Goal: Task Accomplishment & Management: Complete application form

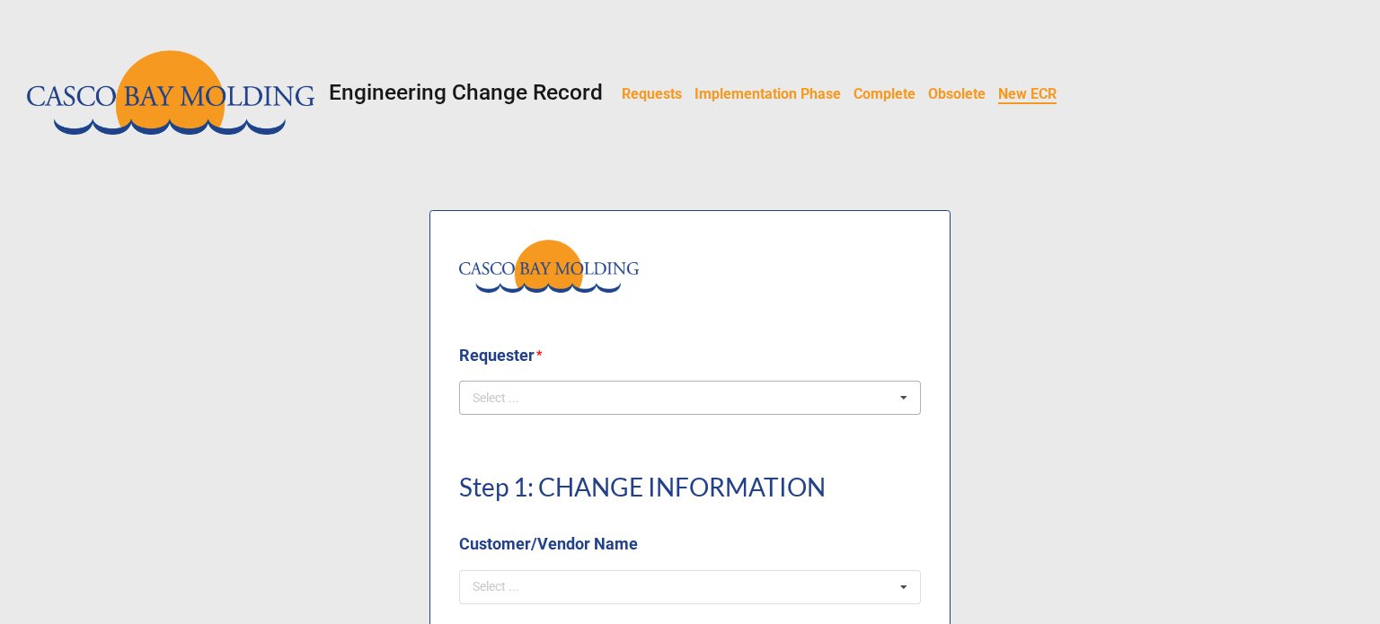
click at [530, 401] on div "Select ..." at bounding box center [506, 398] width 77 height 21
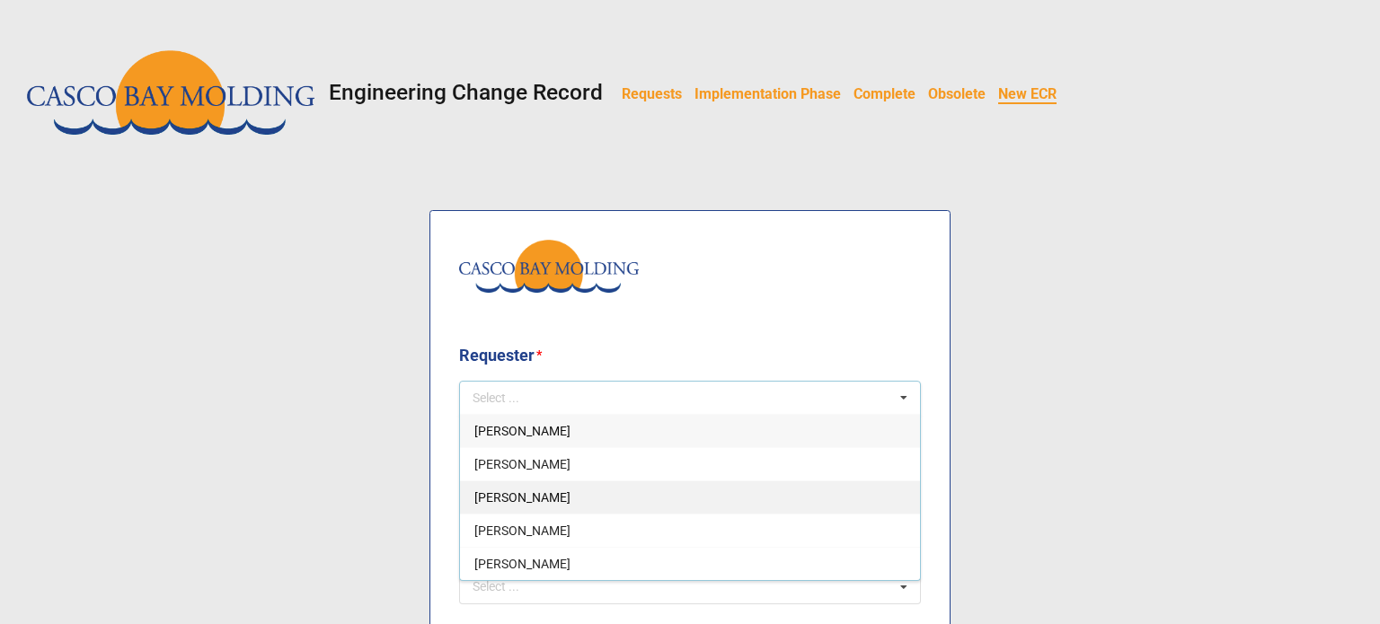
click at [518, 485] on div "Courtney Grant" at bounding box center [690, 497] width 460 height 33
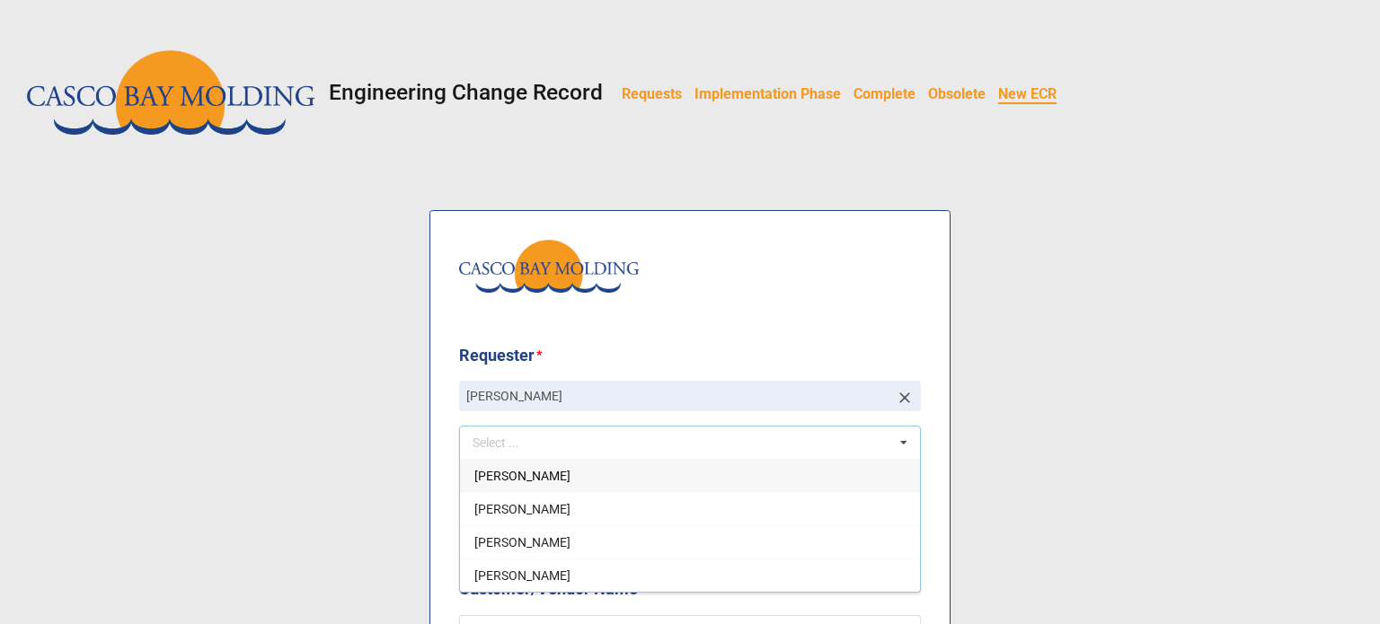
click at [532, 274] on img at bounding box center [549, 266] width 180 height 53
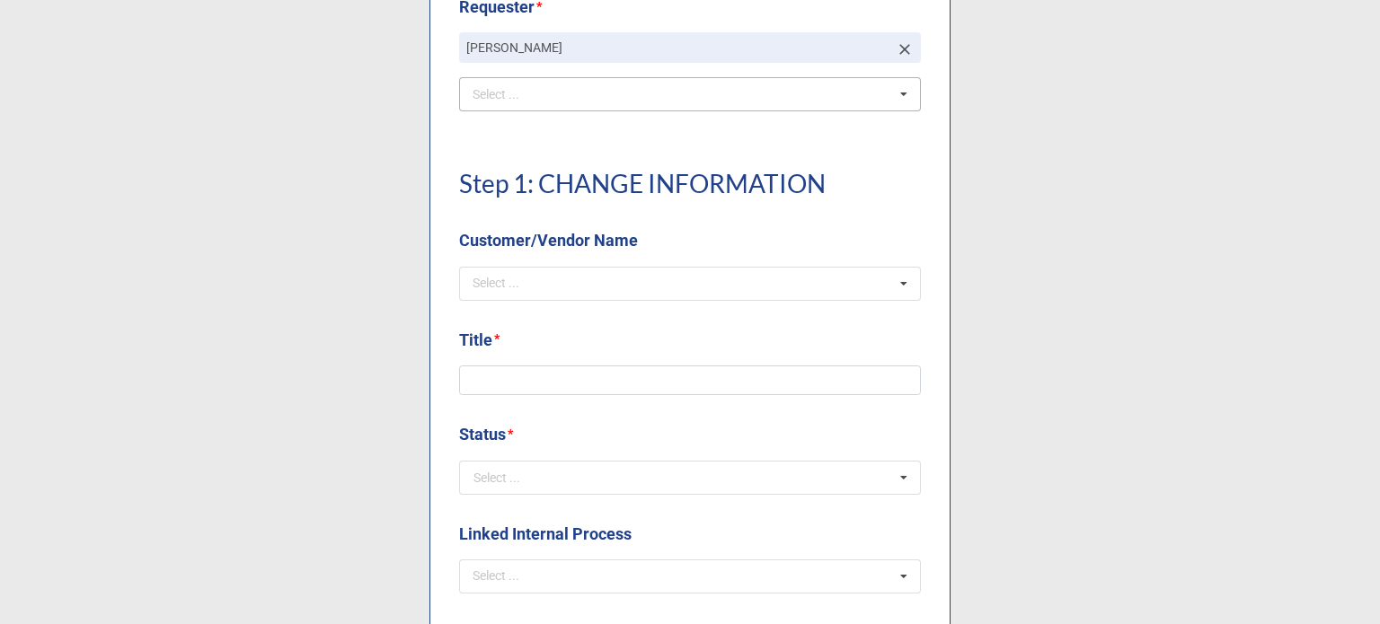
scroll to position [449, 0]
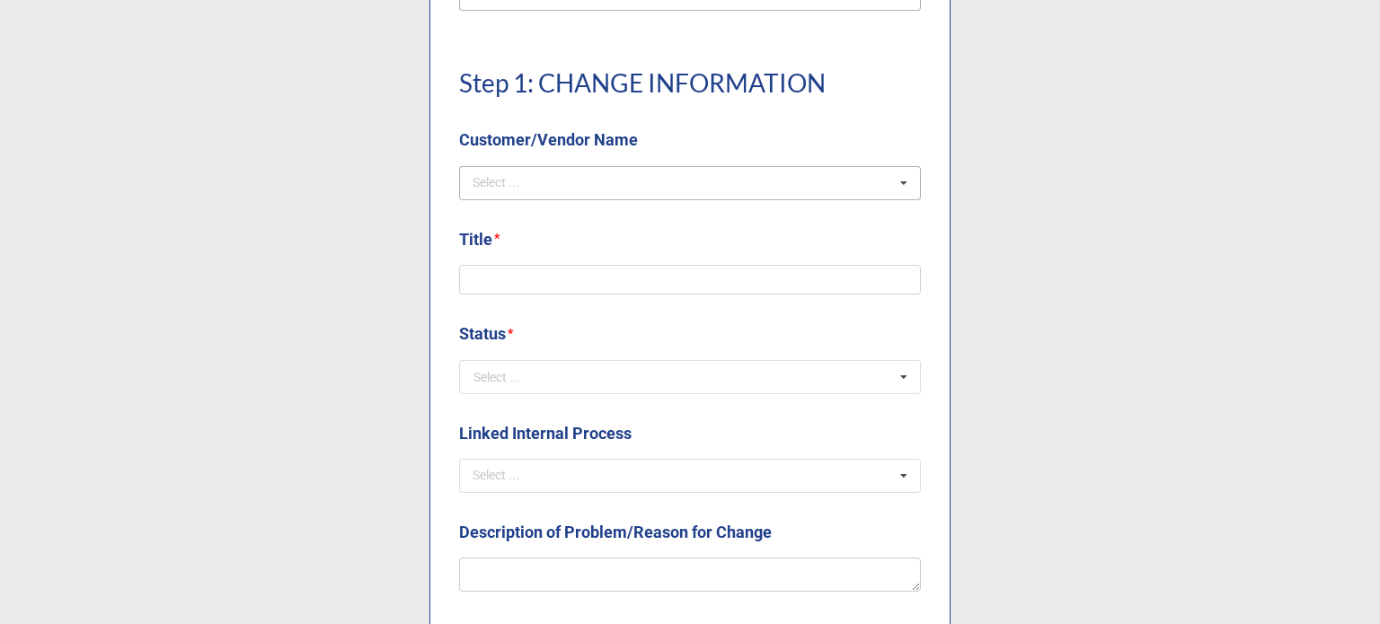
click at [510, 173] on div "Select ..." at bounding box center [506, 182] width 77 height 21
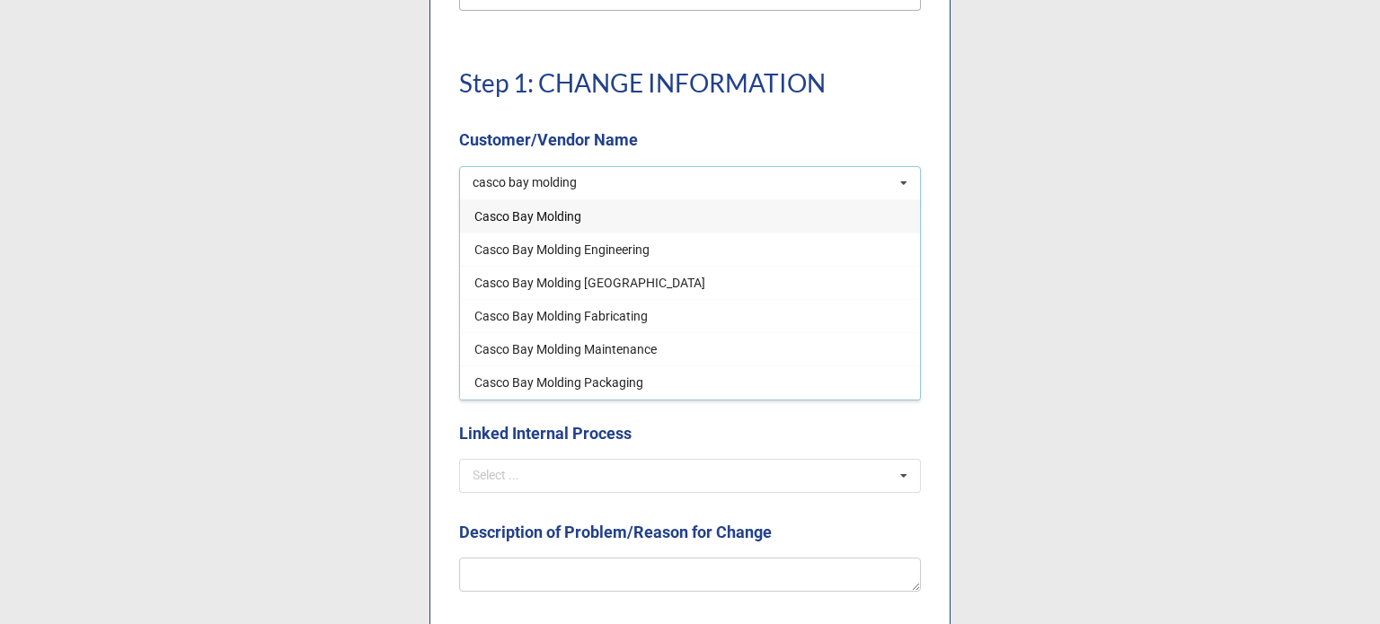
type input "casco bay molding"
click at [508, 207] on div "Casco Bay Molding" at bounding box center [690, 215] width 460 height 33
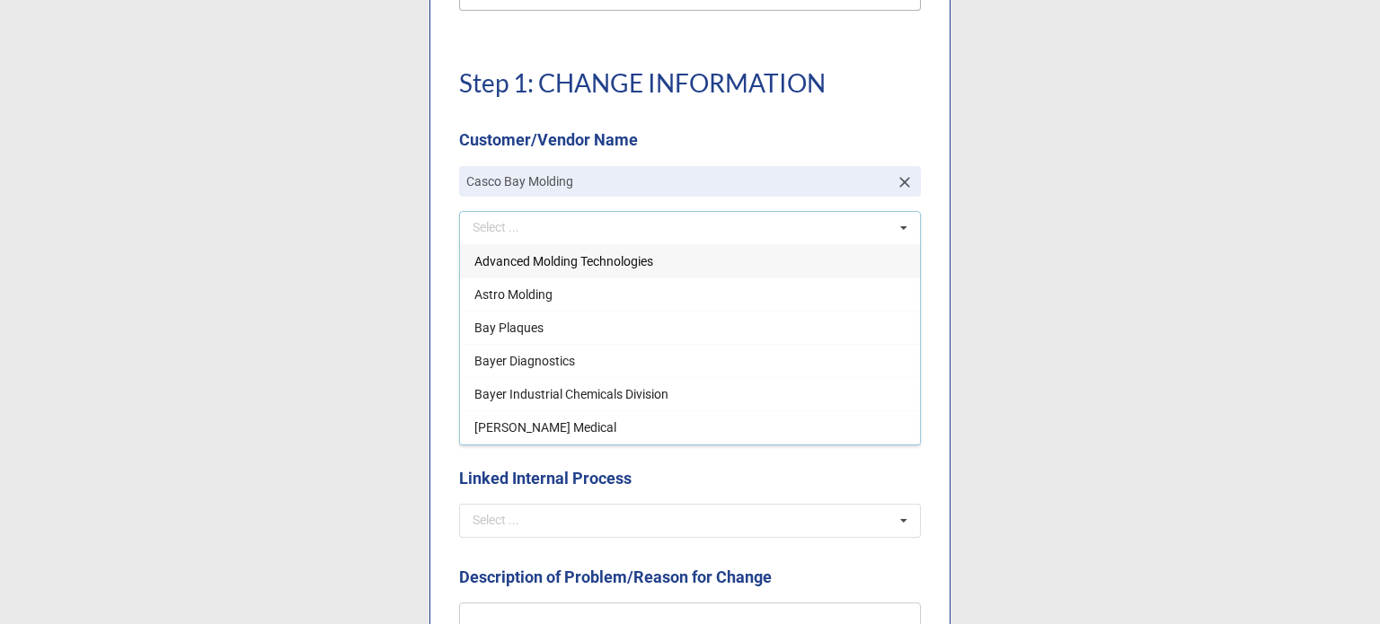
click at [521, 136] on label "Customer/Vendor Name" at bounding box center [548, 140] width 179 height 25
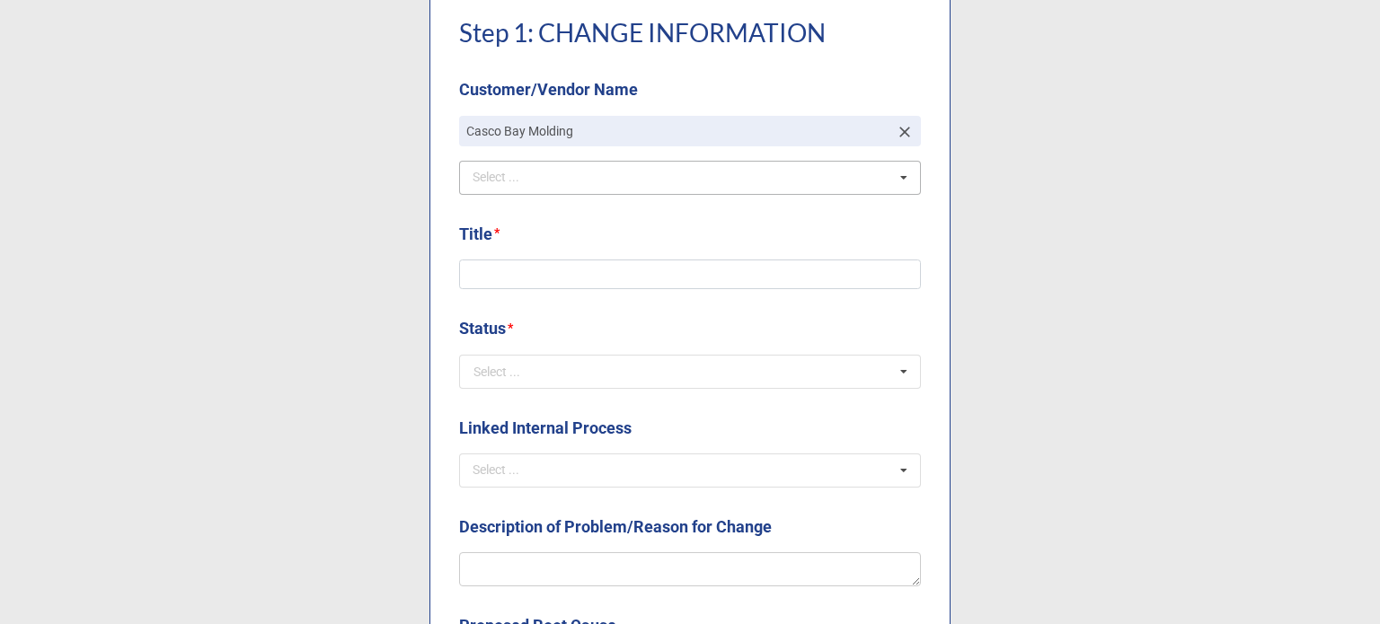
scroll to position [539, 0]
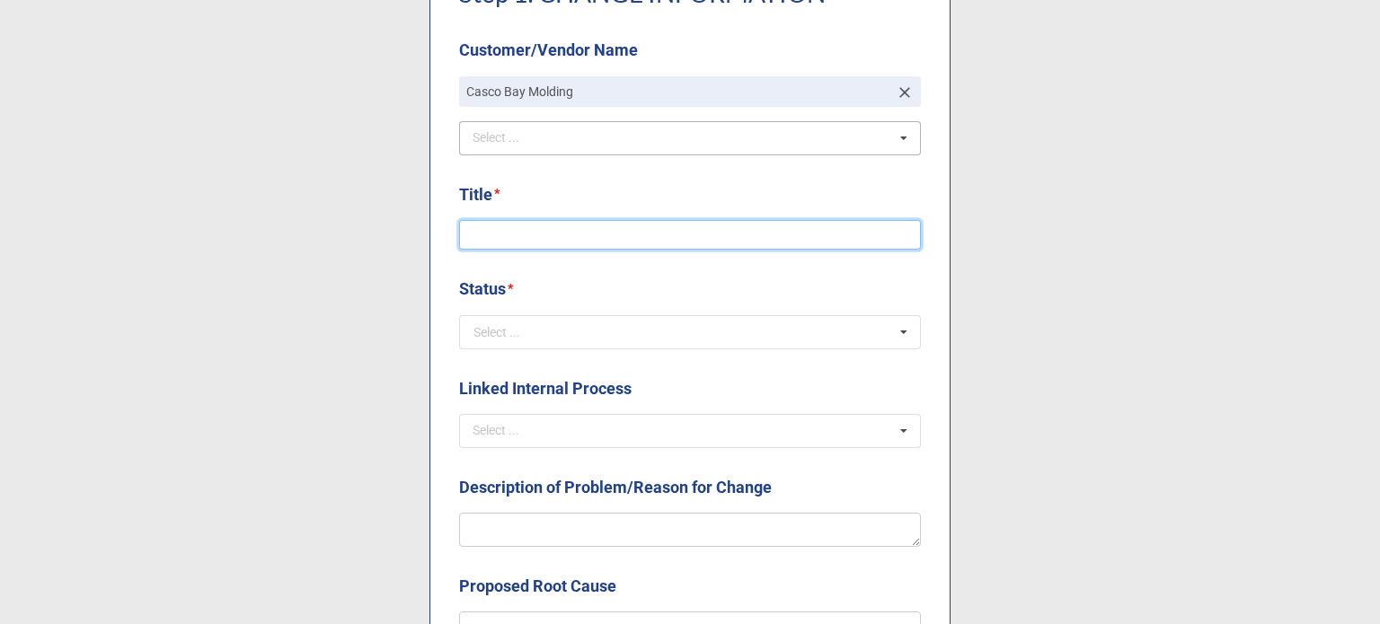
click at [503, 246] on input at bounding box center [690, 235] width 462 height 31
type input "STP Creation and Revision"
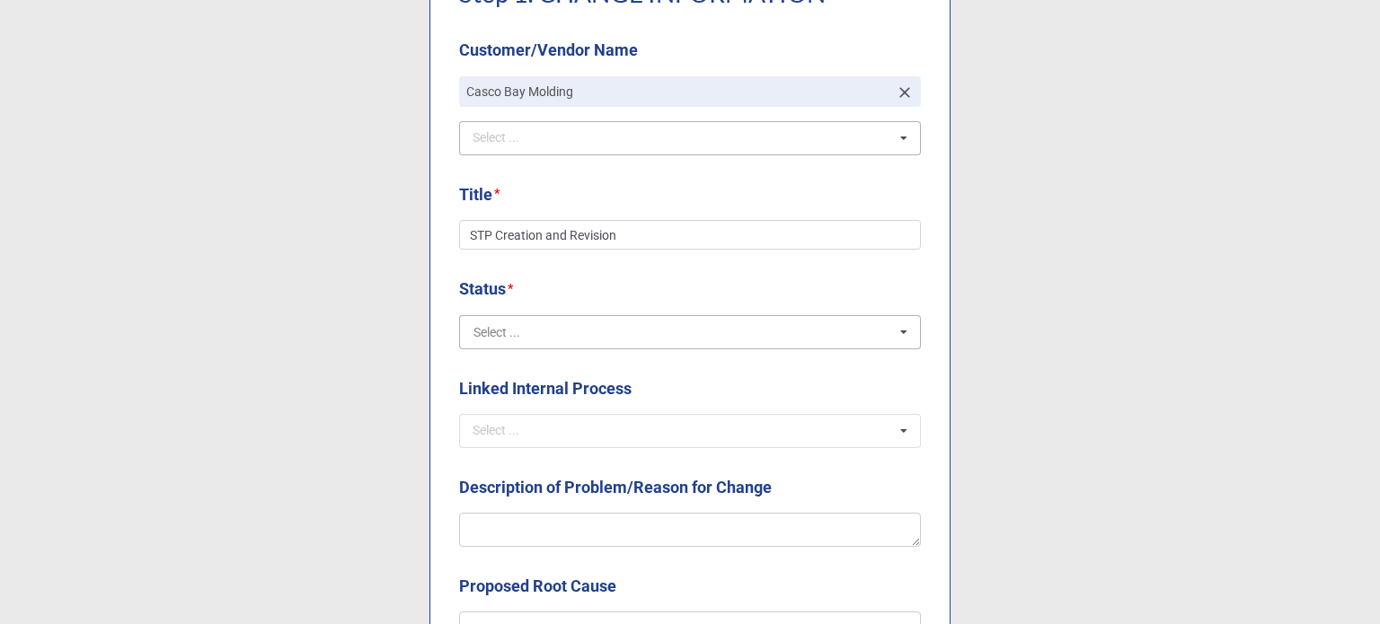
click at [540, 341] on input "text" at bounding box center [691, 332] width 460 height 32
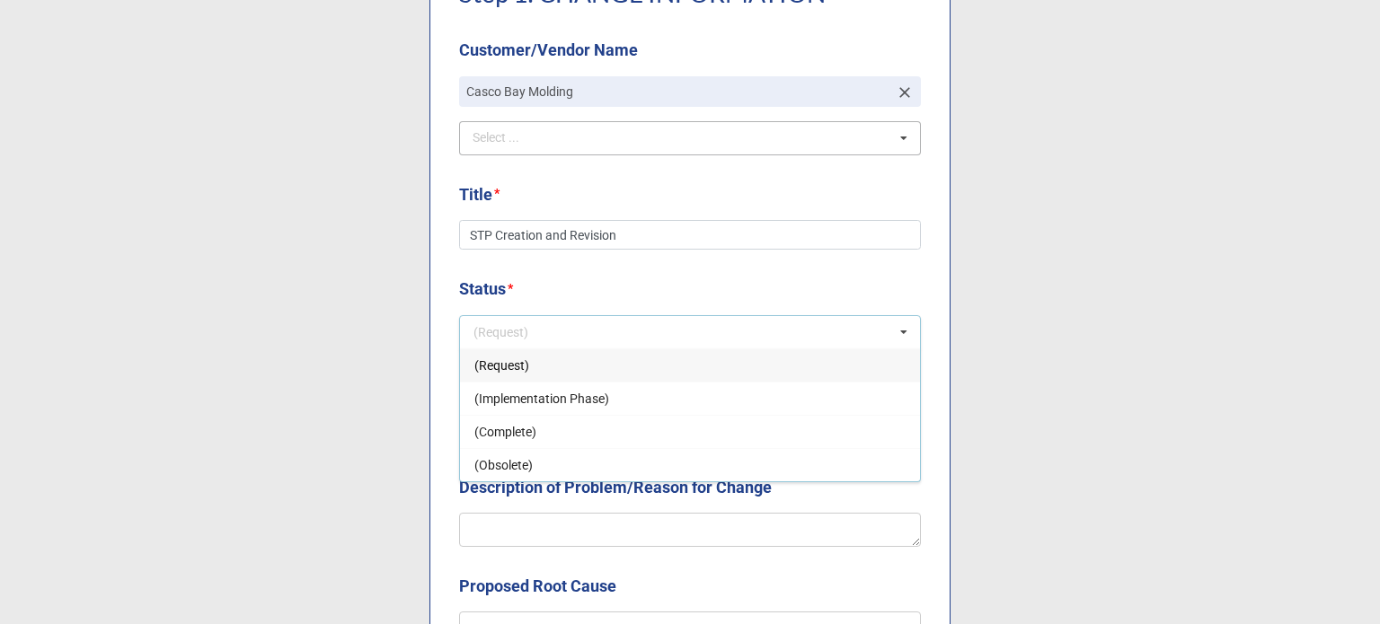
click at [526, 376] on div "(Request)" at bounding box center [690, 364] width 460 height 33
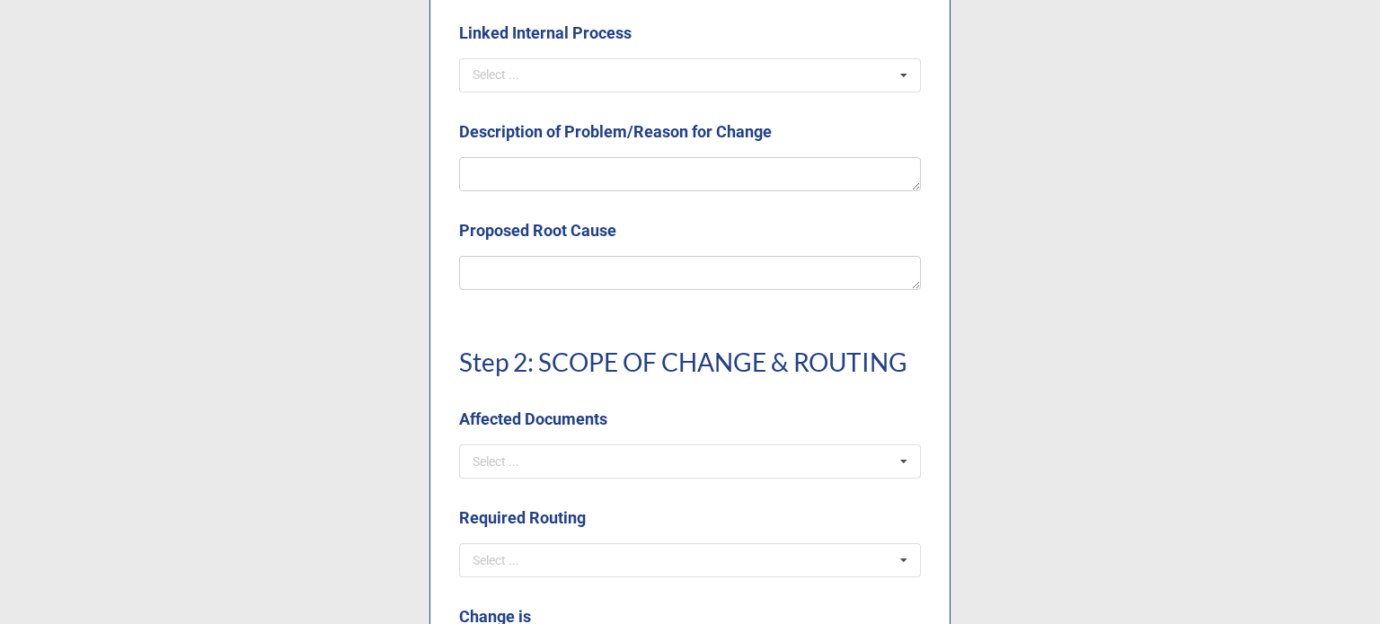
scroll to position [898, 0]
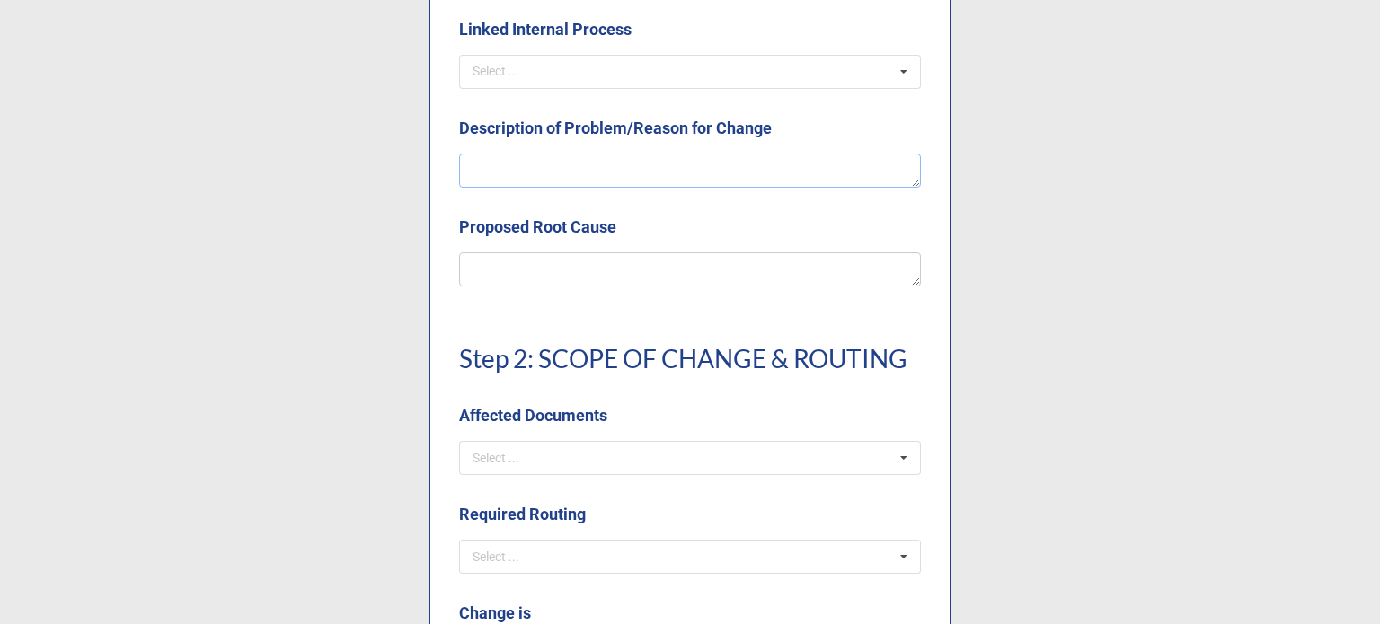
click at [517, 160] on textarea at bounding box center [690, 171] width 462 height 34
type textarea "x"
type textarea "N"
type textarea "x"
type textarea "Ne"
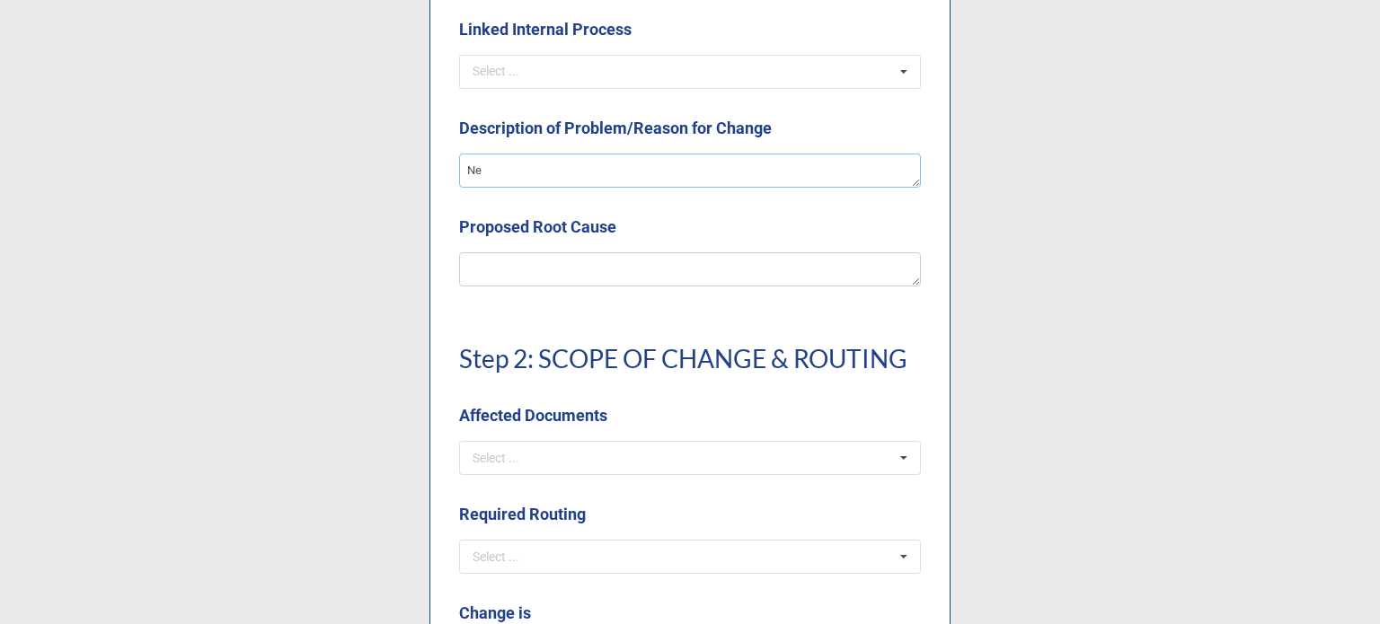
type textarea "x"
type textarea "New"
type textarea "x"
type textarea "New S"
type textarea "x"
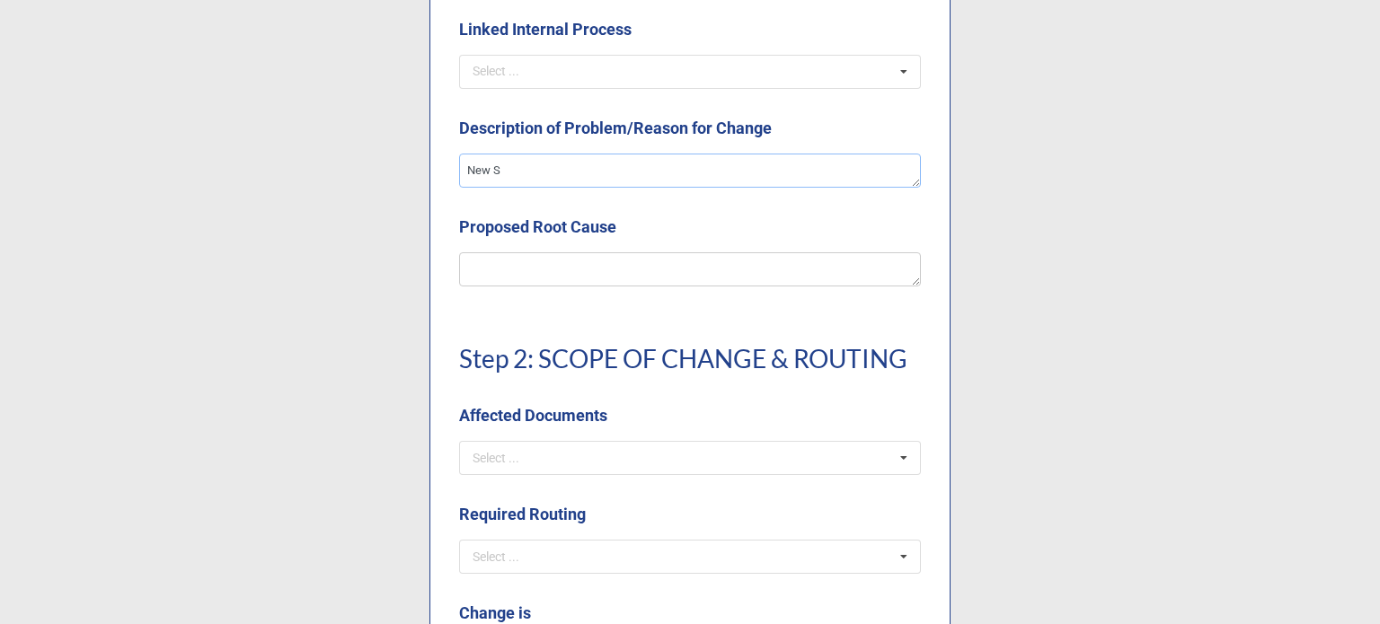
type textarea "New ST"
type textarea "x"
type textarea "New STP"
type textarea "x"
type textarea "New STPs"
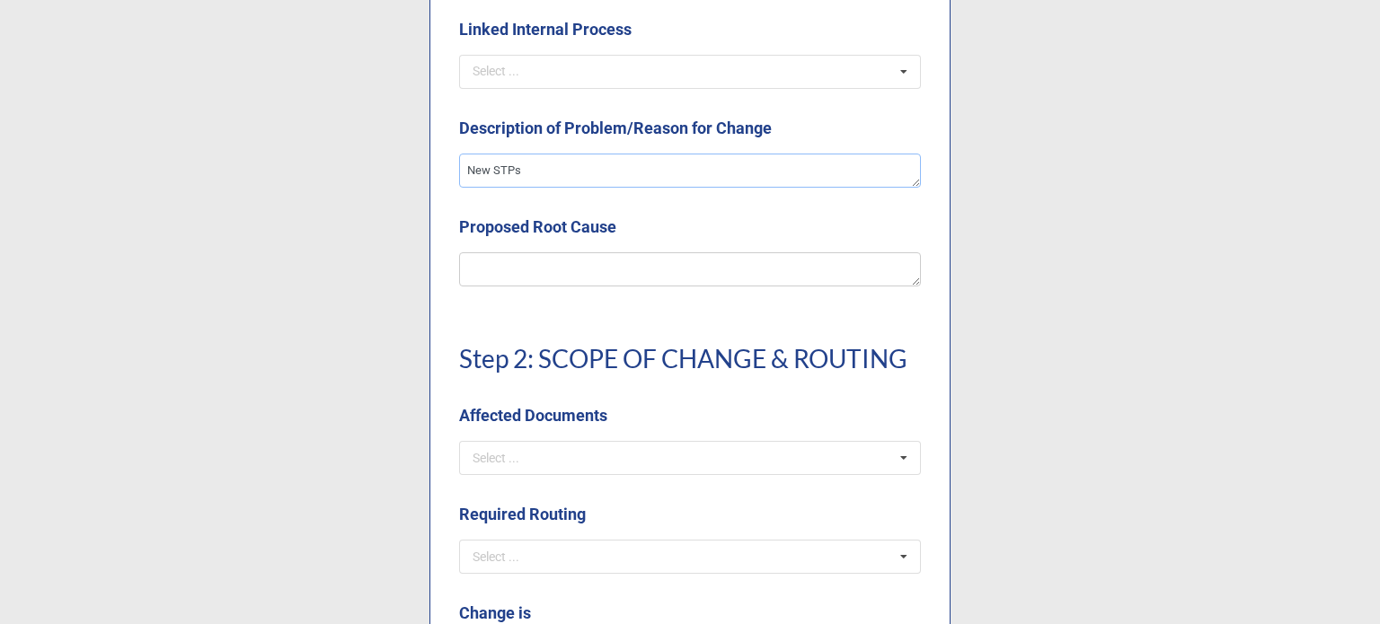
type textarea "x"
type textarea "New STPs"
type textarea "x"
type textarea "New STPs n"
type textarea "x"
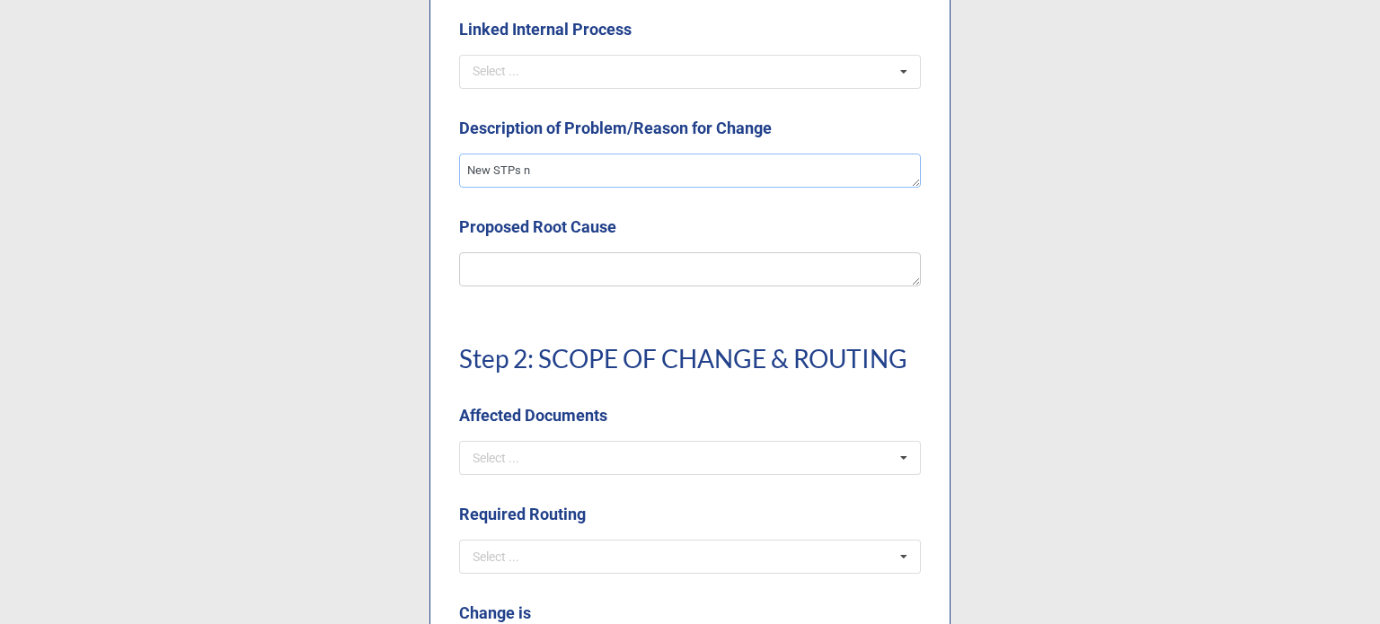
type textarea "New STPs ne"
type textarea "x"
type textarea "New STPs nee"
type textarea "x"
type textarea "New STPs neede"
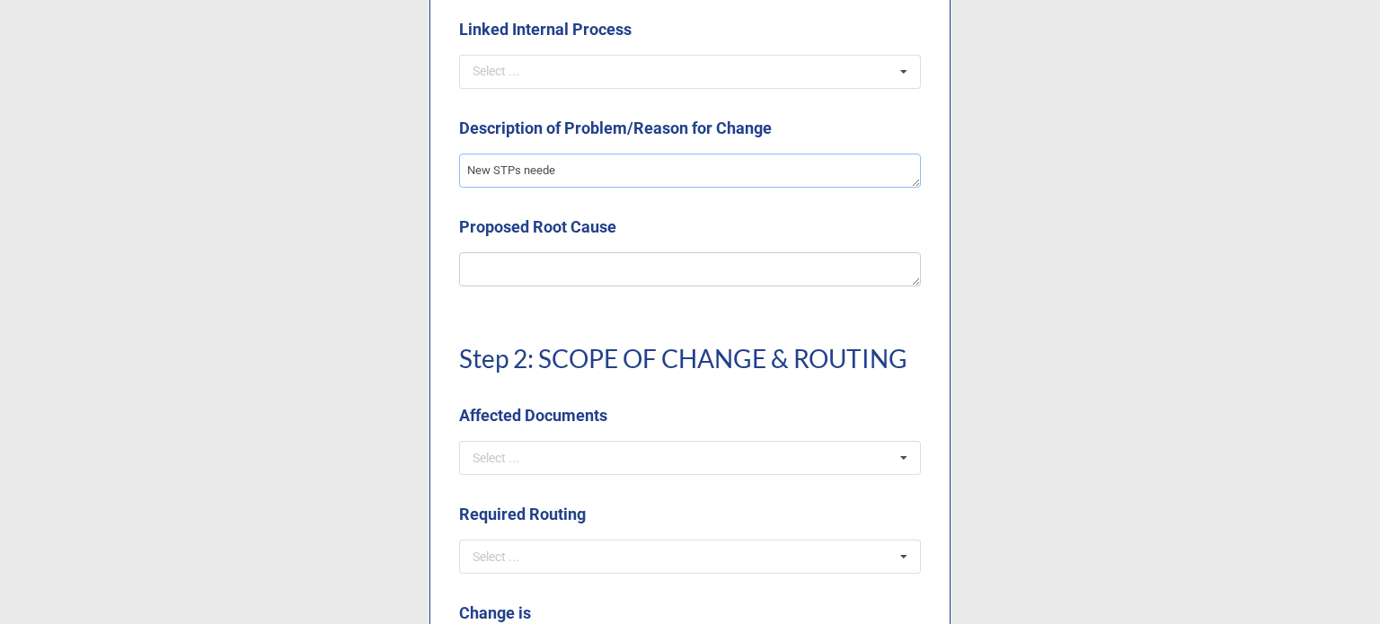
type textarea "x"
type textarea "New STPs needed"
type textarea "x"
type textarea "New STPs needed"
click at [586, 265] on textarea at bounding box center [690, 269] width 462 height 34
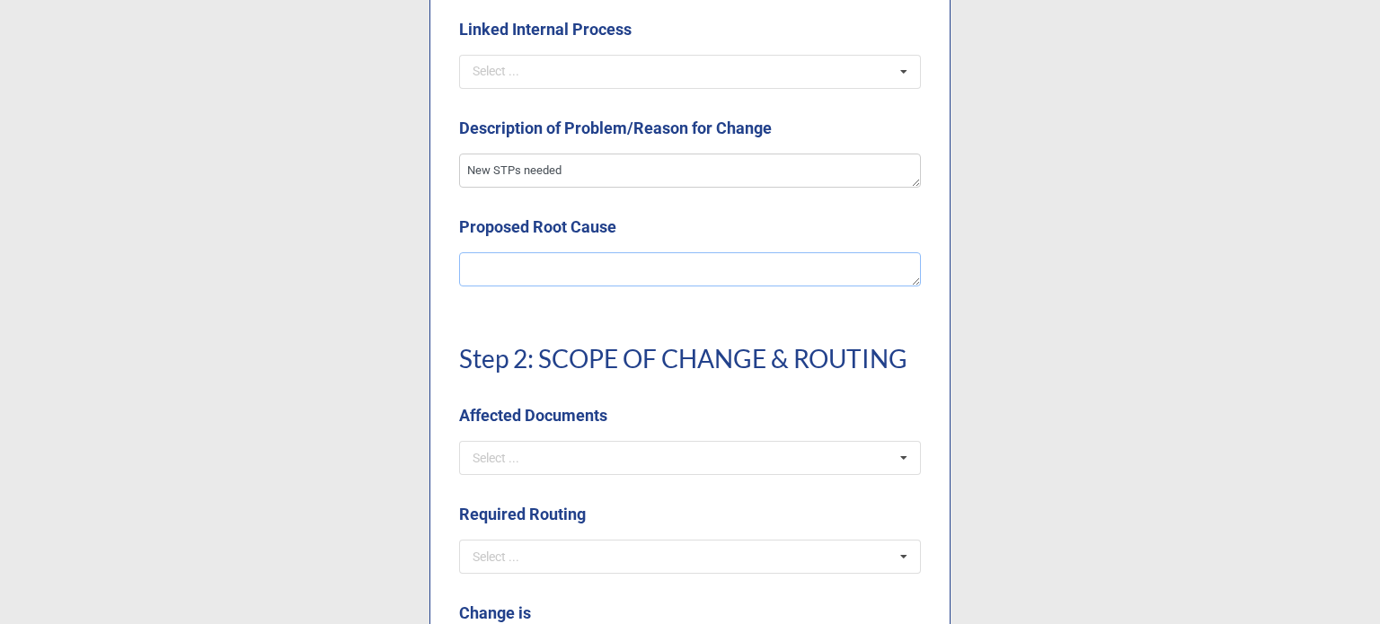
type textarea "x"
type textarea "N"
type textarea "x"
type textarea "Ne"
type textarea "x"
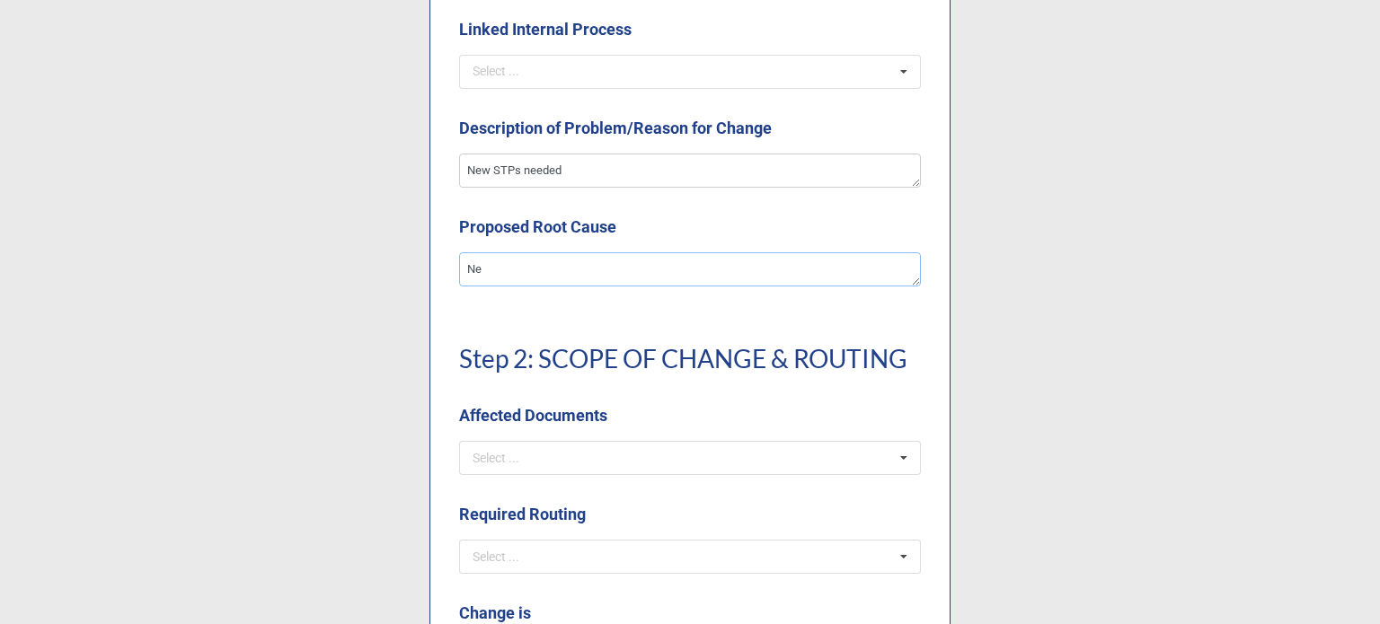
type textarea "New"
type textarea "x"
type textarea "Ne"
type textarea "x"
type textarea "N"
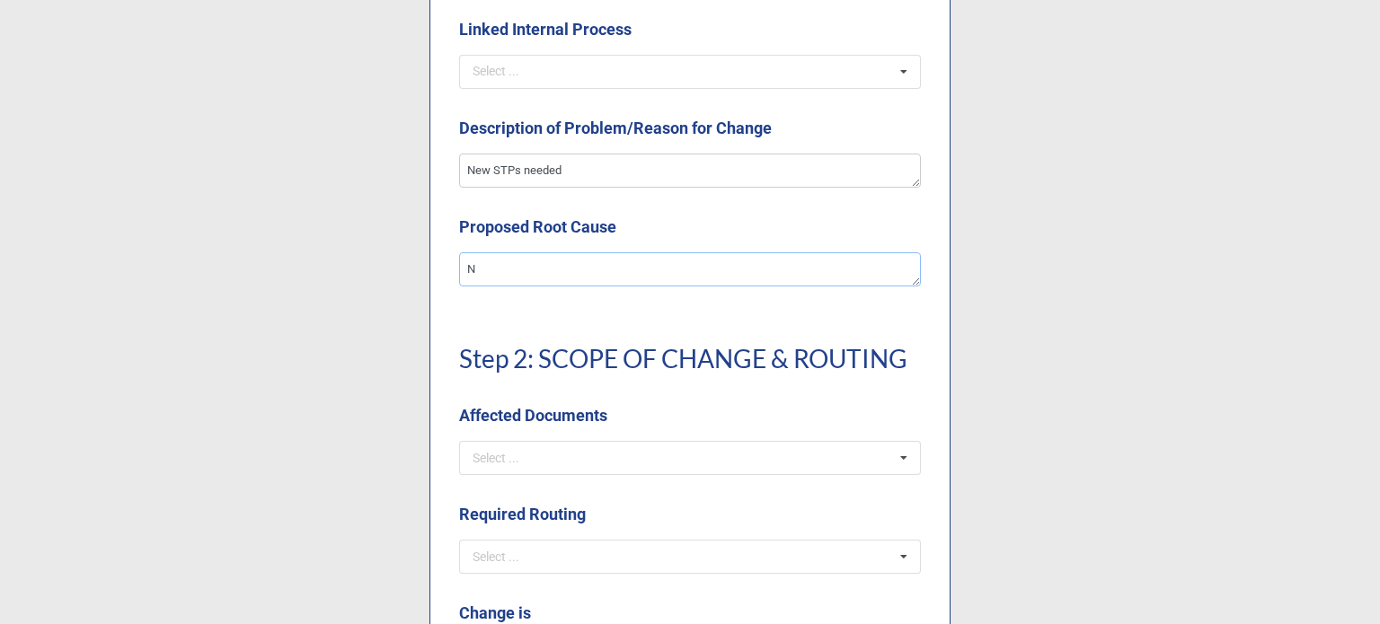
type textarea "x"
type textarea "P"
type textarea "x"
type textarea "Pr"
type textarea "x"
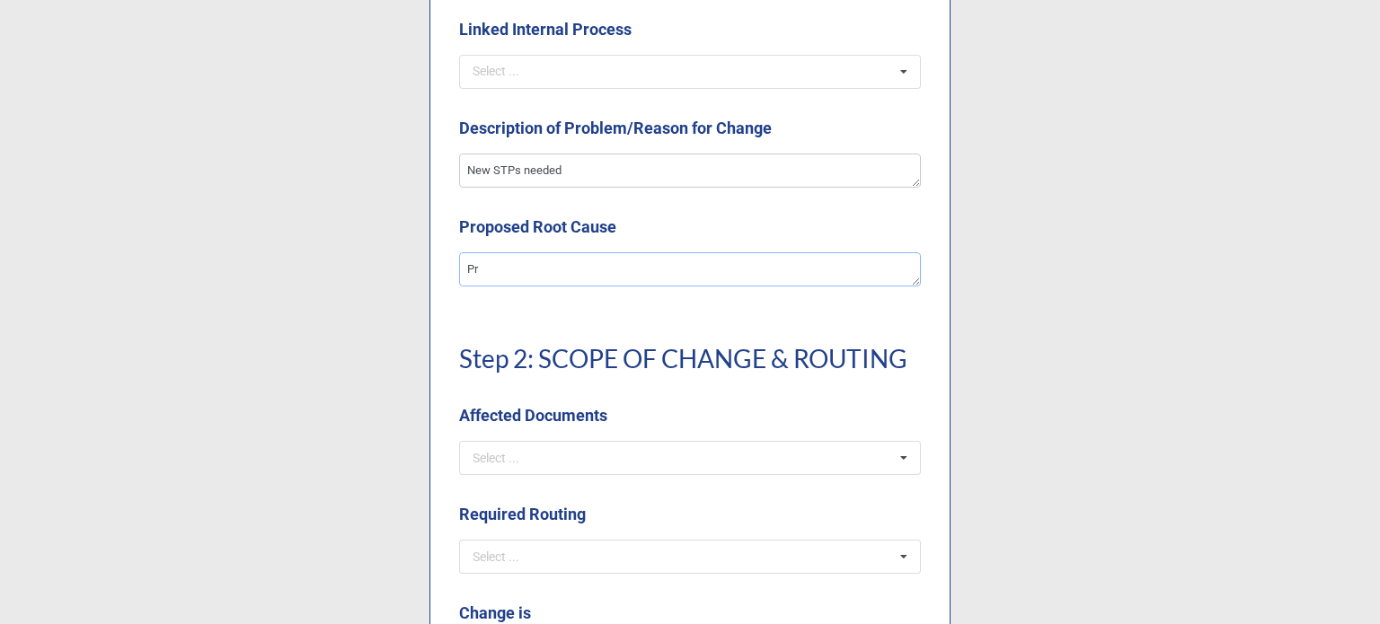
type textarea "Pro"
type textarea "x"
type textarea "Proc"
type textarea "x"
type textarea "Proce"
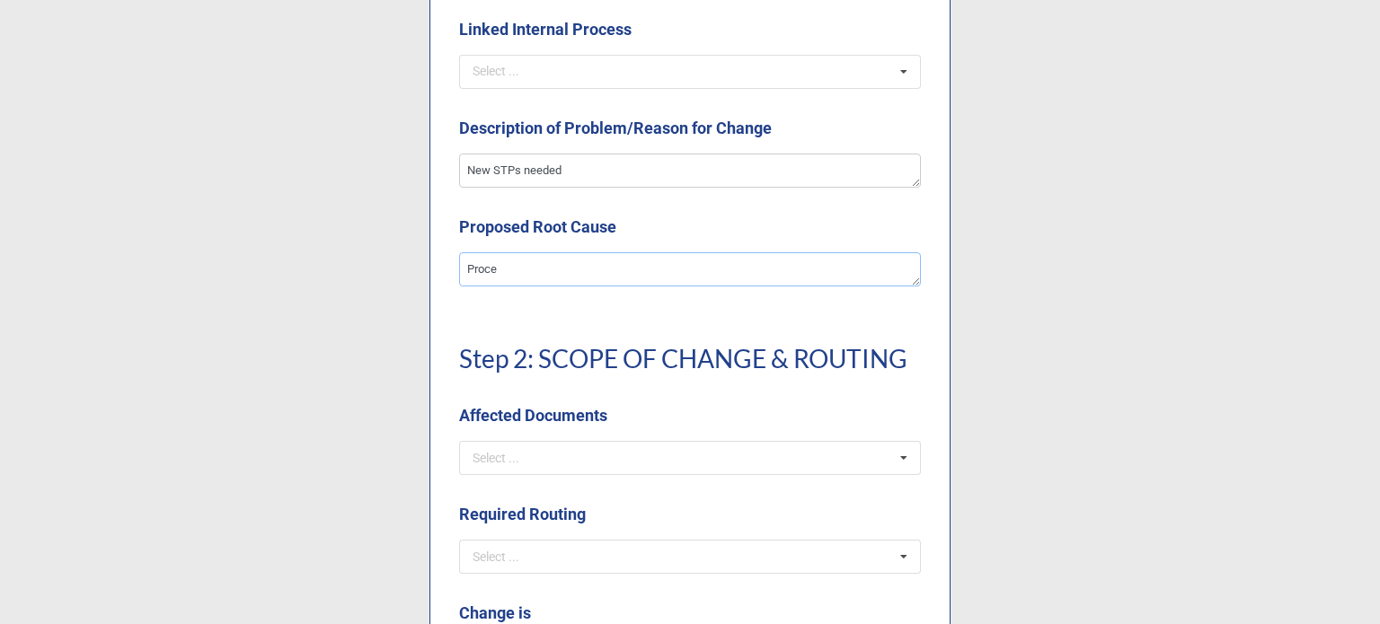
type textarea "x"
type textarea "Proces"
type textarea "x"
type textarea "Proce"
type textarea "x"
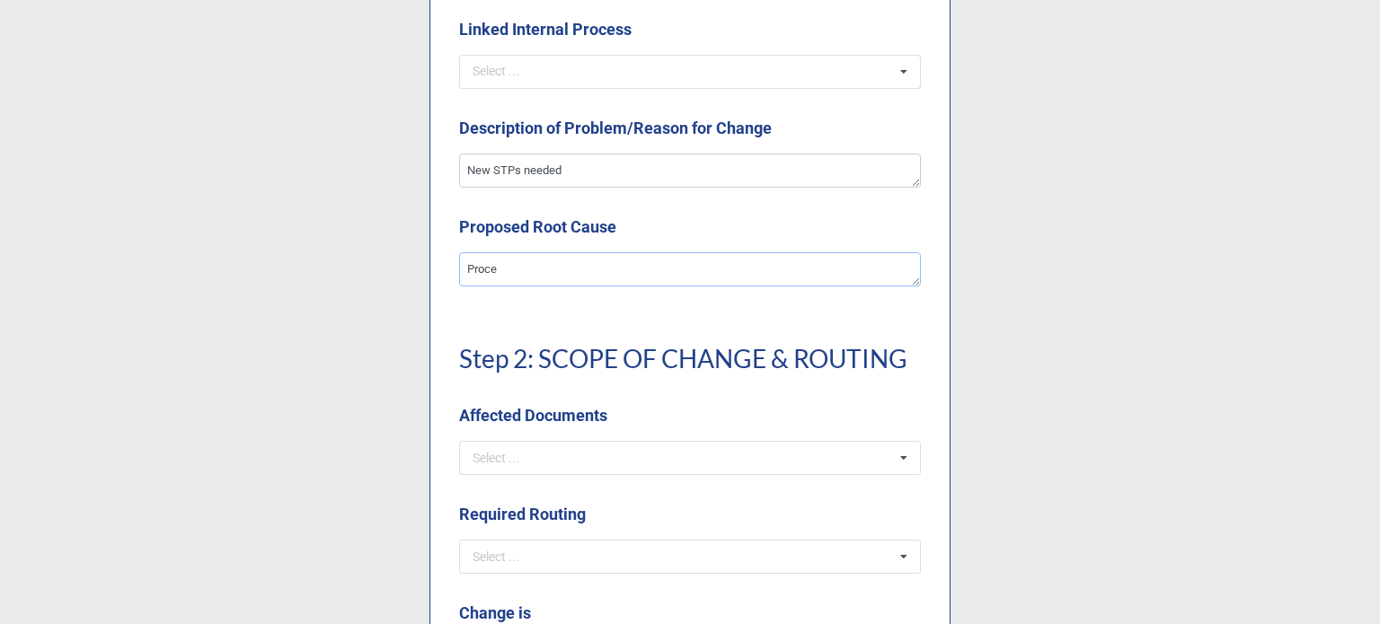
type textarea "Proc"
type textarea "x"
type textarea "Pro"
type textarea "x"
type textarea "Pr"
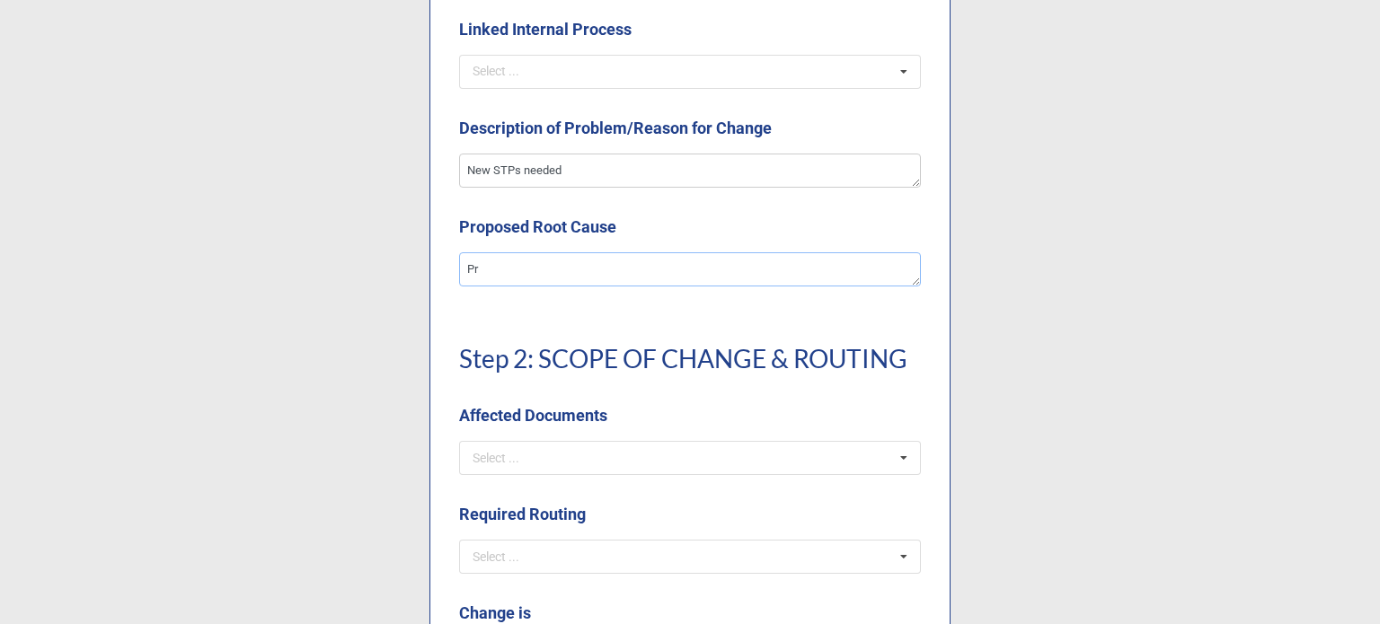
type textarea "x"
type textarea "P"
type textarea "x"
type textarea "Pa"
type textarea "x"
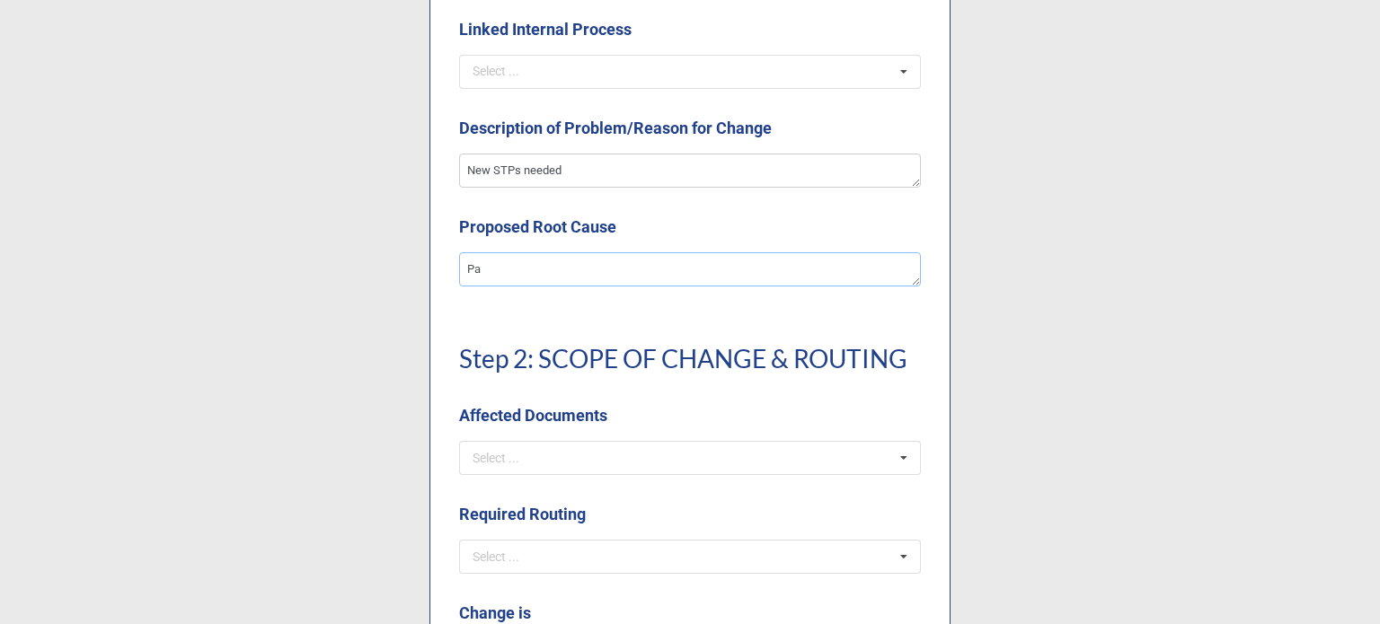
type textarea "Par"
type textarea "x"
type textarea "Part"
type textarea "x"
type textarea "Parts"
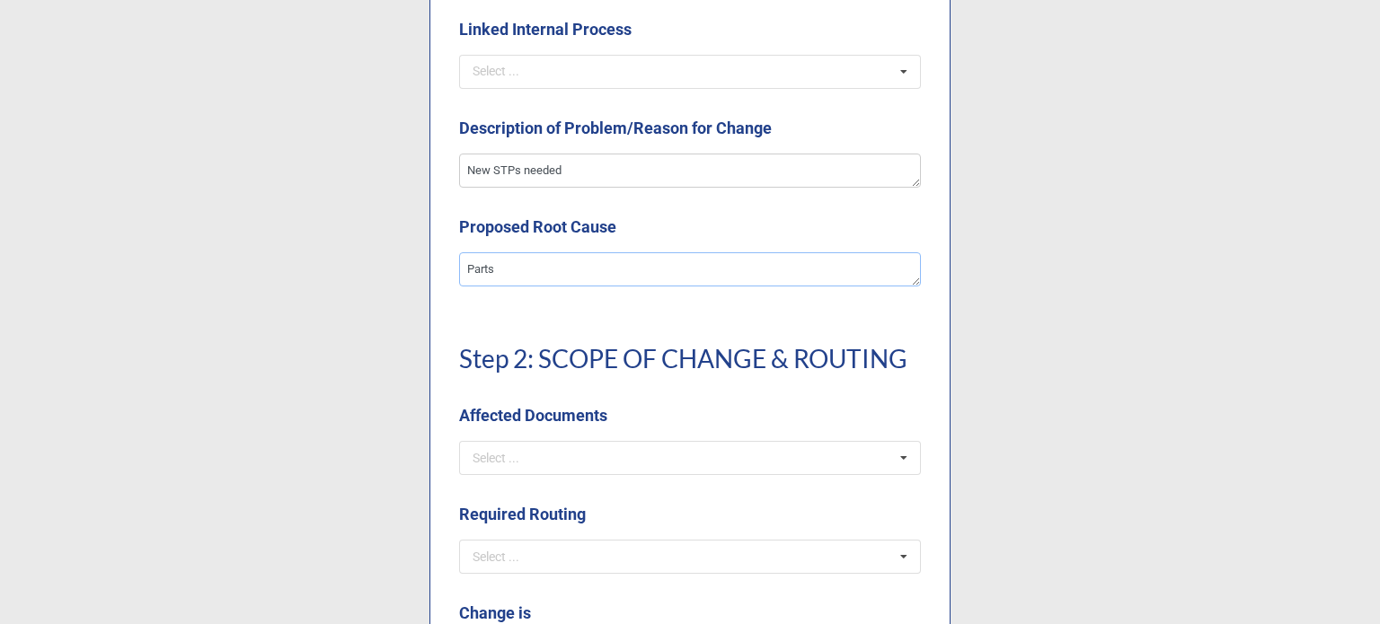
type textarea "x"
type textarea "Parts"
type textarea "x"
type textarea "Parts r"
type textarea "x"
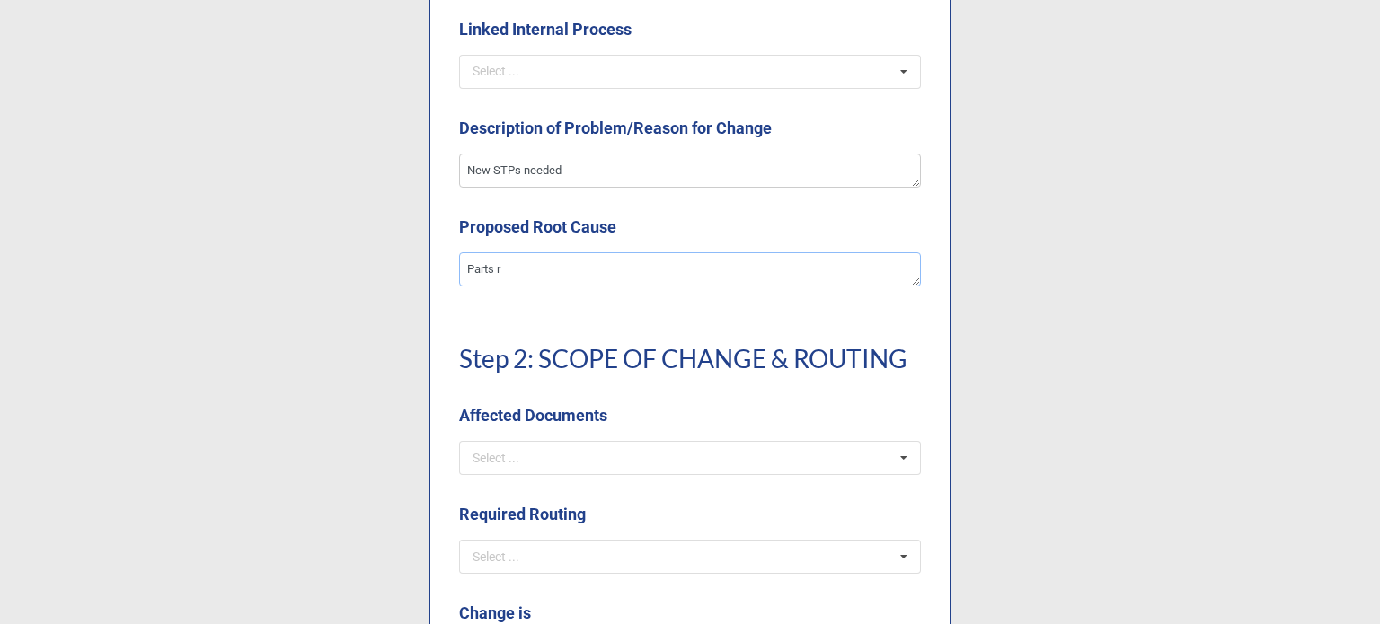
type textarea "Parts ru"
type textarea "x"
type textarea "Parts run"
type textarea "x"
type textarea "Parts runn"
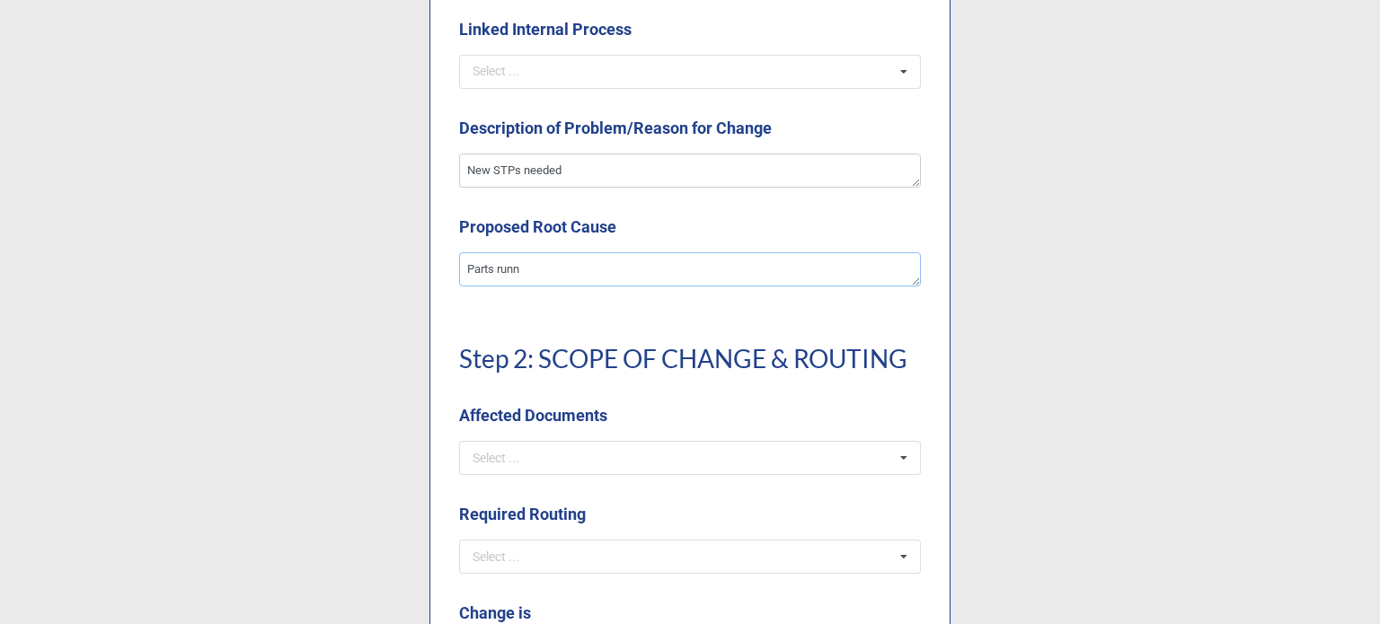
type textarea "x"
type textarea "Parts runni"
type textarea "x"
type textarea "Parts runnin"
type textarea "x"
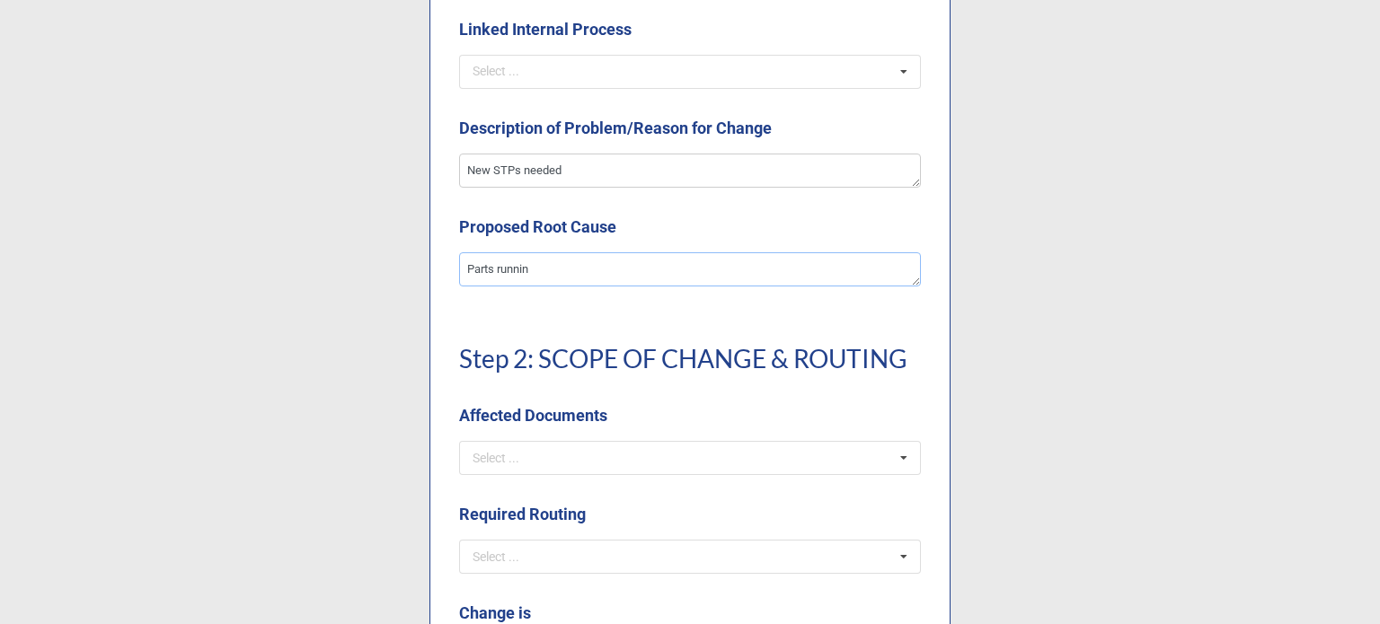
type textarea "Parts running"
type textarea "x"
type textarea "Parts running"
type textarea "x"
type textarea "Parts running o"
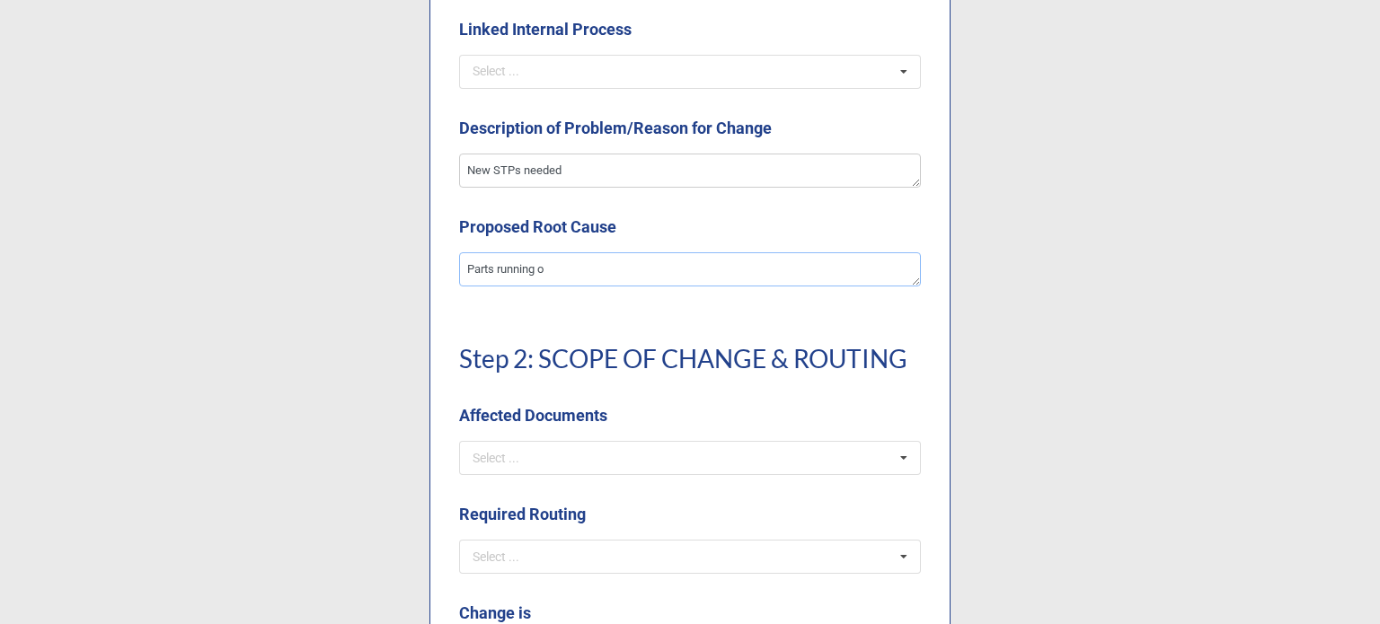
type textarea "x"
type textarea "Parts running on"
type textarea "x"
type textarea "Parts running on n"
type textarea "x"
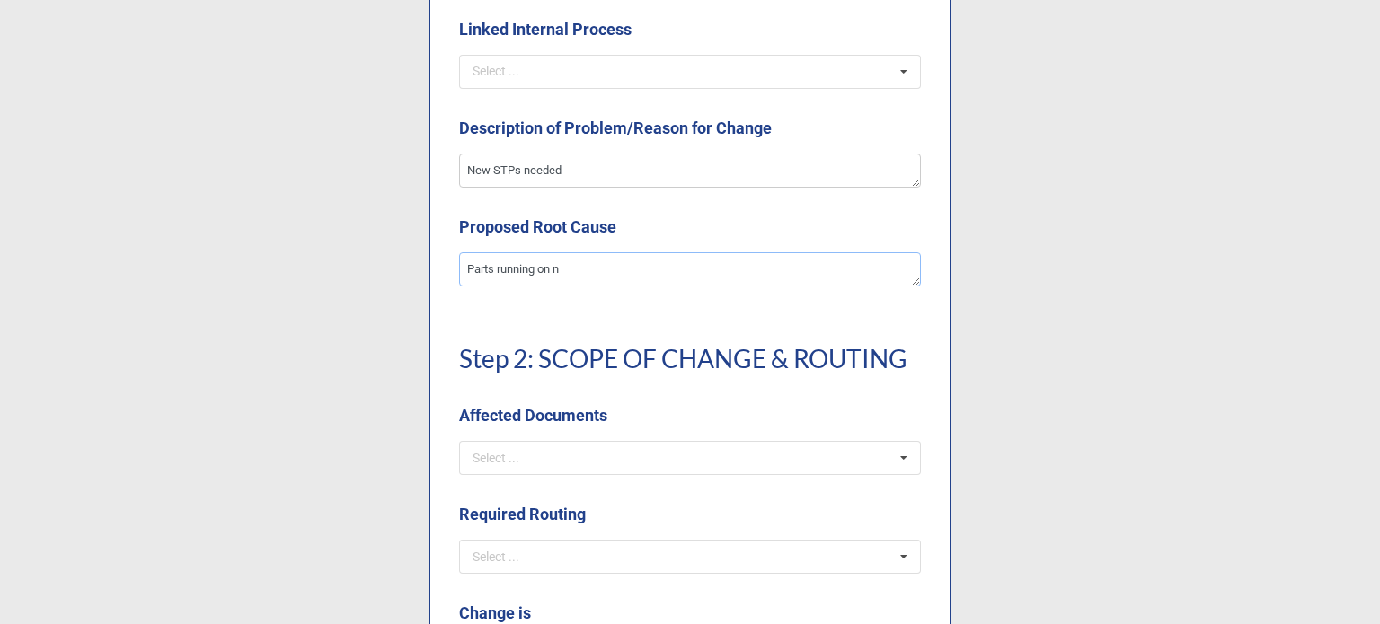
type textarea "Parts running on ne"
type textarea "x"
type textarea "Parts running on new"
type textarea "x"
type textarea "Parts running on new m"
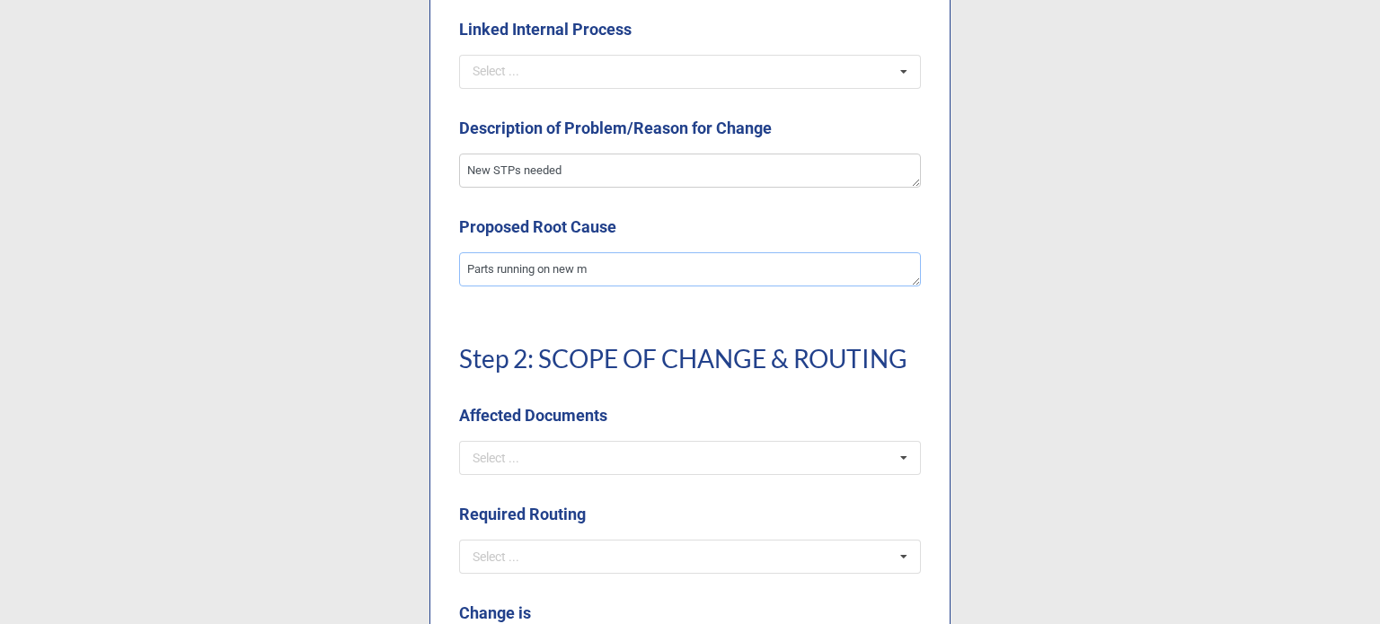
type textarea "x"
type textarea "Parts running on new ma"
type textarea "x"
type textarea "Parts running on new mach"
type textarea "x"
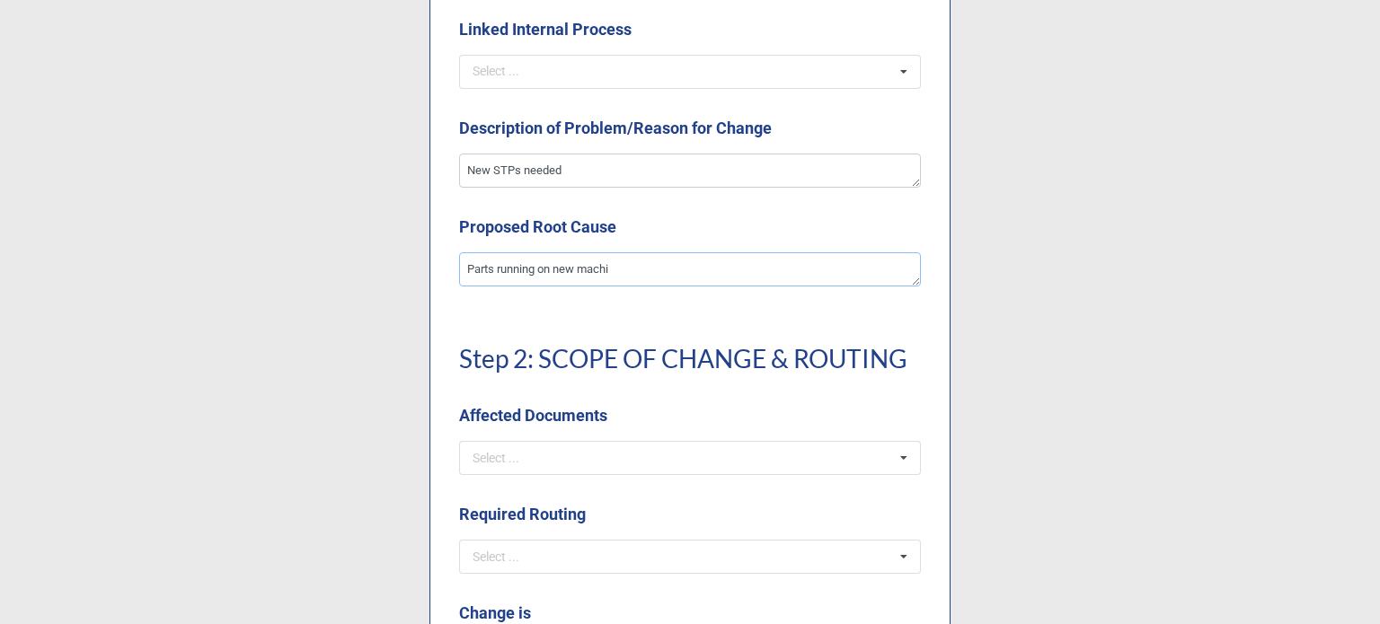
type textarea "Parts running on new machin"
type textarea "x"
type textarea "Parts running on new machines"
type textarea "x"
type textarea "Parts running on new machines"
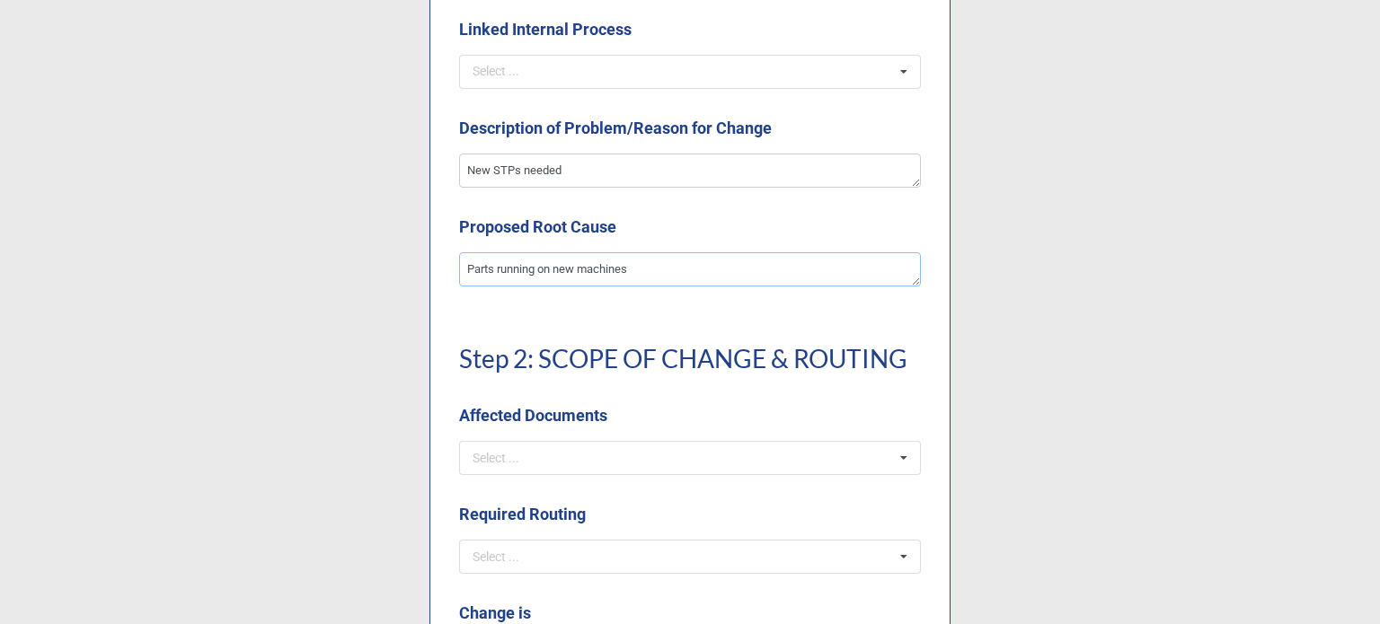
type textarea "x"
type textarea "Parts running on new machines or"
type textarea "x"
type textarea "Parts running on new machines or"
type textarea "x"
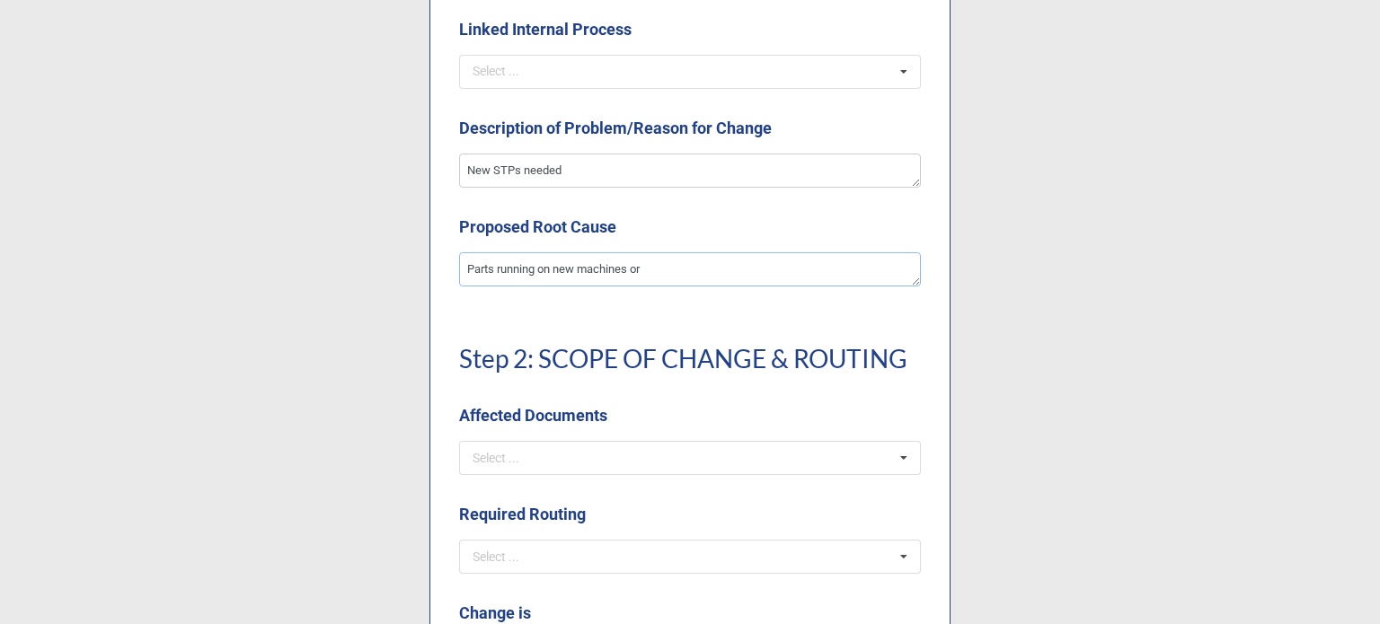
type textarea "Parts running on new machines or w"
type textarea "x"
type textarea "Parts running on new machines or wi"
type textarea "x"
type textarea "Parts running on new machines or with"
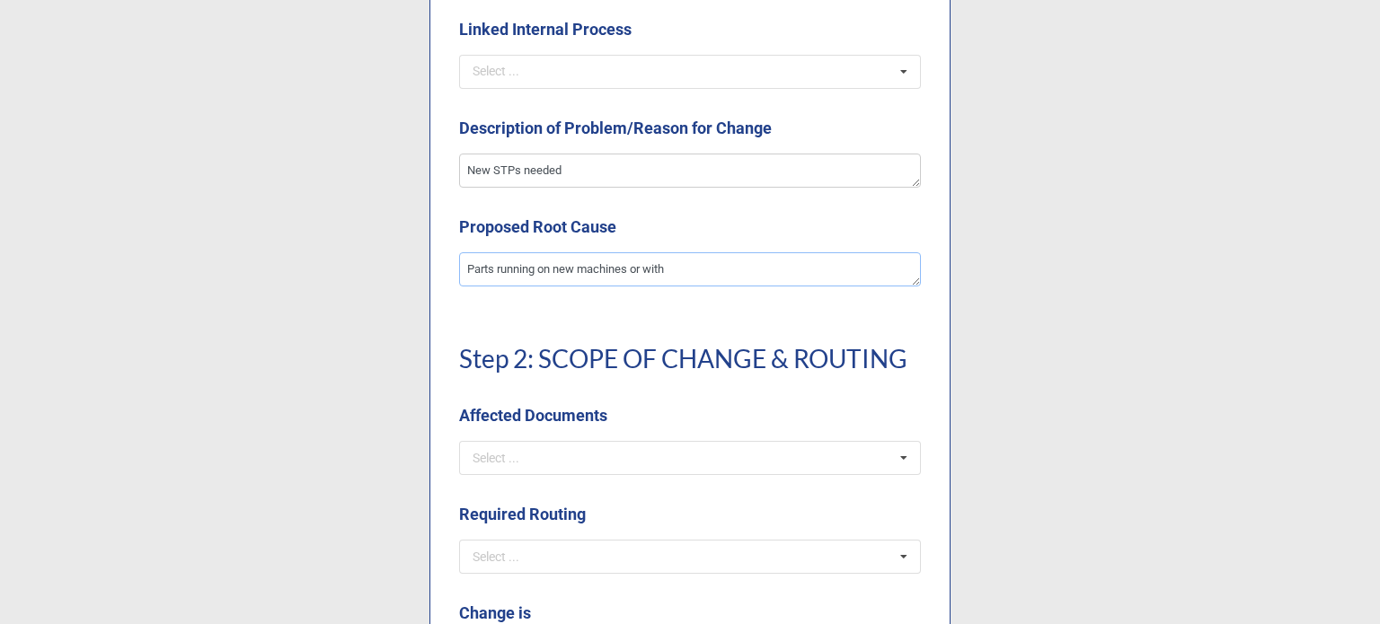
type textarea "x"
type textarea "Parts running on new machines or with"
type textarea "x"
type textarea "Parts running on new machines or with n"
type textarea "x"
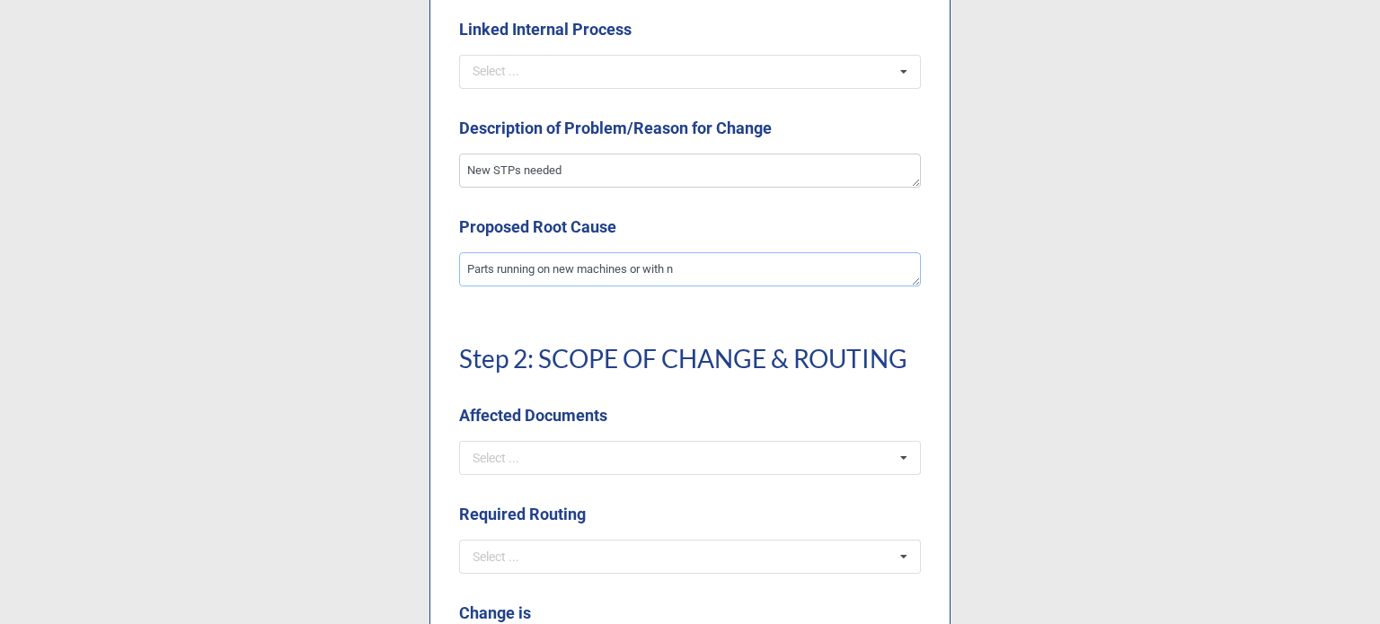
type textarea "Parts running on new machines or with ne"
type textarea "x"
type textarea "Parts running on new machines or with new"
type textarea "x"
type textarea "Parts running on new machines or with new"
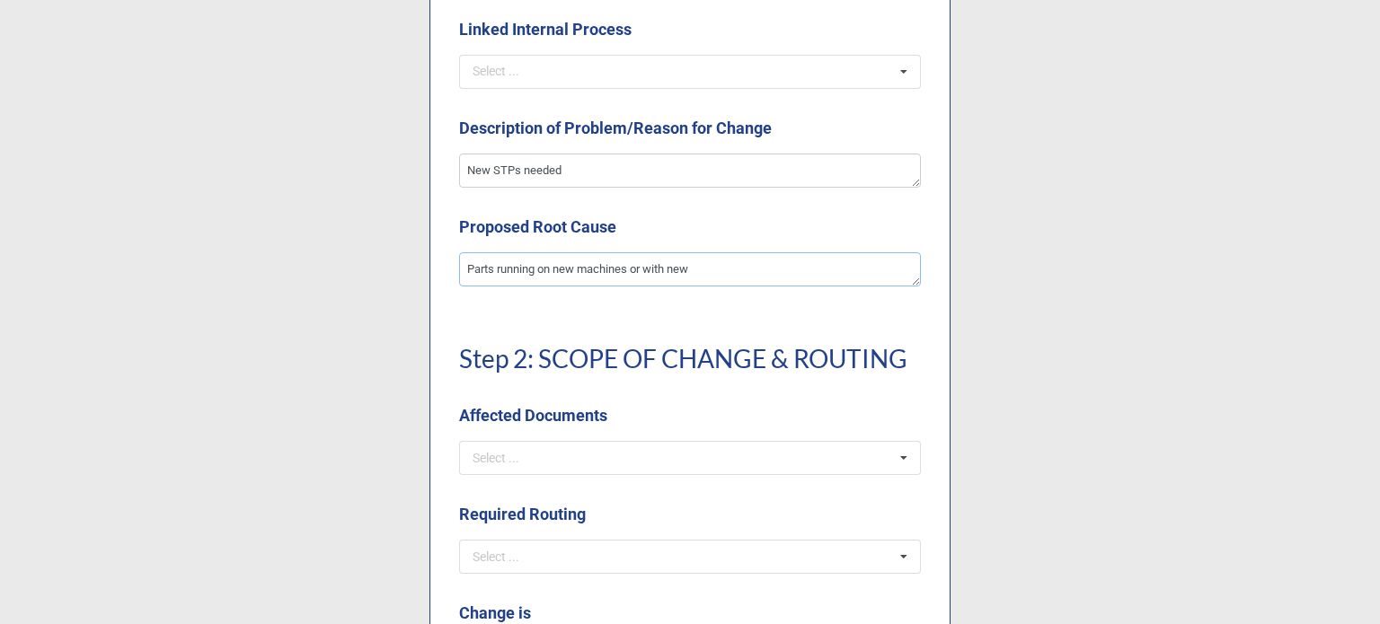
type textarea "x"
type textarea "Parts running on new machines or with new m"
type textarea "x"
type textarea "Parts running on new machines or with new ma"
type textarea "x"
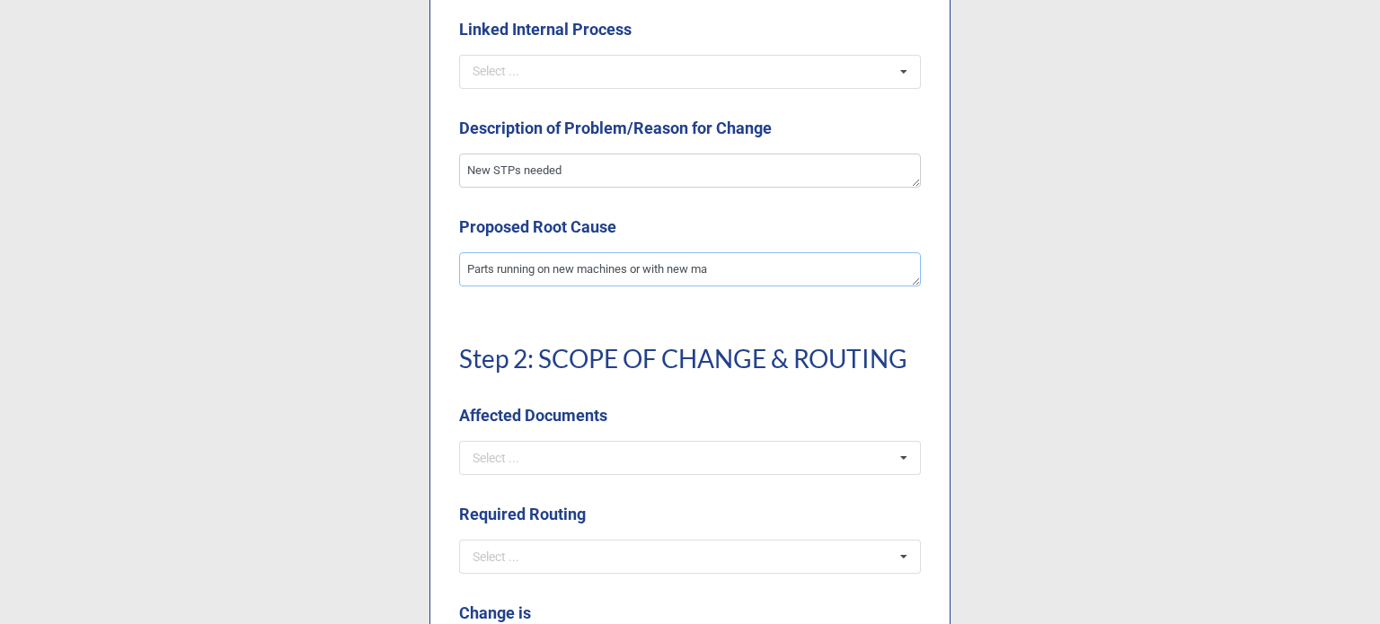
type textarea "Parts running on new machines or with new mat"
type textarea "x"
type textarea "Parts running on new machines or with new mate"
type textarea "x"
type textarea "Parts running on new machines or with new materi"
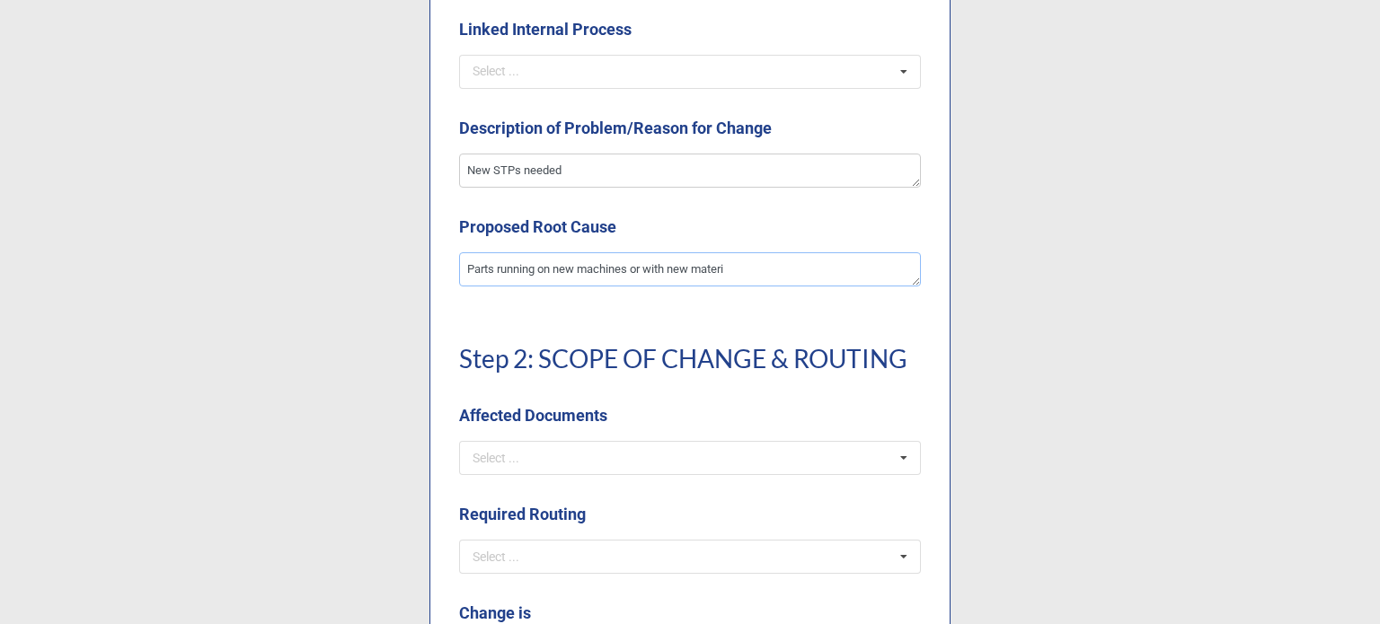
type textarea "x"
type textarea "Parts running on new machines or with new materiasl"
type textarea "x"
type textarea "Parts running on new machines or with new materiasl"
type textarea "x"
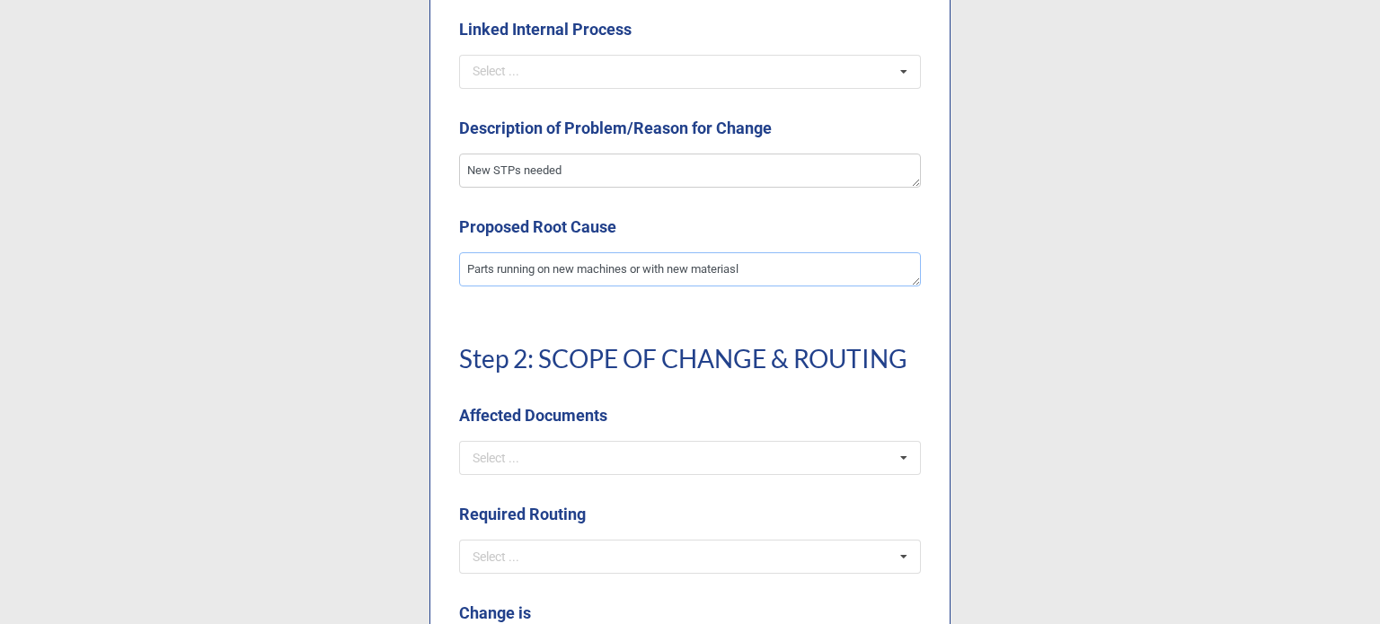
type textarea "Parts running on new machines or with new materiasl"
type textarea "x"
type textarea "Parts running on new machines or with new materias"
type textarea "x"
type textarea "Parts running on new machines or with new materia"
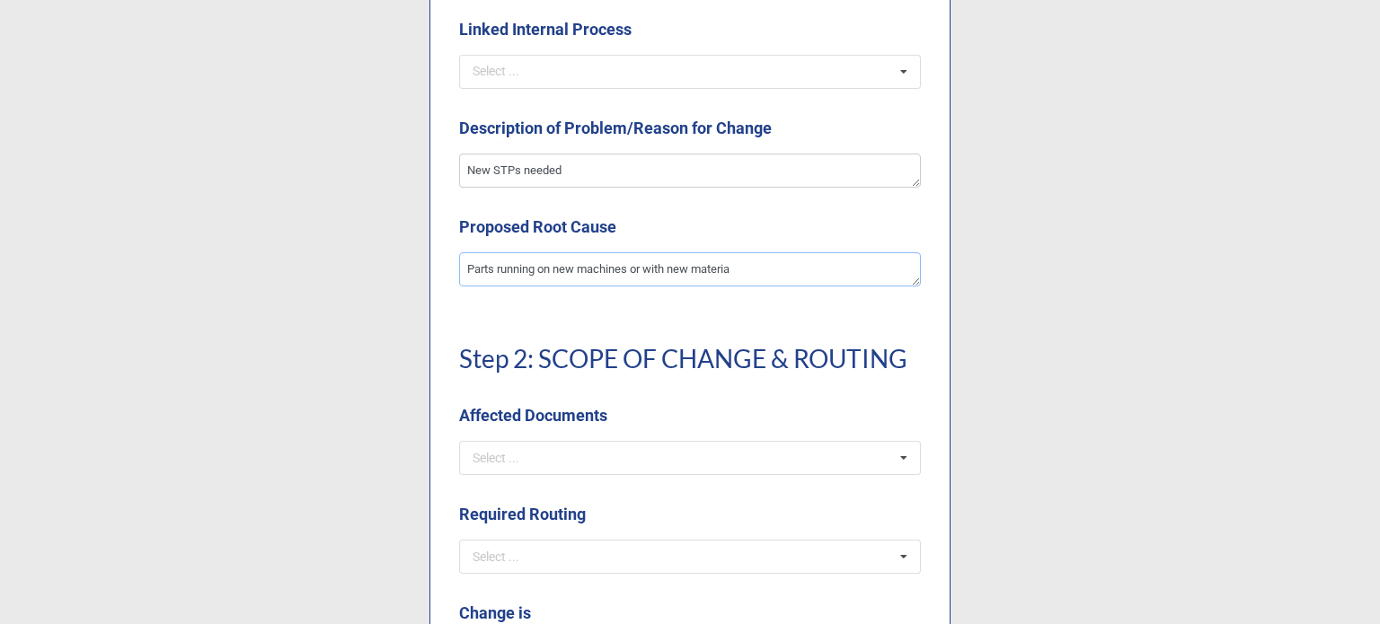
type textarea "x"
type textarea "Parts running on new machines or with new material"
type textarea "x"
type textarea "Parts running on new machines or with new materials"
type textarea "x"
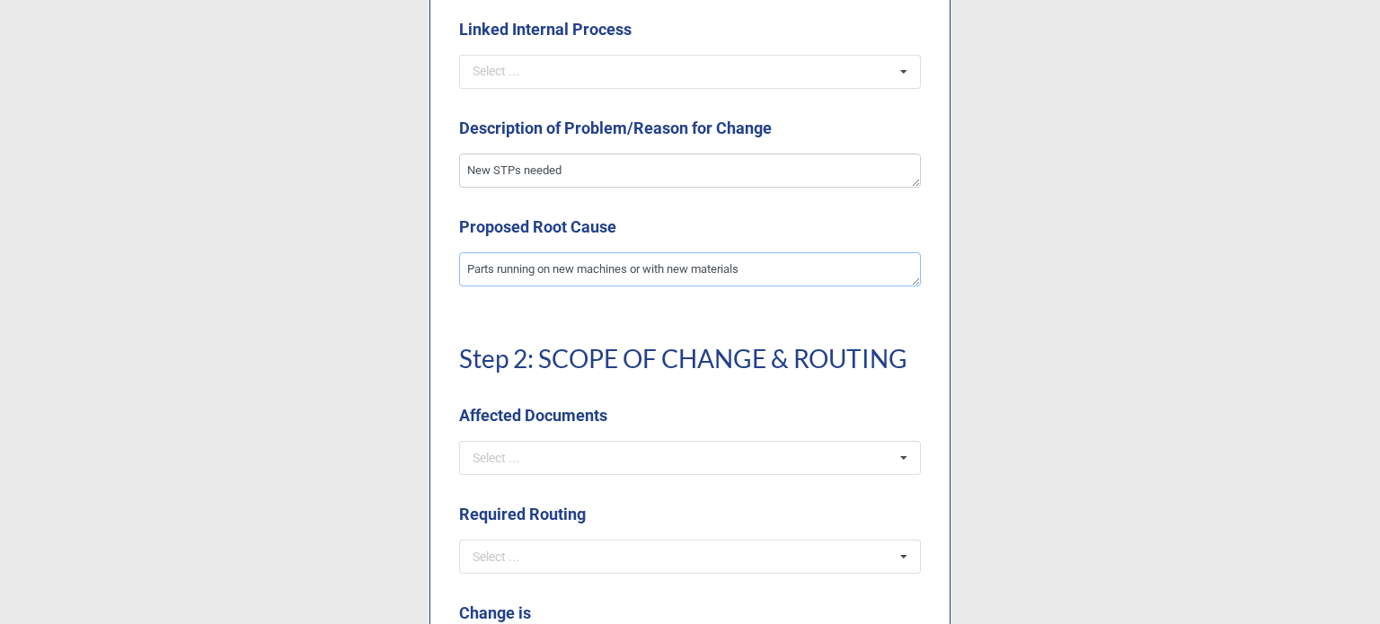
type textarea "Parts running on new machines or with new materials"
type textarea "x"
type textarea "Parts running on new machines or with new materials c"
type textarea "x"
type textarea "Parts running on new machines or with new materials cr"
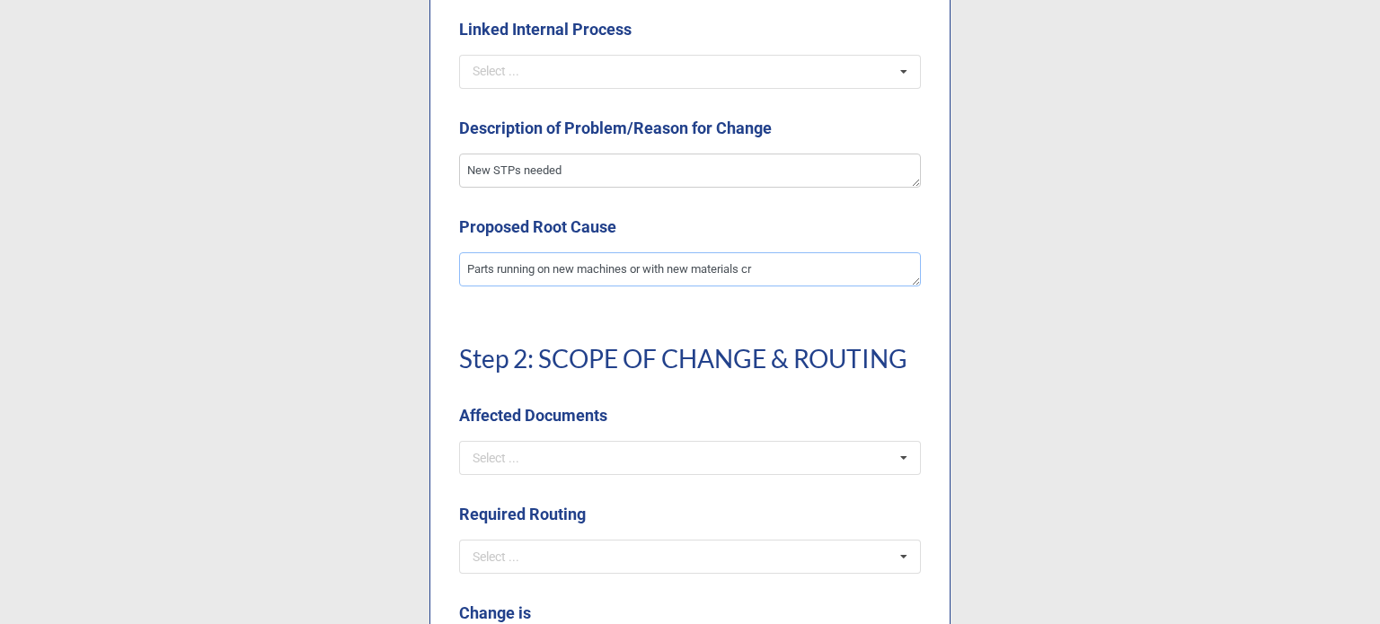
type textarea "x"
type textarea "Parts running on new machines or with new materials crea"
type textarea "x"
type textarea "Parts running on new machines or with new materials creat"
type textarea "x"
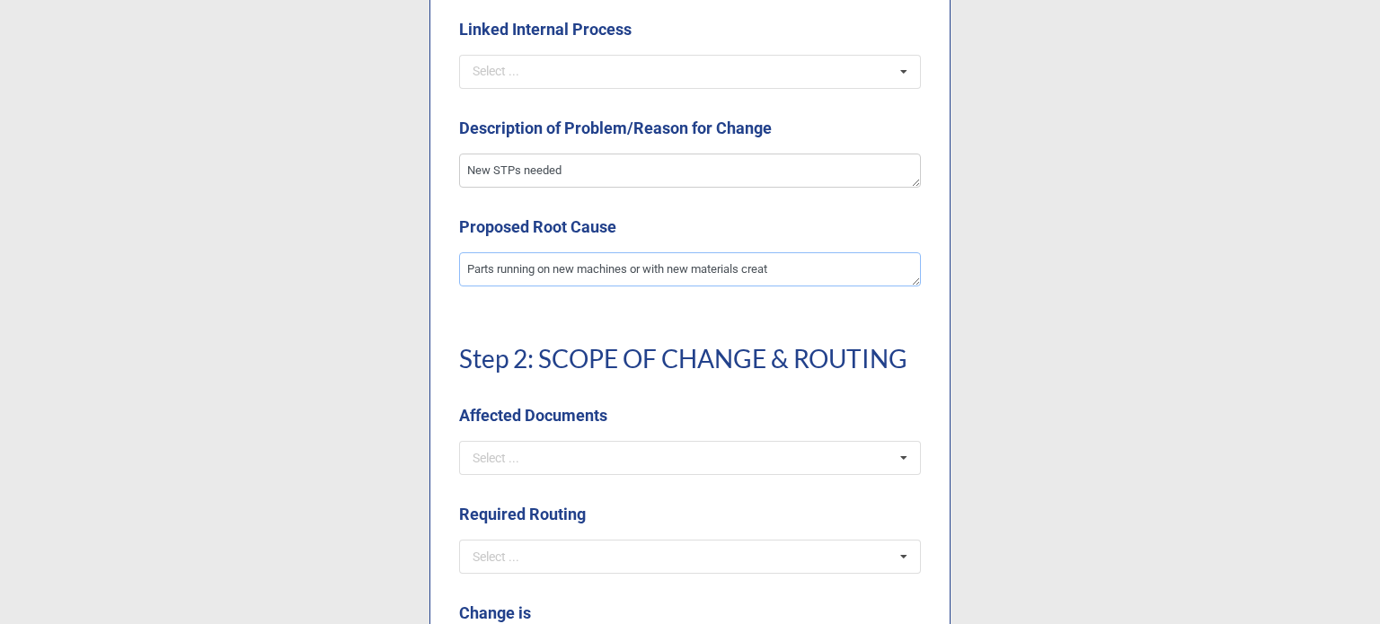
type textarea "Parts running on new machines or with new materials creati"
type textarea "x"
type textarea "Parts running on new machines or with new materials creatin"
type textarea "x"
type textarea "Parts running on new machines or with new materials creating"
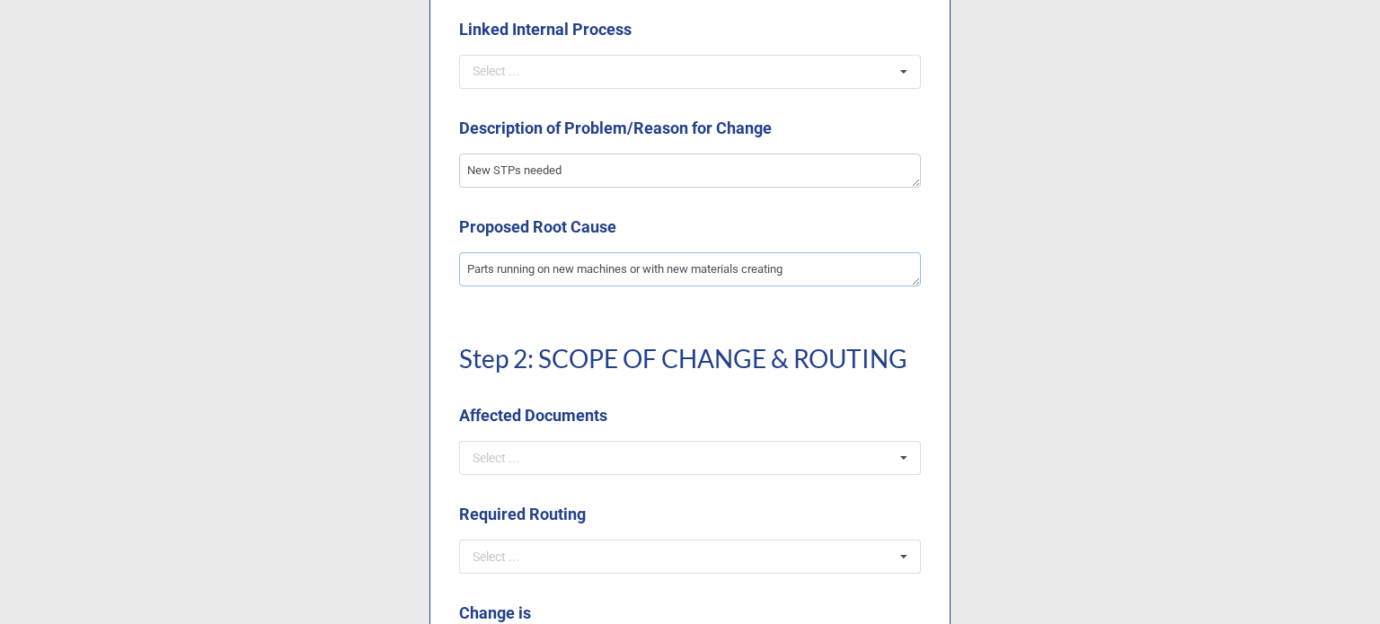
type textarea "x"
type textarea "Parts running on new machines or with new materials creating"
type textarea "x"
type textarea "Parts running on new machines or with new materials creating n"
type textarea "x"
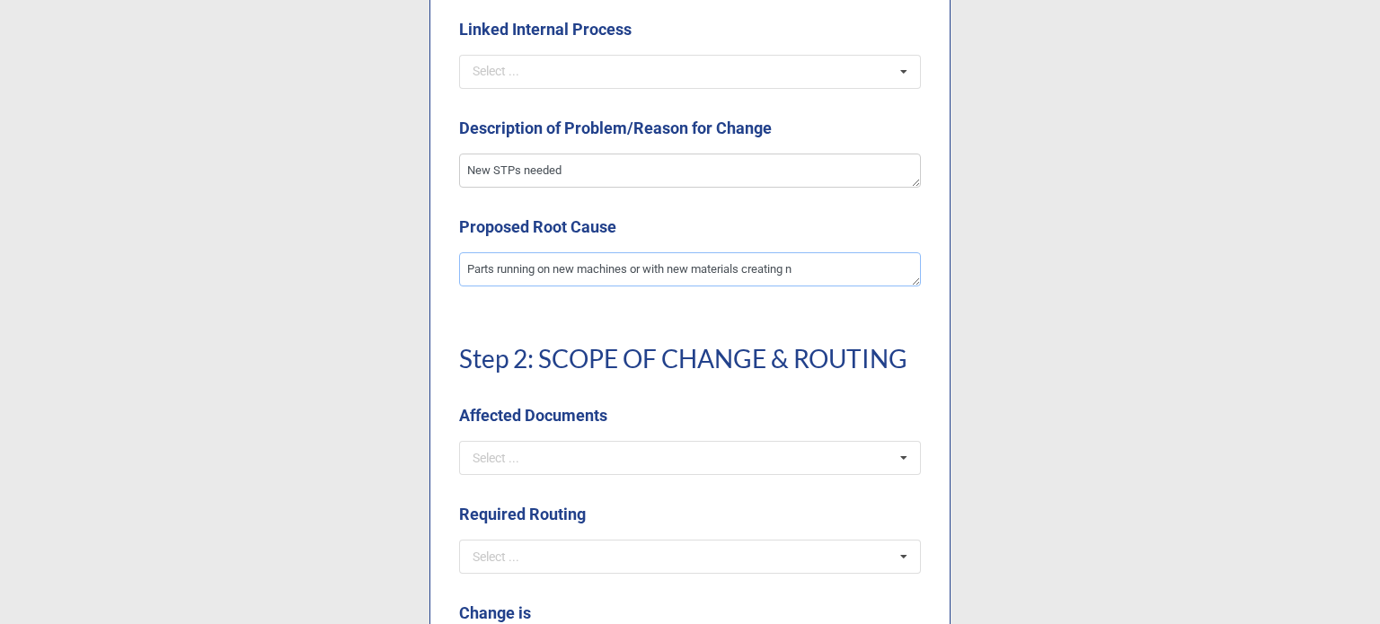
type textarea "Parts running on new machines or with new materials creating ne"
type textarea "x"
type textarea "Parts running on new machines or with new materials creating new"
type textarea "x"
type textarea "Parts running on new machines or with new materials creating new p"
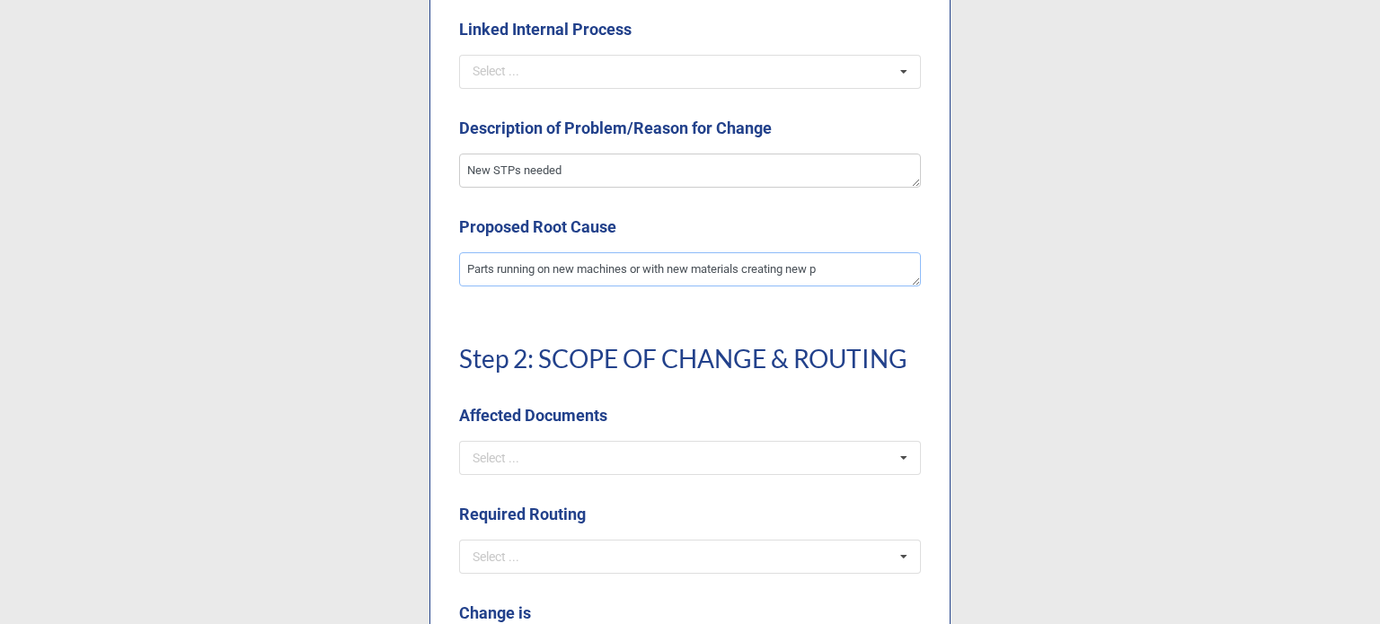
type textarea "x"
type textarea "Parts running on new machines or with new materials creating new pr"
type textarea "x"
type textarea "Parts running on new machines or with new materials creating new pro"
type textarea "x"
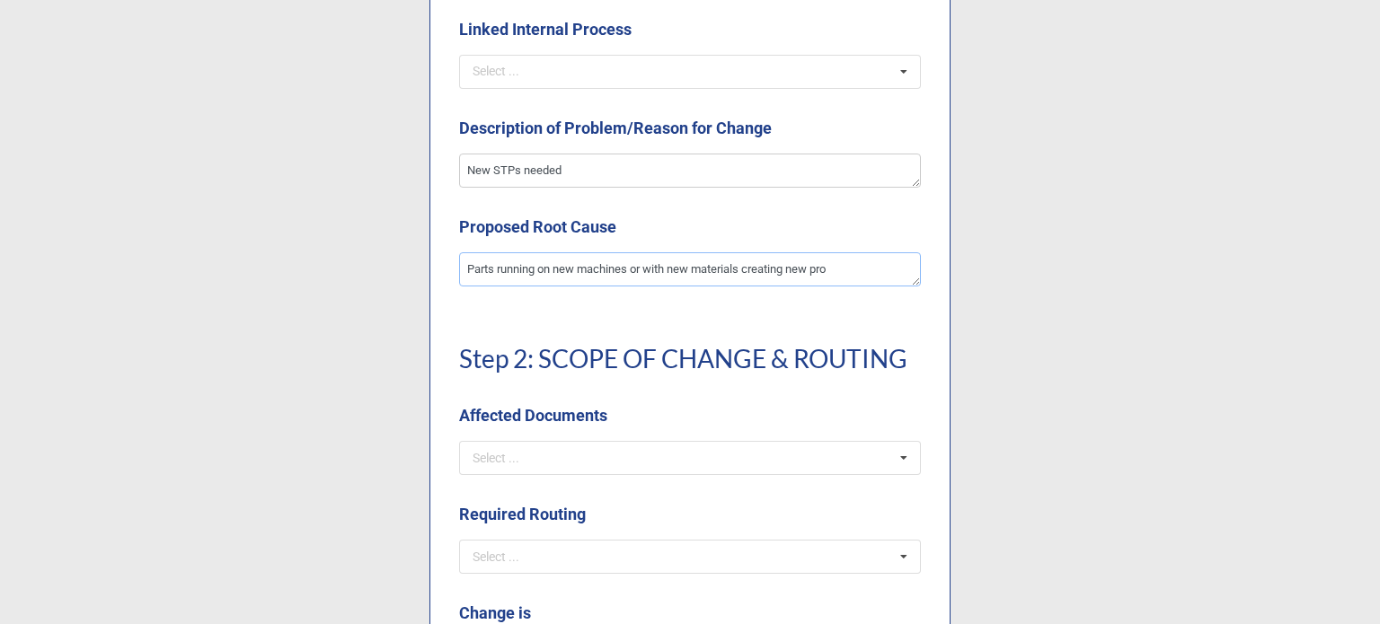
type textarea "Parts running on new machines or with new materials creating new proc"
type textarea "x"
type textarea "Parts running on new machines or with new materials creating new proce"
type textarea "x"
type textarea "Parts running on new machines or with new materials creating new proces"
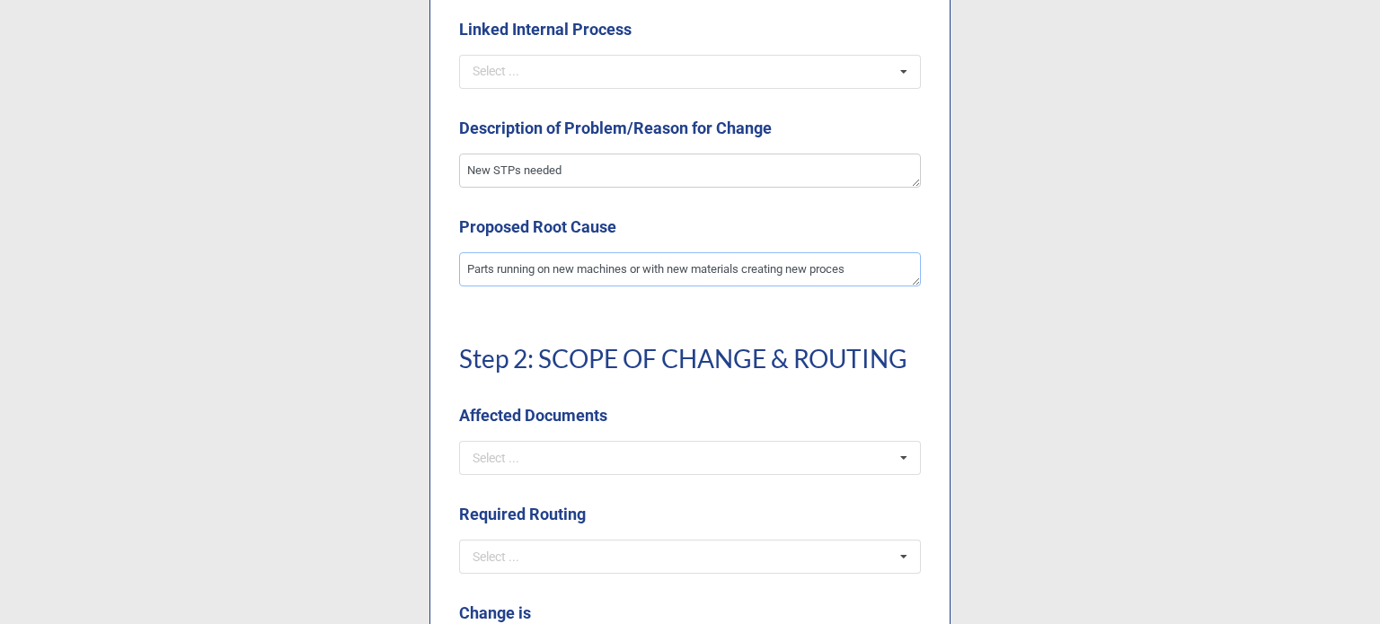
type textarea "x"
type textarea "Parts running on new machines or with new materials creating new process"
type textarea "x"
type textarea "Parts running on new machines or with new materials creating new processe"
type textarea "x"
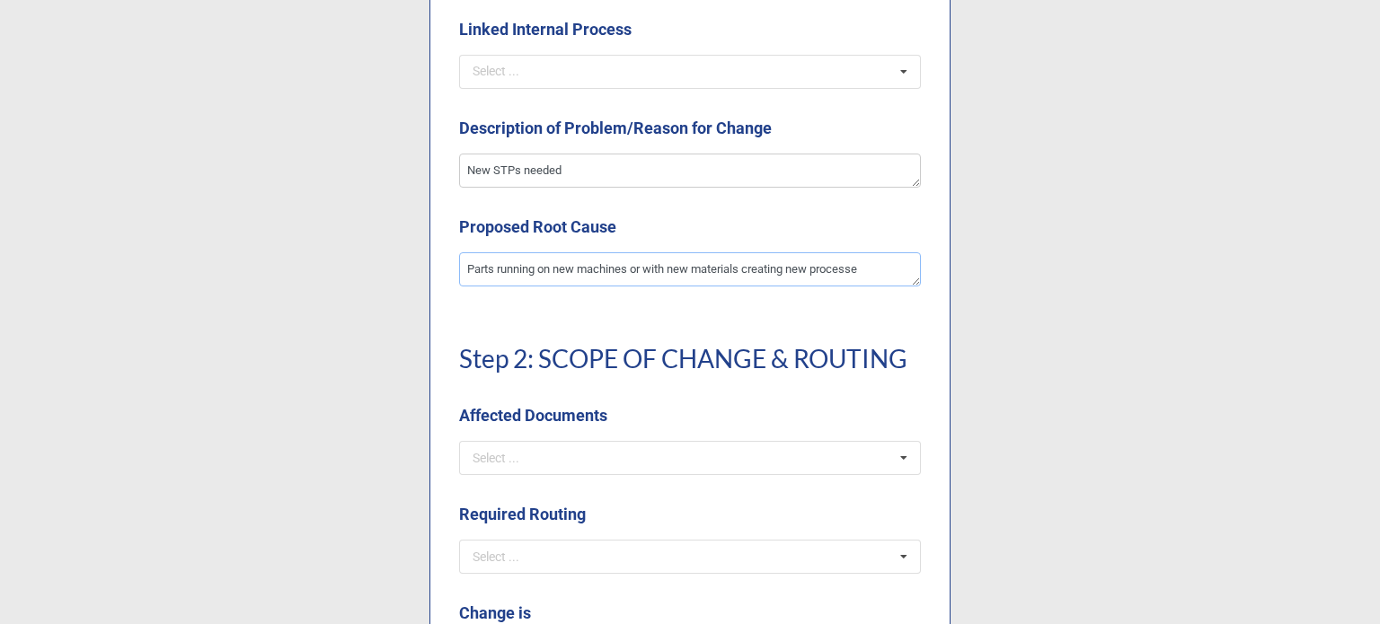
type textarea "Parts running on new machines or with new materials creating new processes"
type textarea "x"
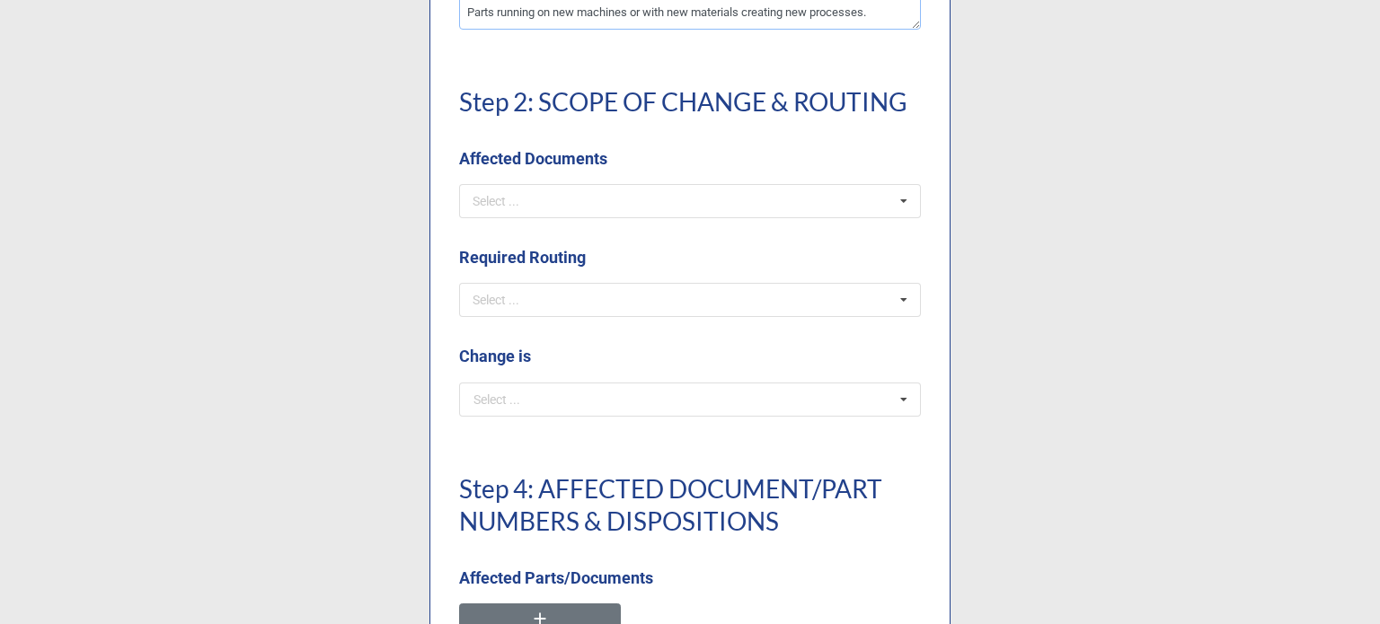
scroll to position [1168, 0]
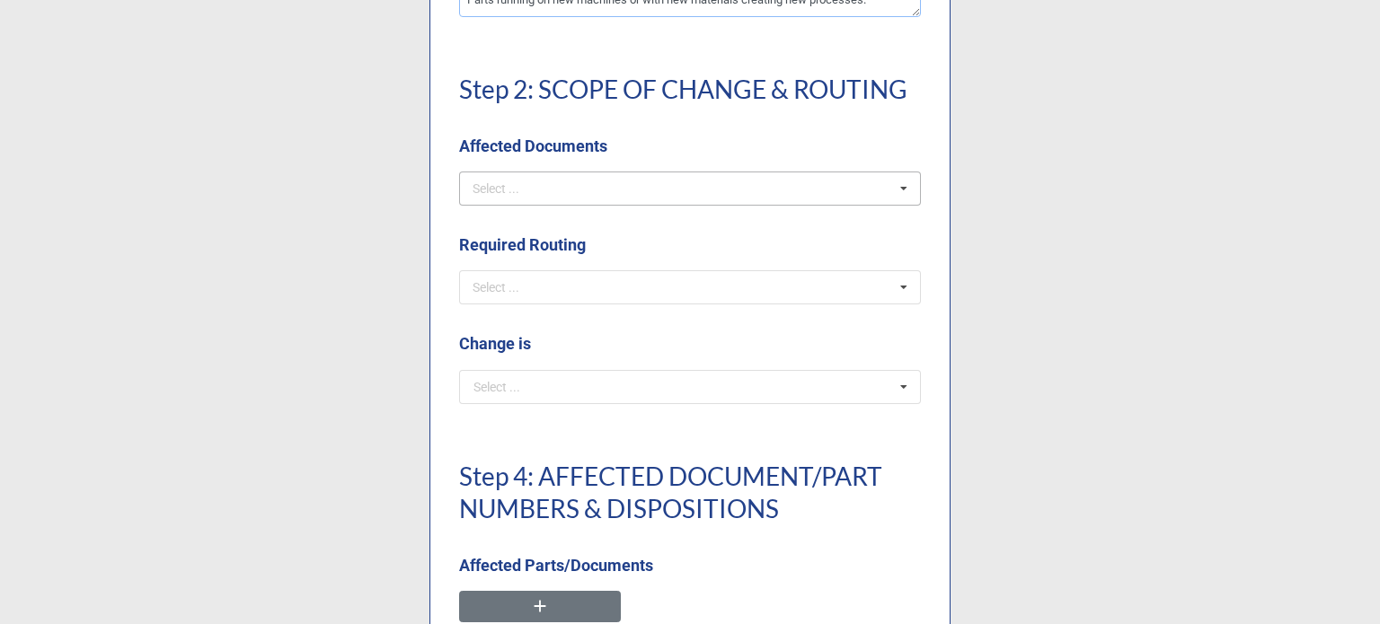
type textarea "Parts running on new machines or with new materials creating new processes."
click at [468, 186] on div "Select ..." at bounding box center [506, 188] width 77 height 21
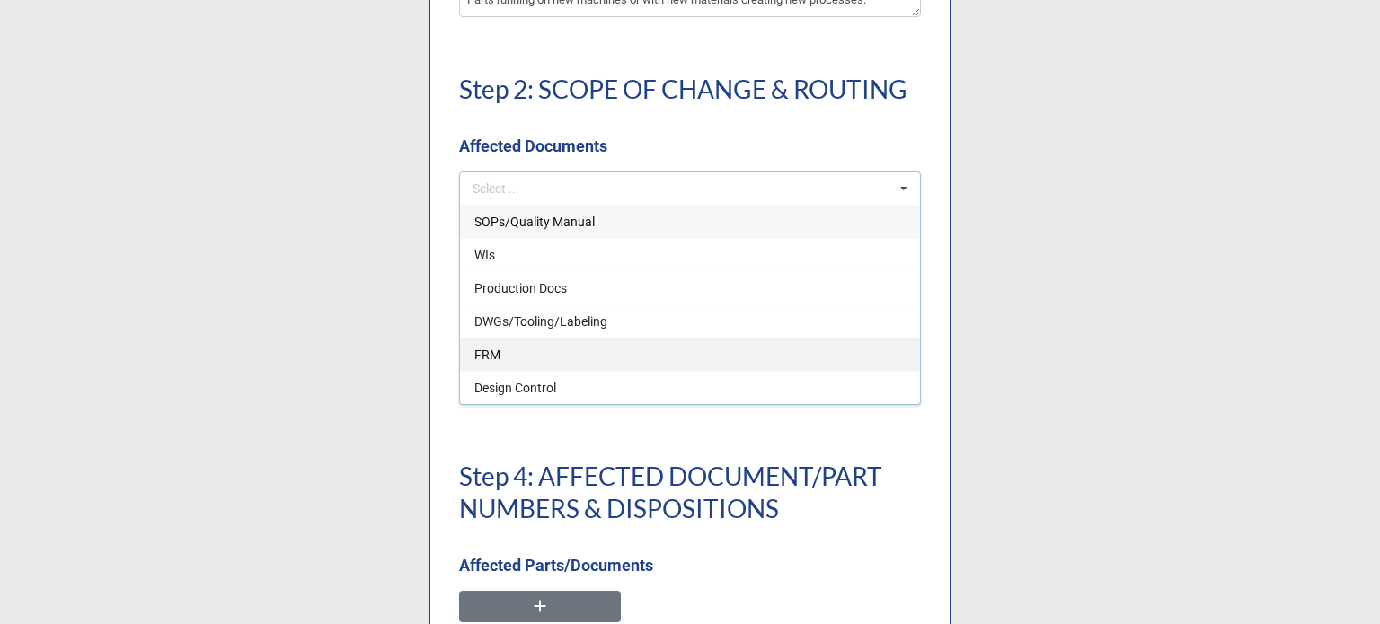
click at [516, 344] on div "FRM" at bounding box center [690, 354] width 460 height 33
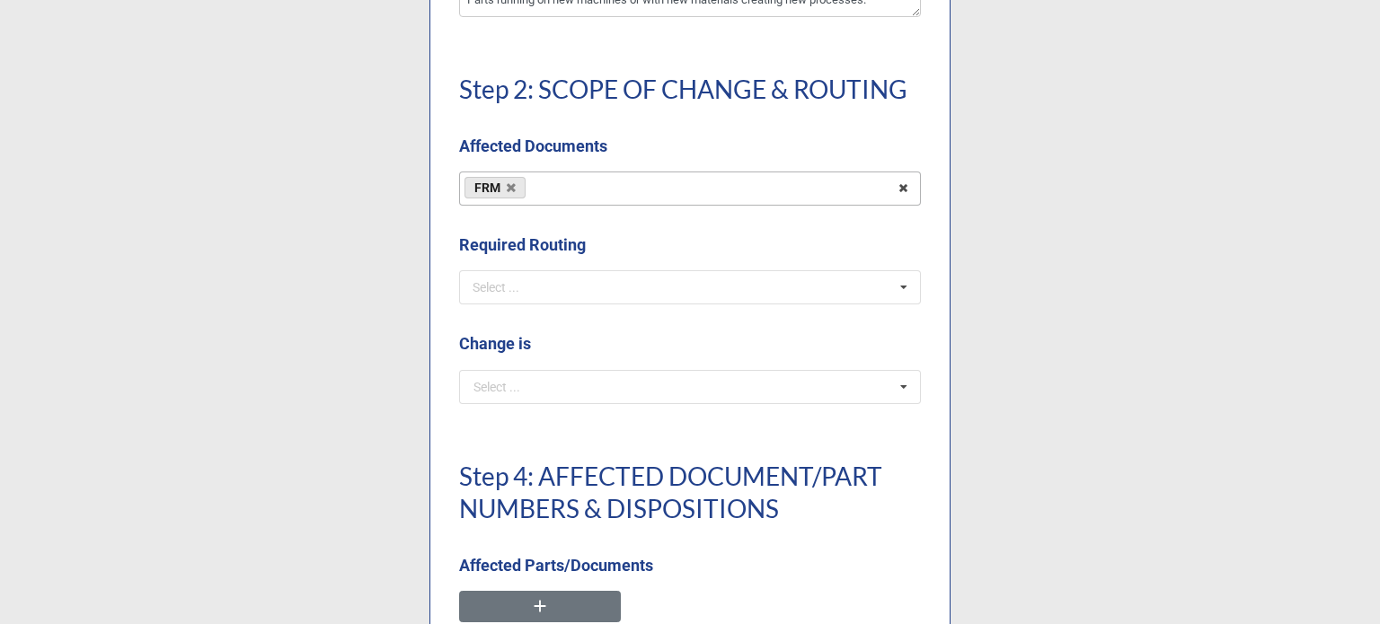
click at [505, 127] on div "Step 2: SCOPE OF CHANGE & ROUTING Affected Documents" at bounding box center [690, 108] width 462 height 128
click at [535, 294] on div "Select ..." at bounding box center [506, 288] width 77 height 21
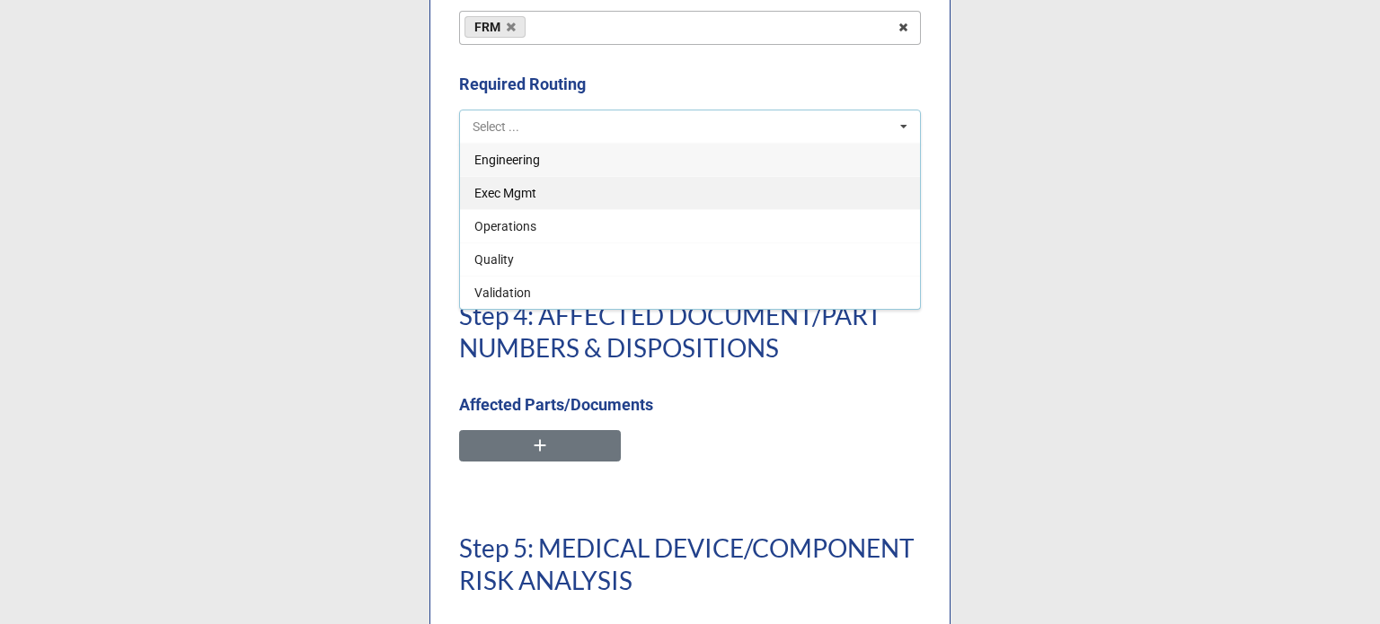
scroll to position [1347, 0]
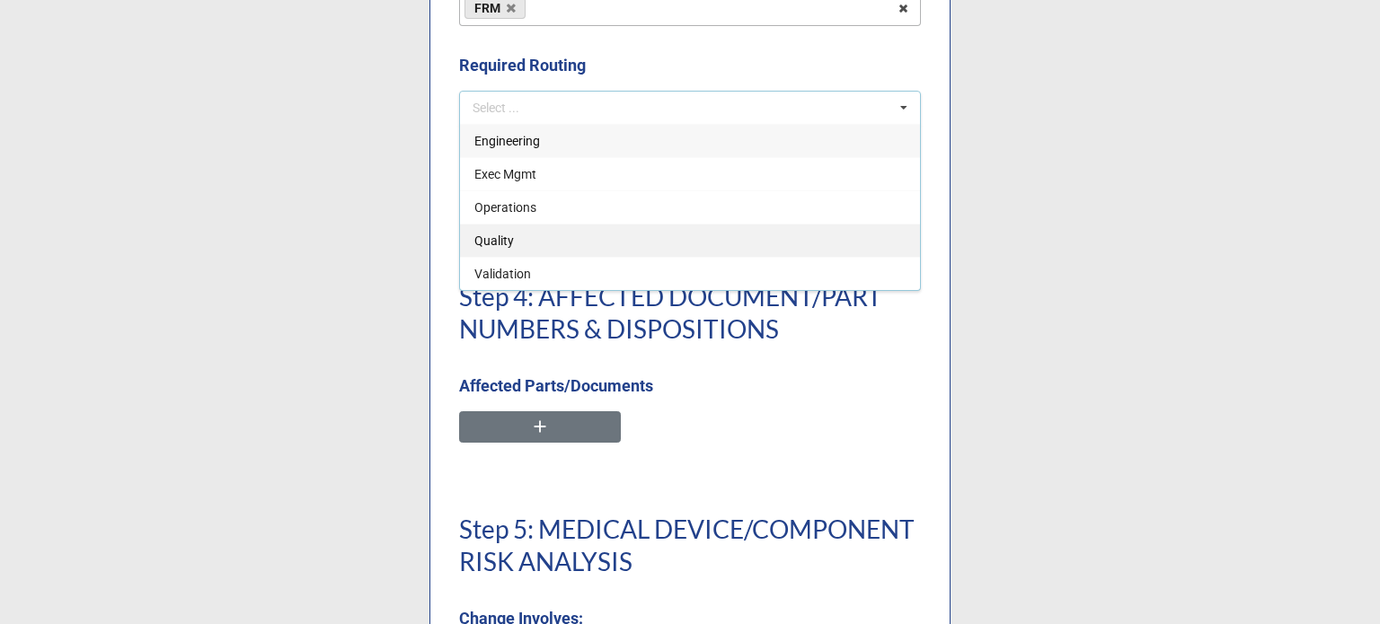
click at [498, 236] on span "Quality" at bounding box center [494, 241] width 40 height 14
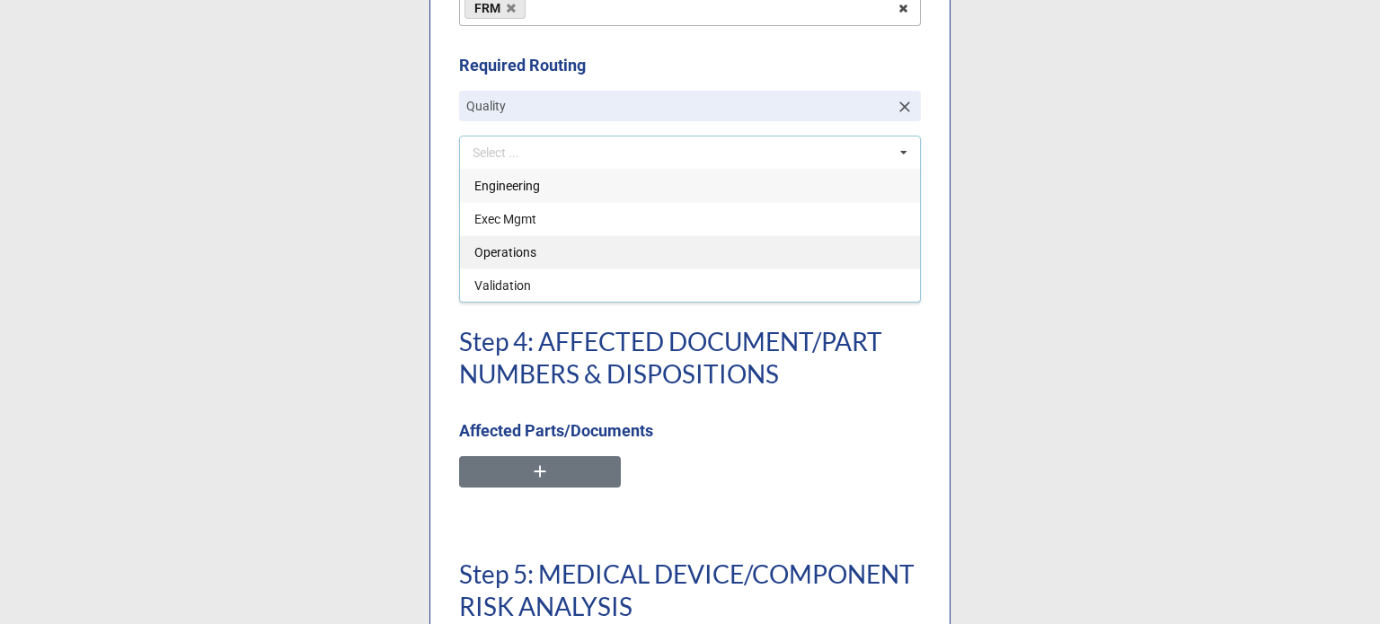
click at [498, 253] on span "Operations" at bounding box center [505, 252] width 62 height 14
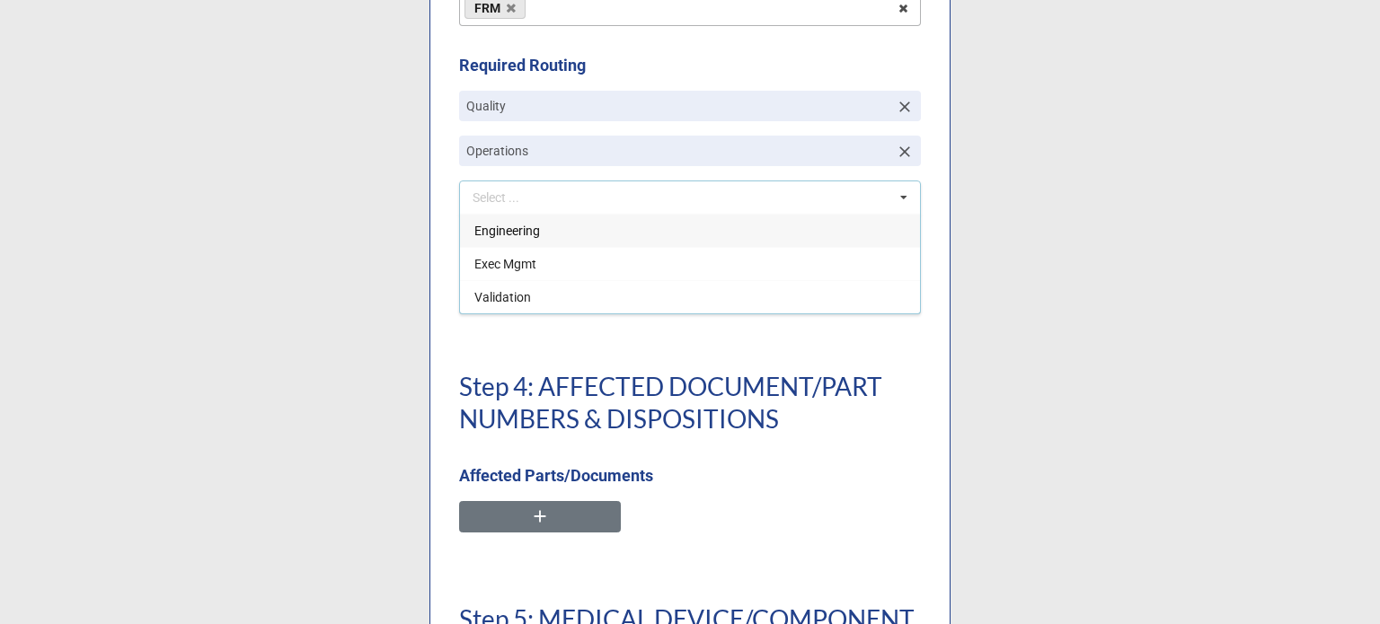
click at [572, 285] on input "text" at bounding box center [691, 297] width 460 height 32
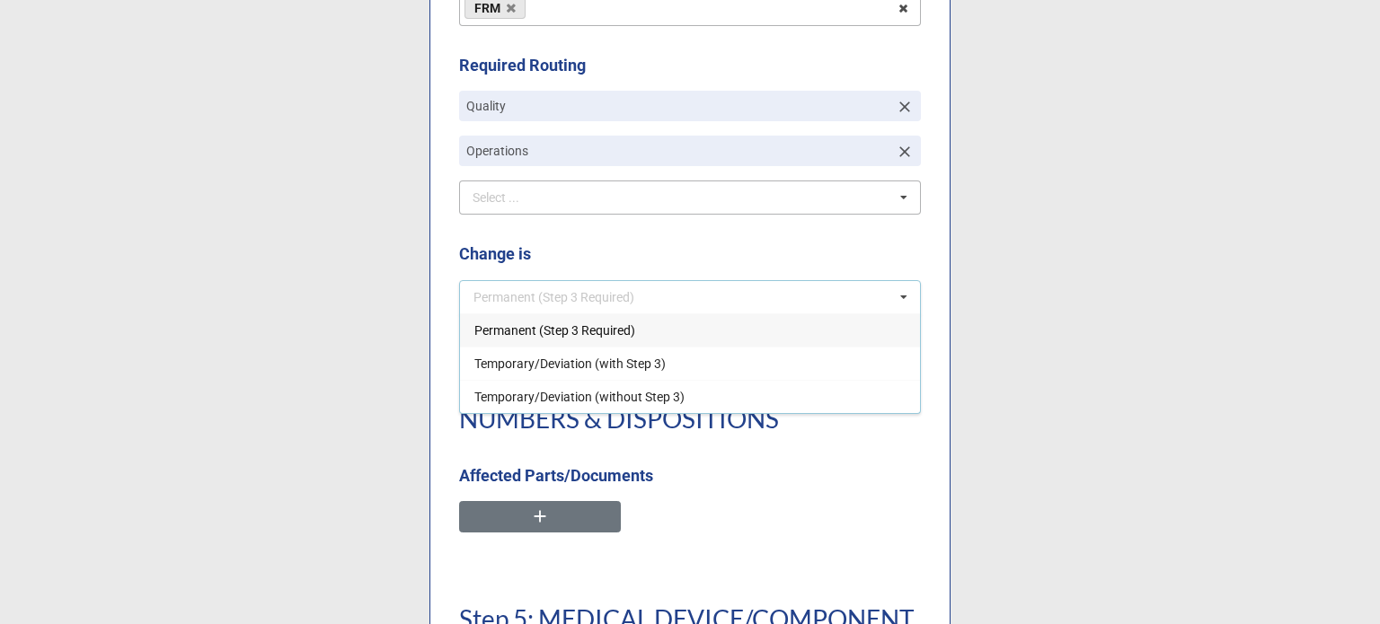
click at [563, 326] on span "Permanent (Step 3 Required)" at bounding box center [554, 330] width 161 height 14
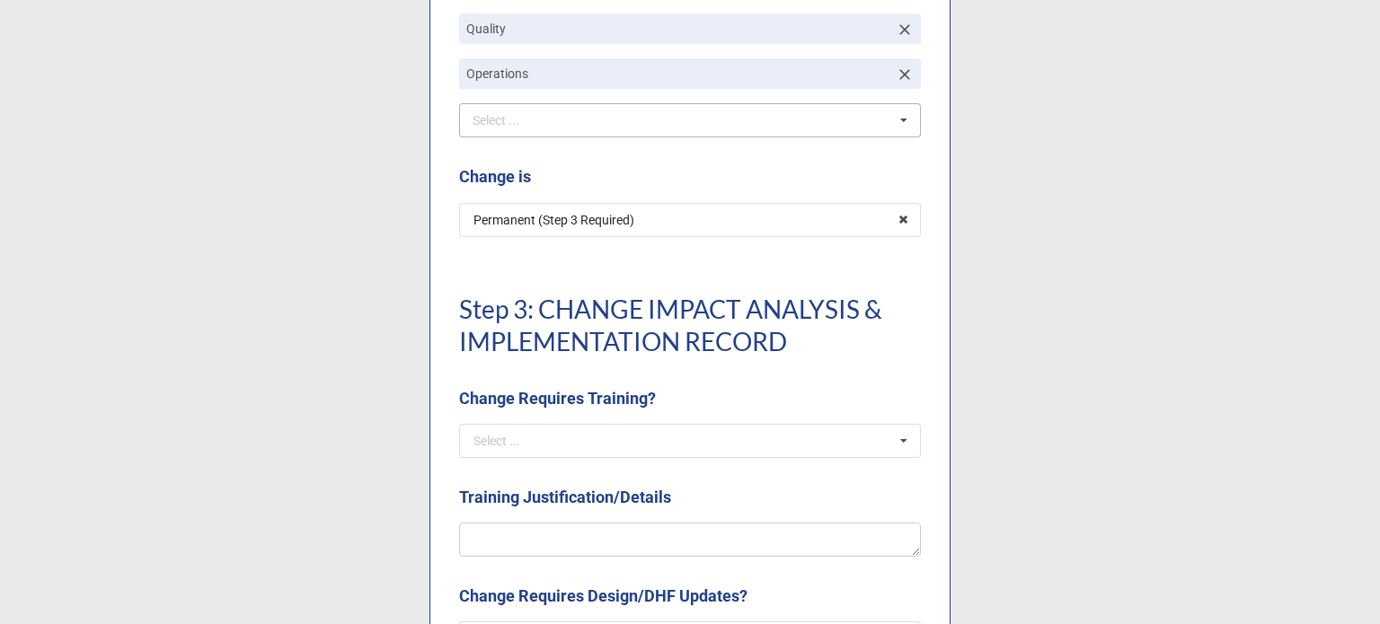
scroll to position [1527, 0]
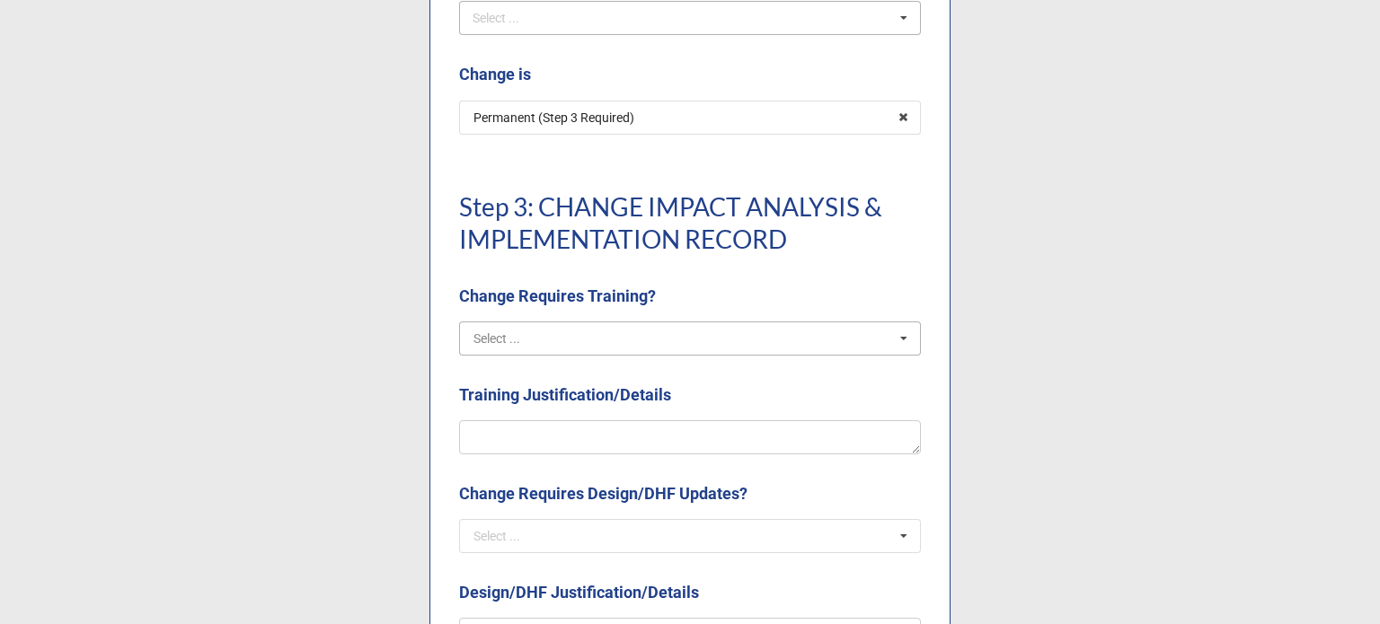
click at [587, 335] on input "text" at bounding box center [691, 338] width 460 height 32
click at [530, 394] on div "N/A" at bounding box center [690, 404] width 460 height 33
click at [535, 420] on textarea at bounding box center [690, 437] width 462 height 34
type textarea "x"
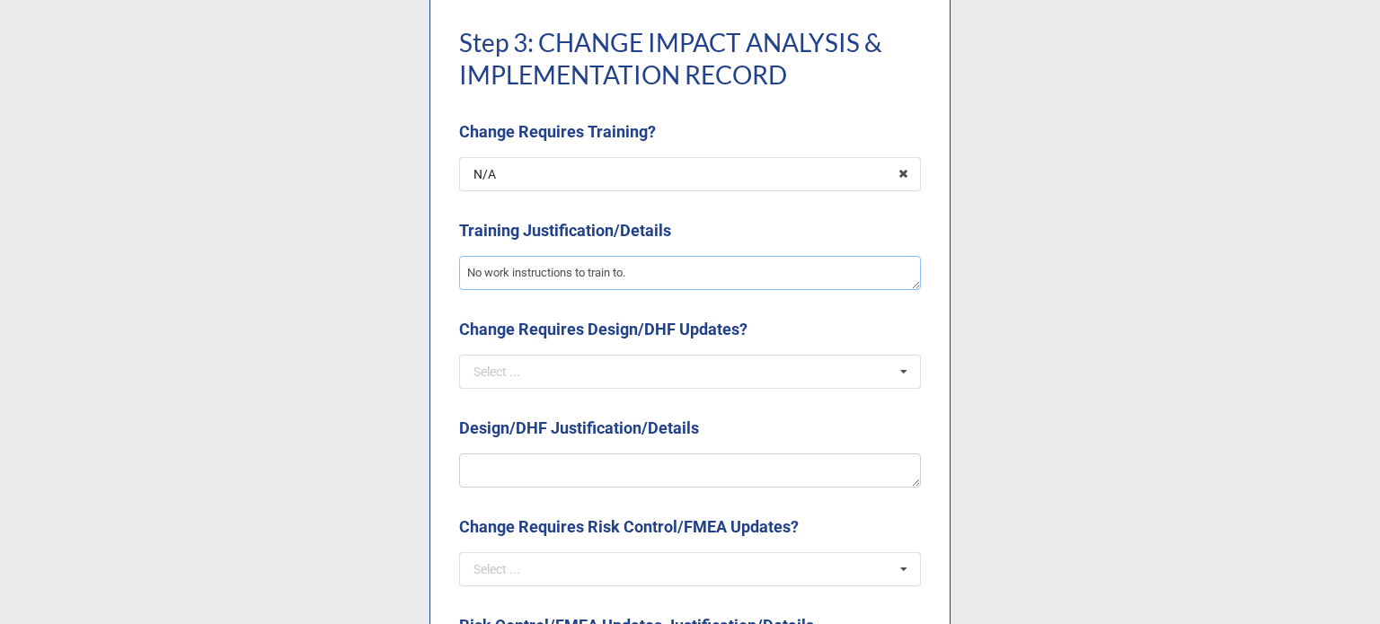
scroll to position [1707, 0]
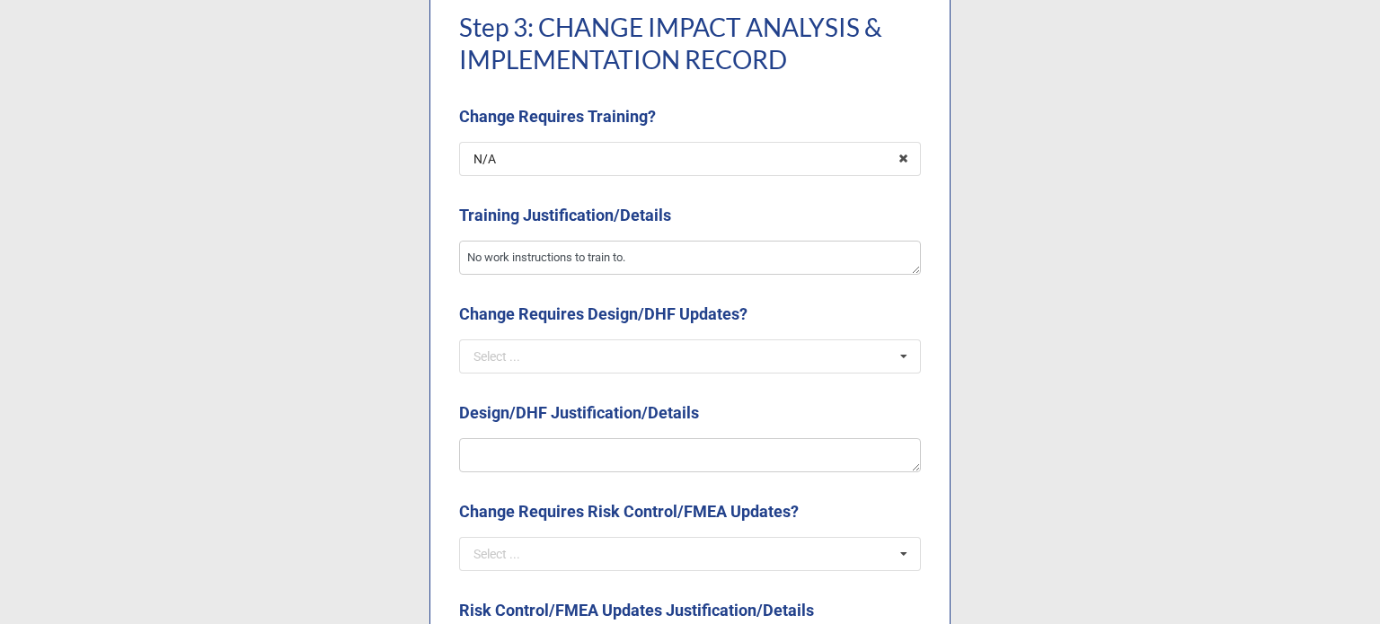
click at [562, 374] on div "Change Requires Design/DHF Updates? Select ... Yes N/A" at bounding box center [690, 344] width 462 height 84
click at [563, 364] on input "text" at bounding box center [691, 356] width 460 height 32
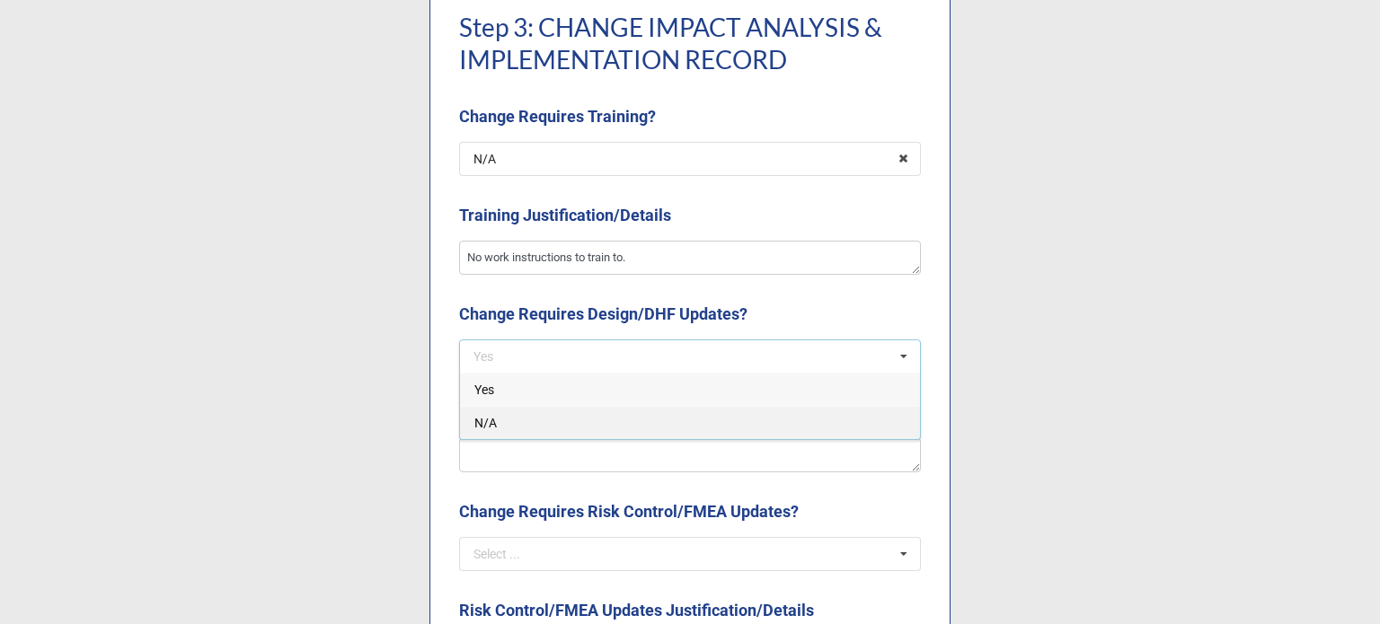
click at [520, 430] on div "N/A" at bounding box center [690, 422] width 460 height 33
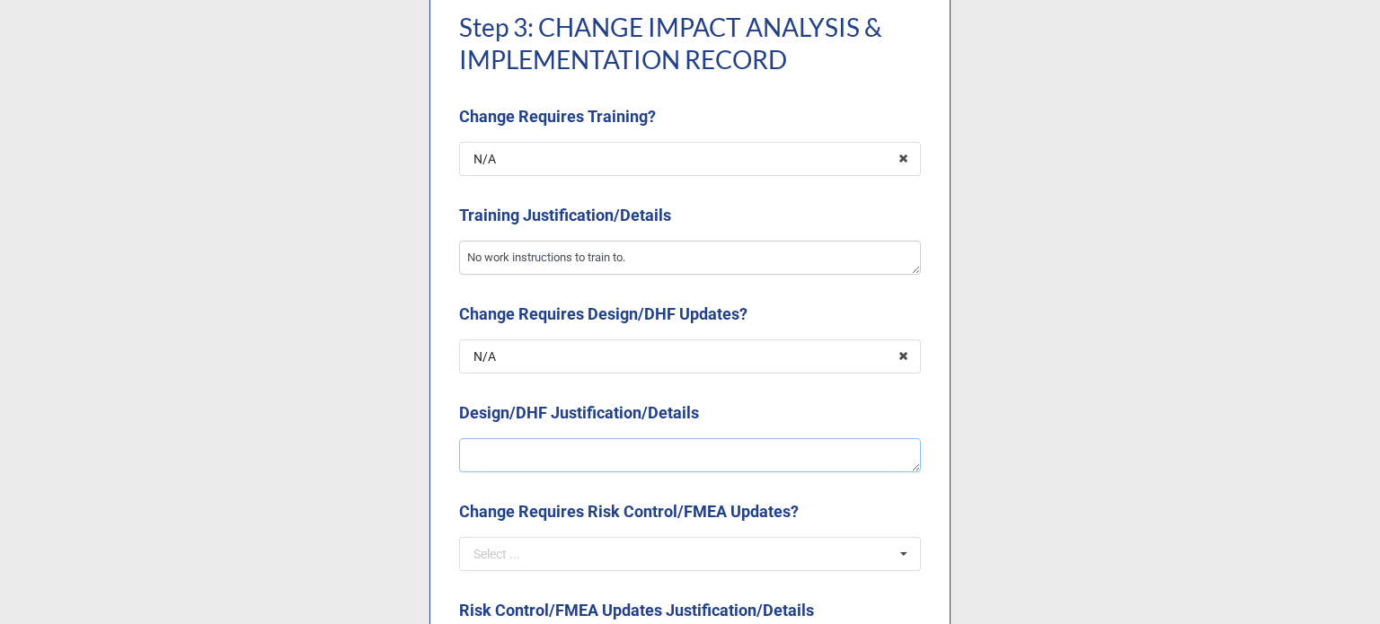
click at [519, 445] on textarea at bounding box center [690, 455] width 462 height 34
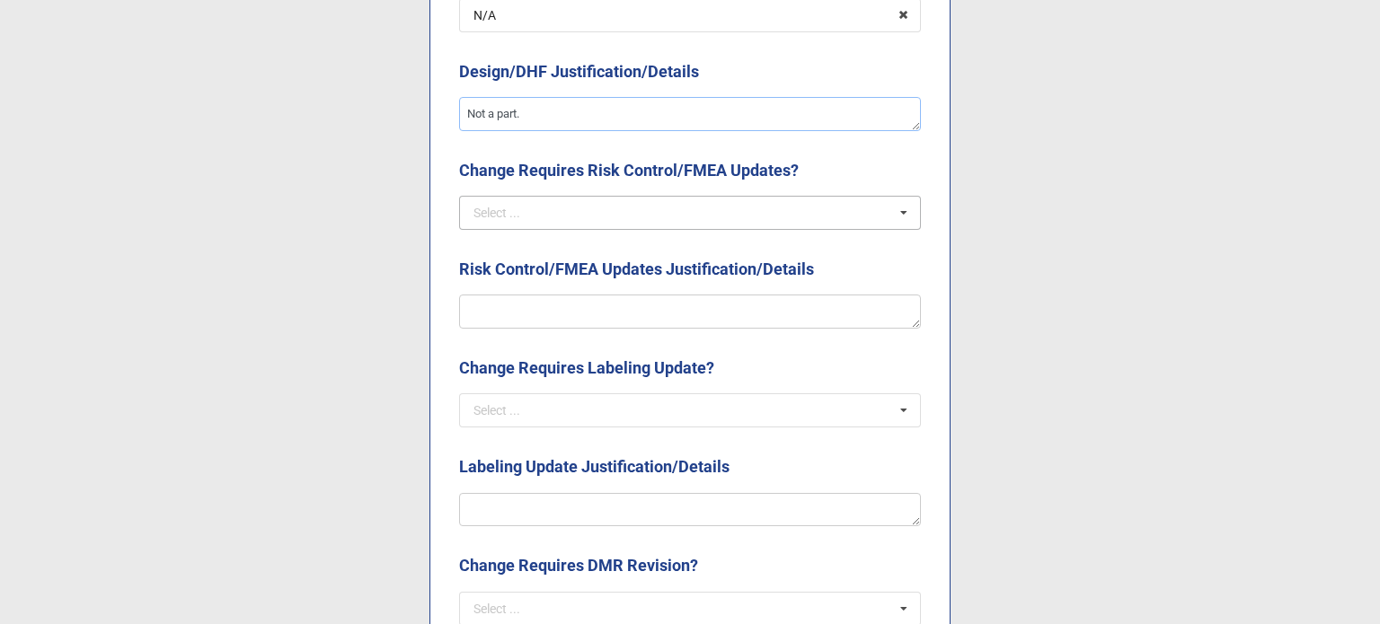
scroll to position [2066, 0]
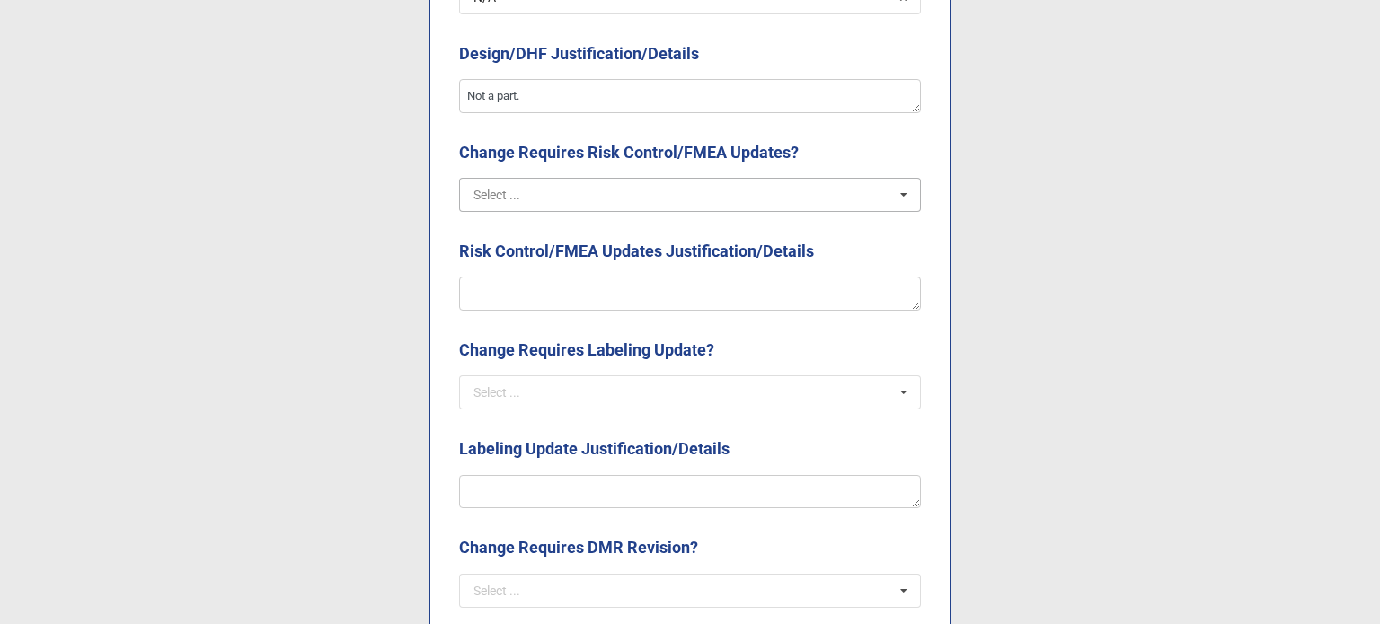
click at [611, 193] on input "text" at bounding box center [691, 195] width 460 height 32
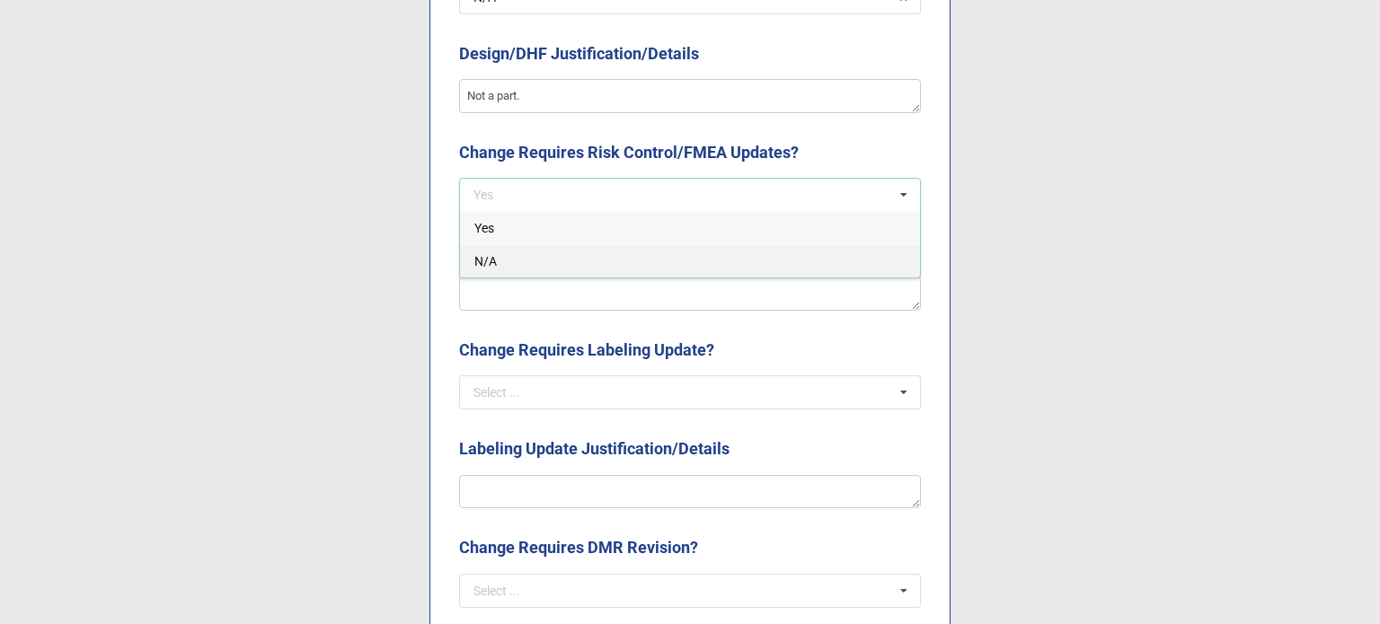
click at [583, 264] on div "N/A" at bounding box center [690, 260] width 460 height 33
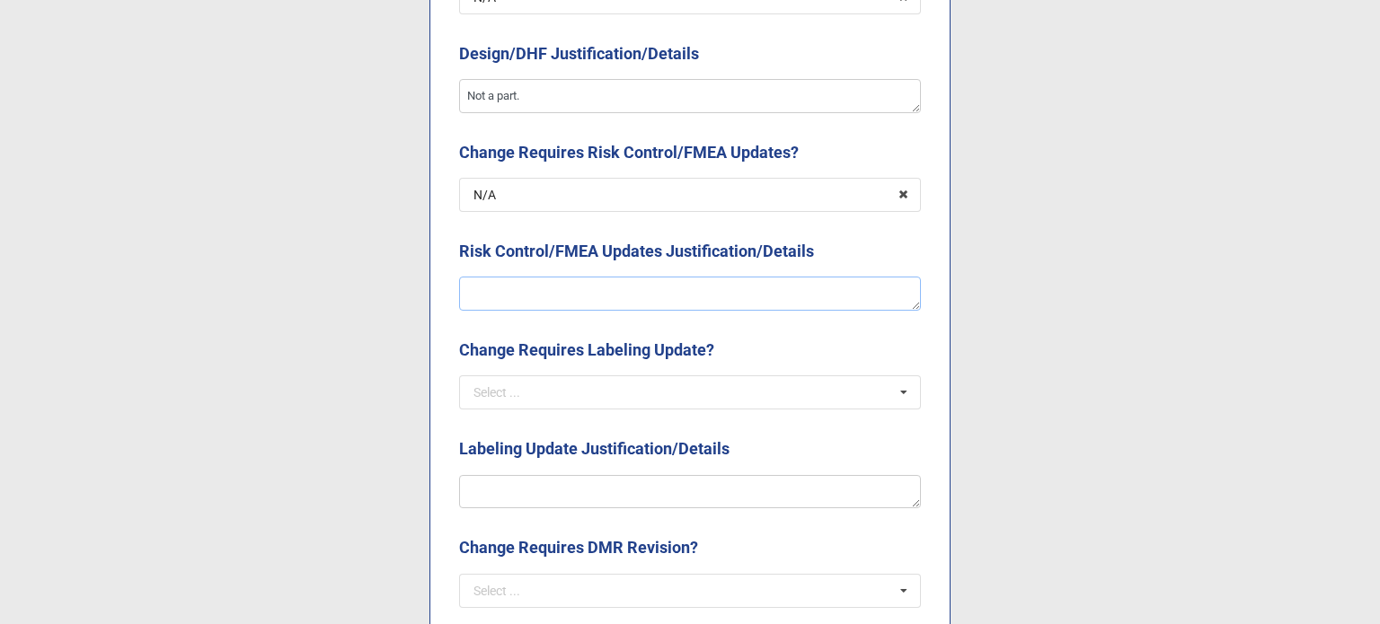
click at [578, 279] on textarea at bounding box center [690, 294] width 462 height 34
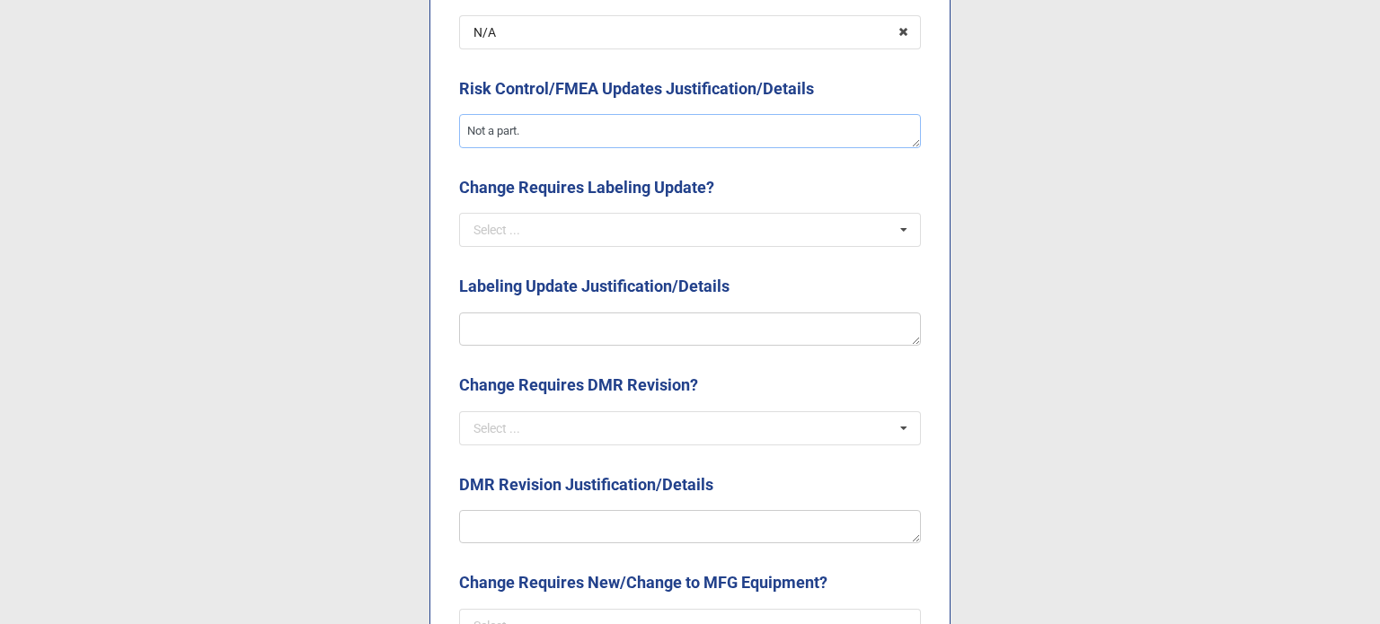
scroll to position [2245, 0]
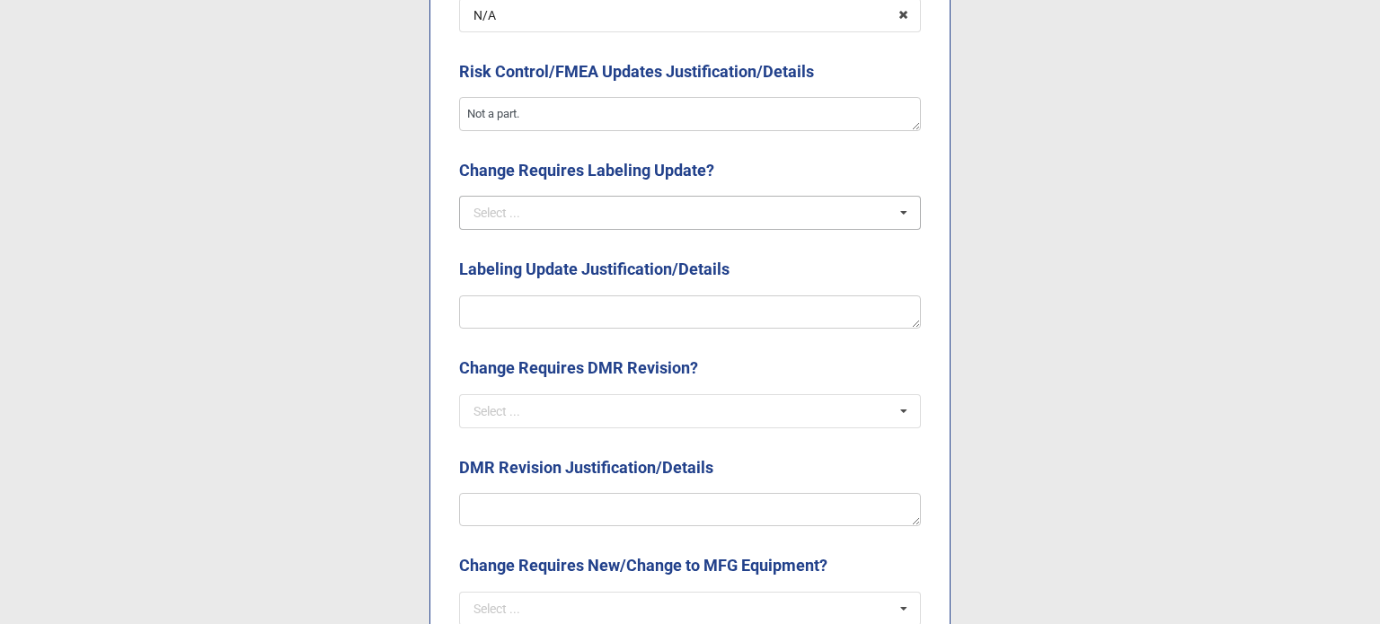
click at [507, 215] on div "Select ..." at bounding box center [496, 213] width 47 height 13
drag, startPoint x: 504, startPoint y: 281, endPoint x: 506, endPoint y: 322, distance: 40.5
click at [504, 280] on div "N/A" at bounding box center [690, 278] width 460 height 33
click at [506, 325] on textarea at bounding box center [690, 312] width 462 height 34
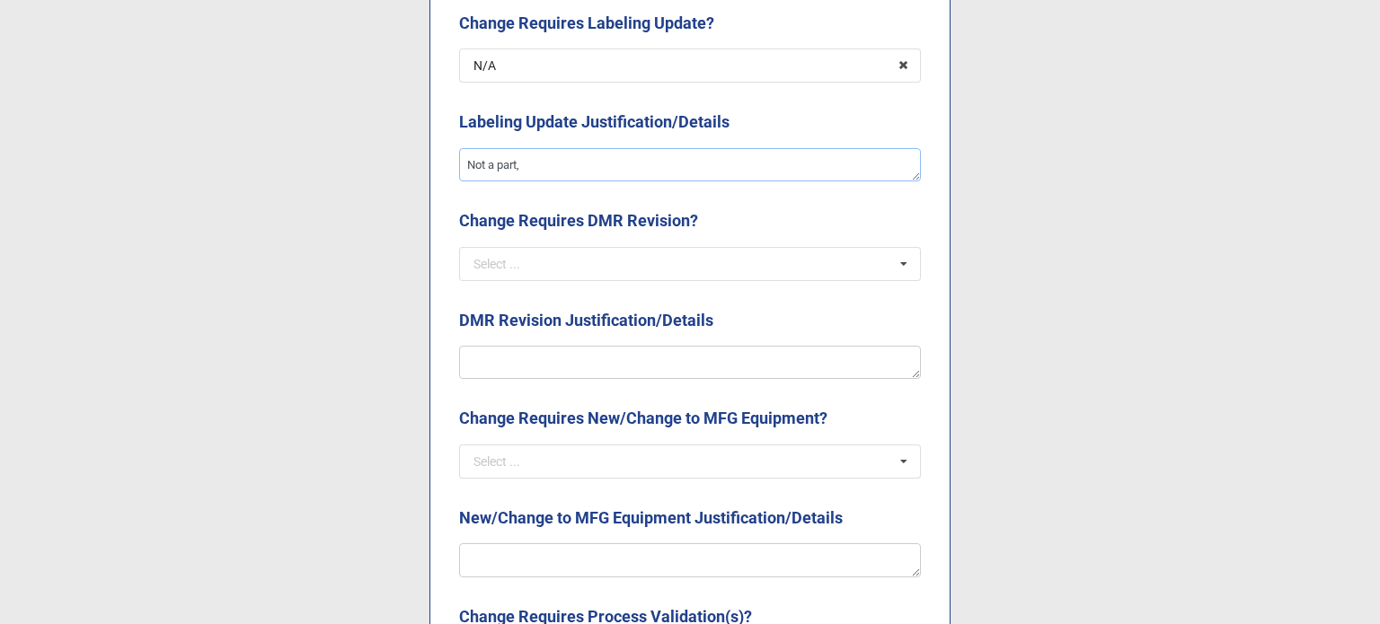
scroll to position [2425, 0]
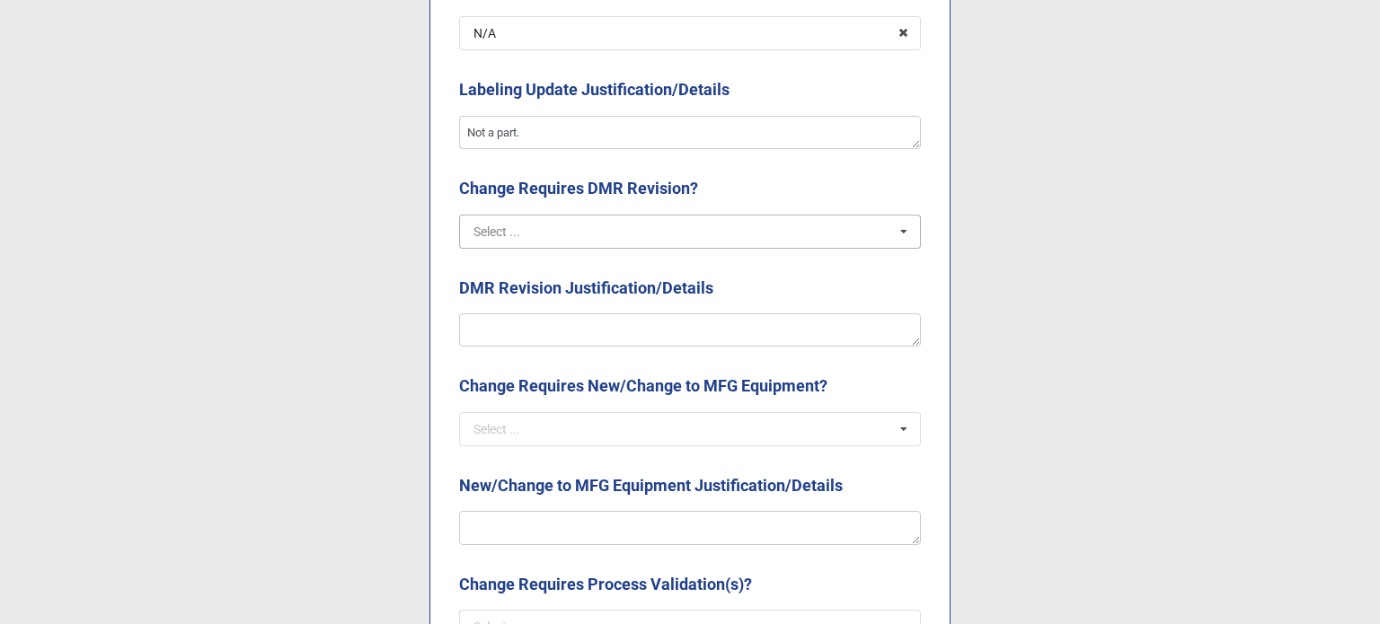
click at [558, 227] on input "text" at bounding box center [691, 232] width 460 height 32
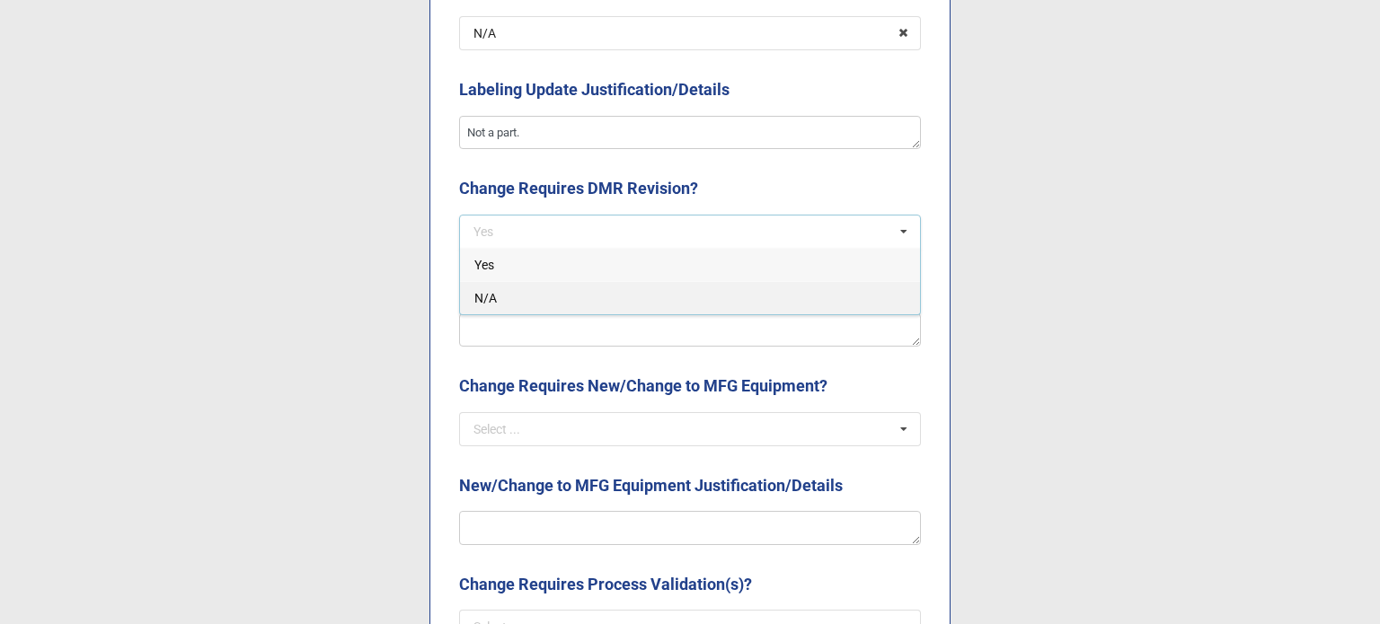
click at [510, 297] on div "N/A" at bounding box center [690, 297] width 460 height 33
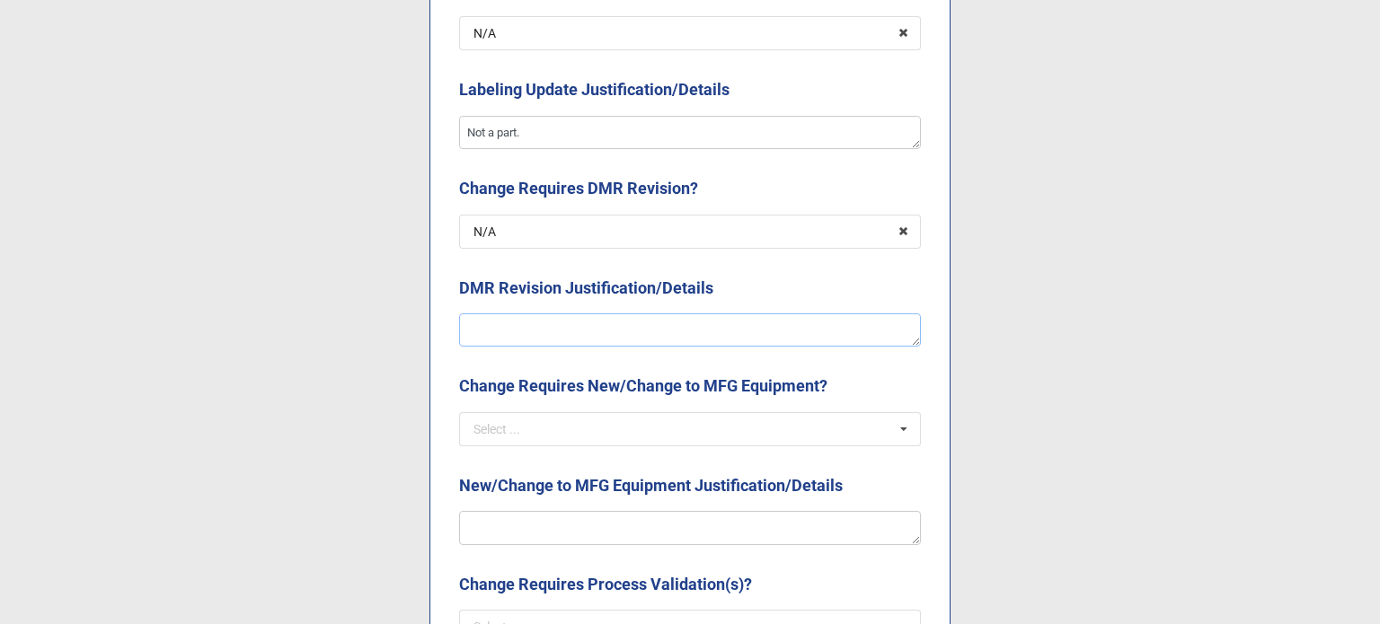
click at [514, 327] on textarea at bounding box center [690, 330] width 462 height 34
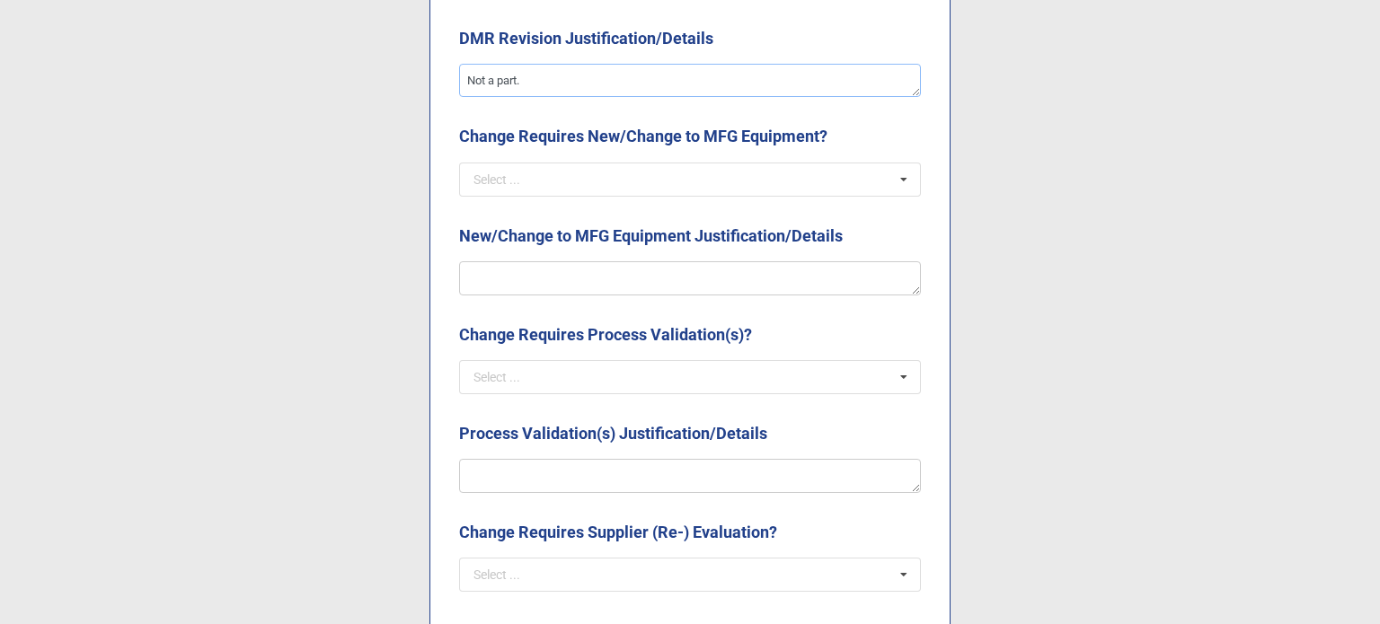
scroll to position [2695, 0]
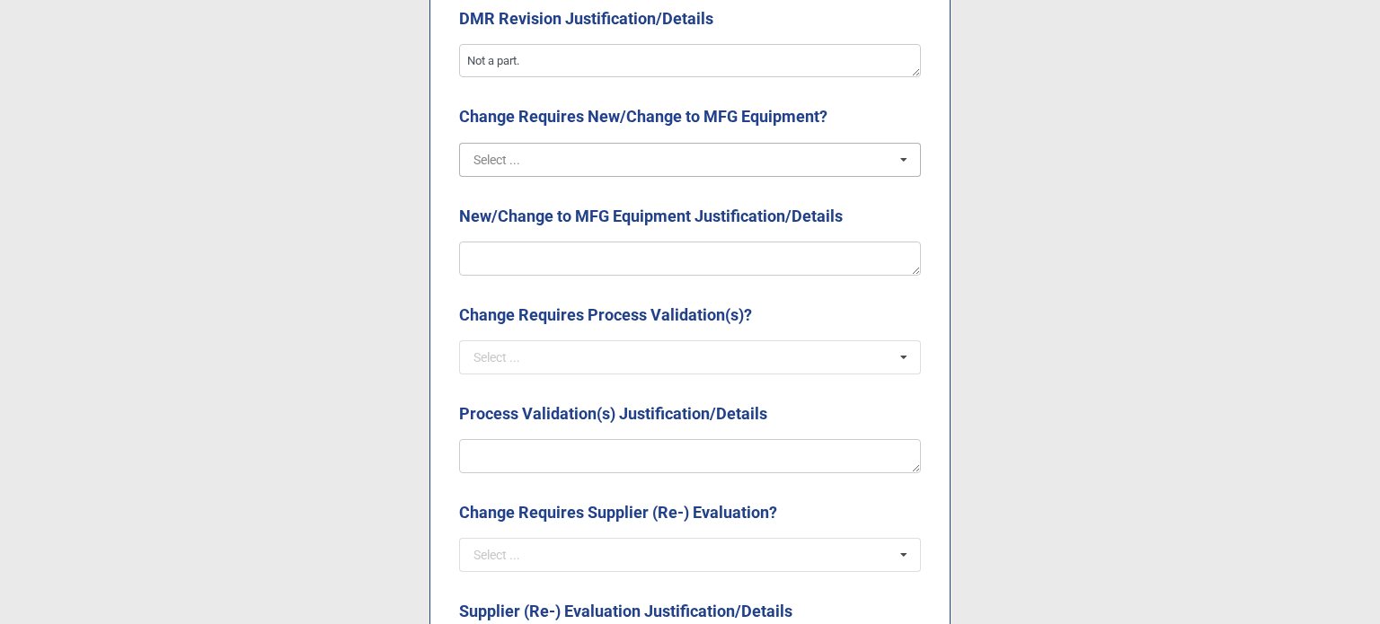
click at [565, 166] on input "text" at bounding box center [691, 160] width 460 height 32
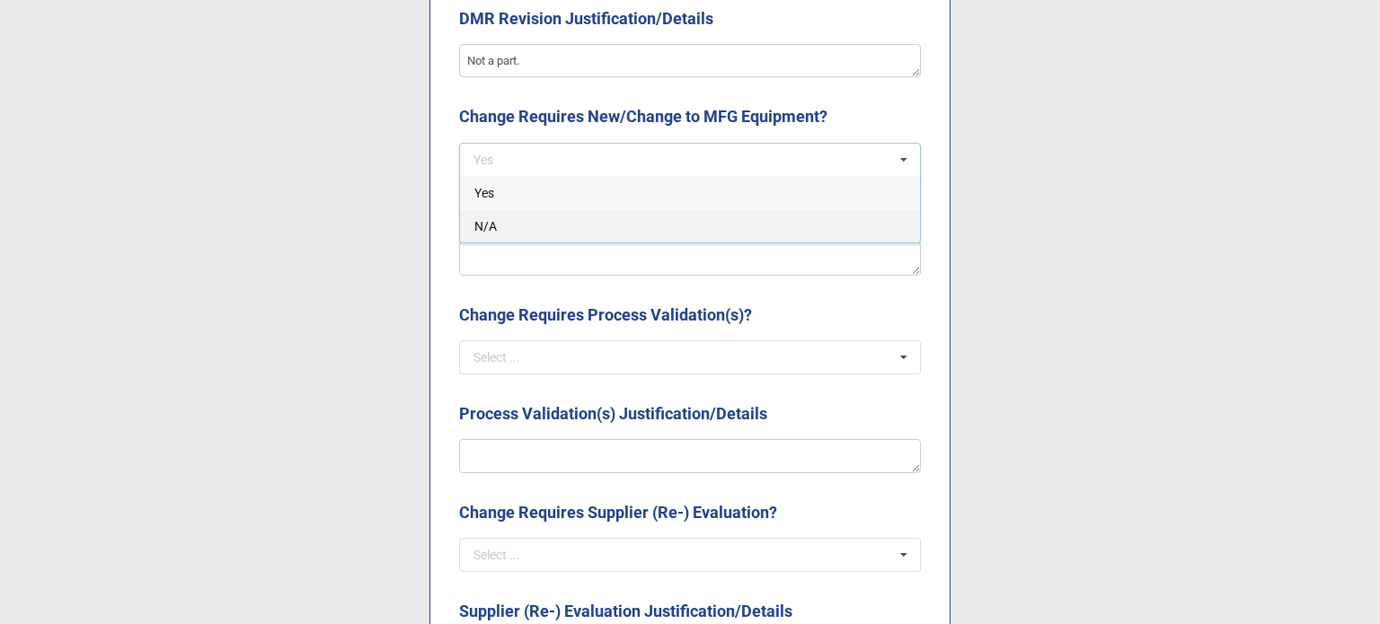
click at [556, 232] on div "N/A" at bounding box center [690, 225] width 460 height 33
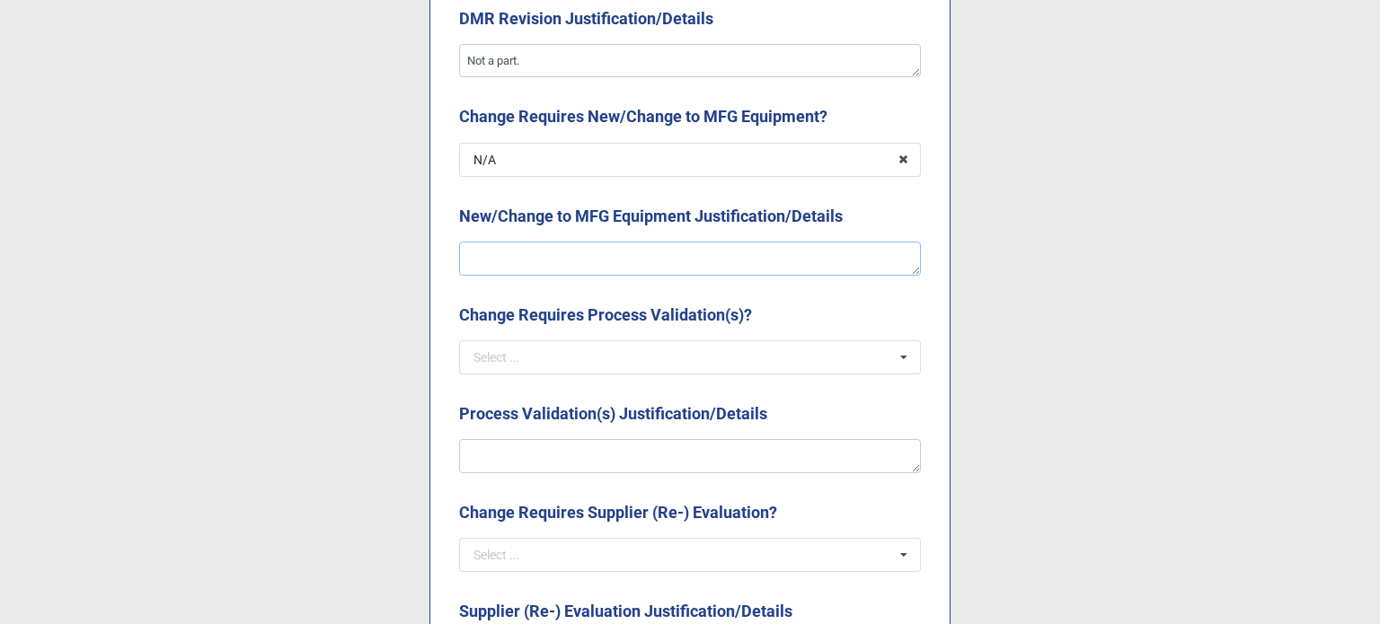
click at [557, 248] on textarea at bounding box center [690, 259] width 462 height 34
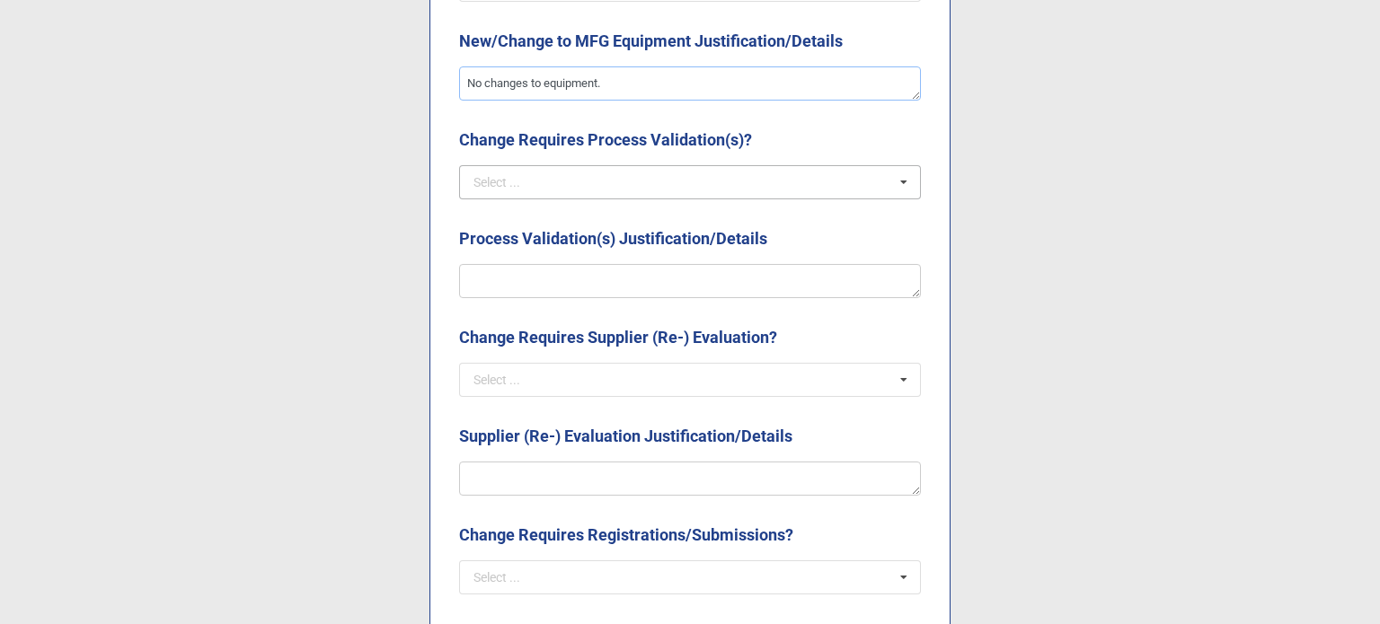
scroll to position [2874, 0]
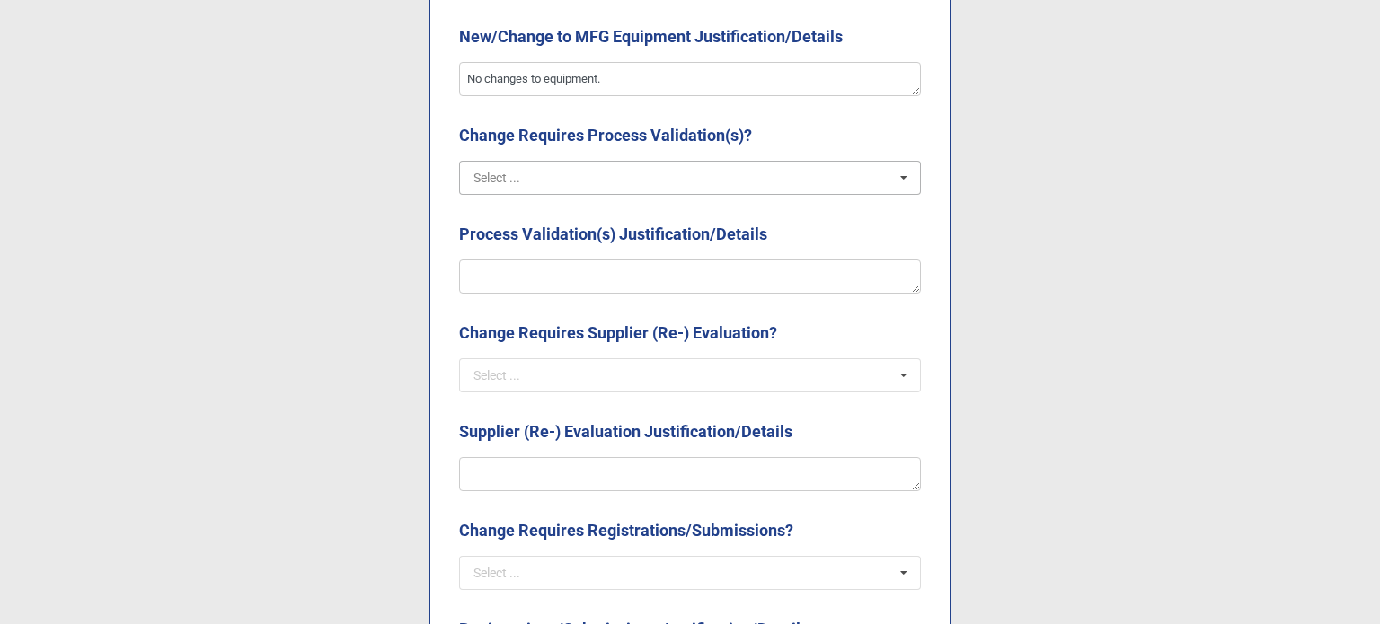
click at [608, 185] on input "text" at bounding box center [691, 178] width 460 height 32
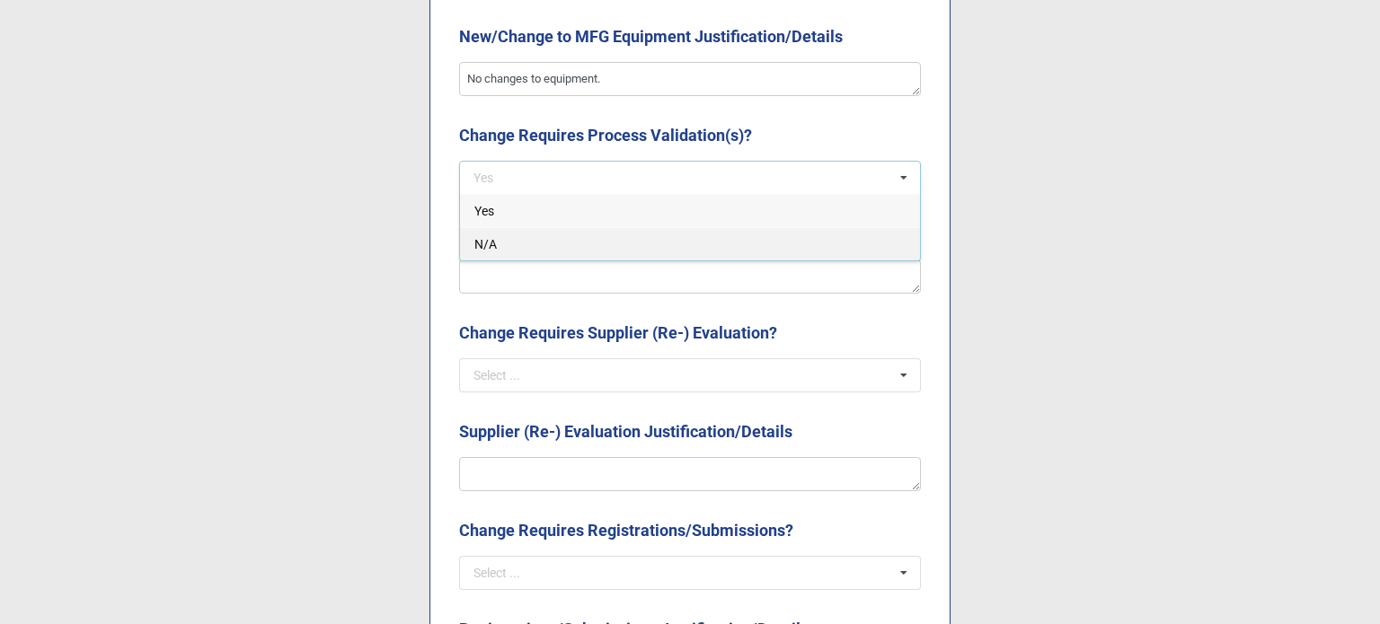
click at [600, 244] on div "N/A" at bounding box center [690, 243] width 460 height 33
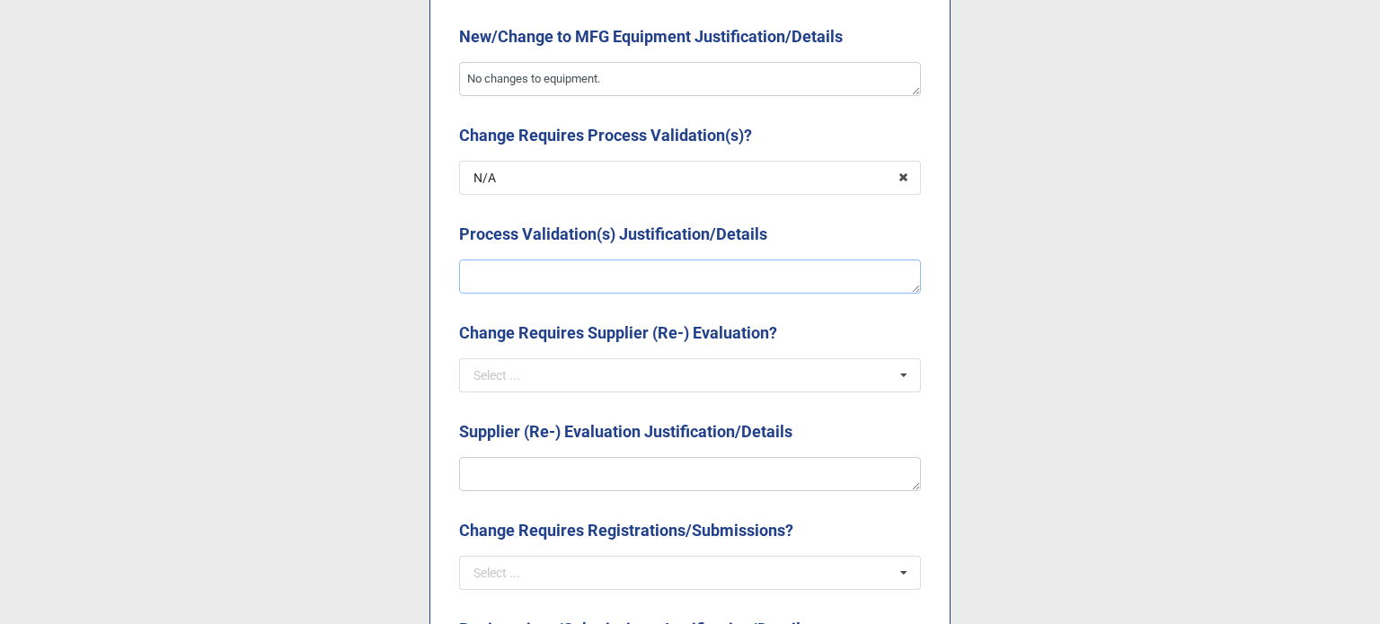
click at [606, 284] on textarea at bounding box center [690, 277] width 462 height 34
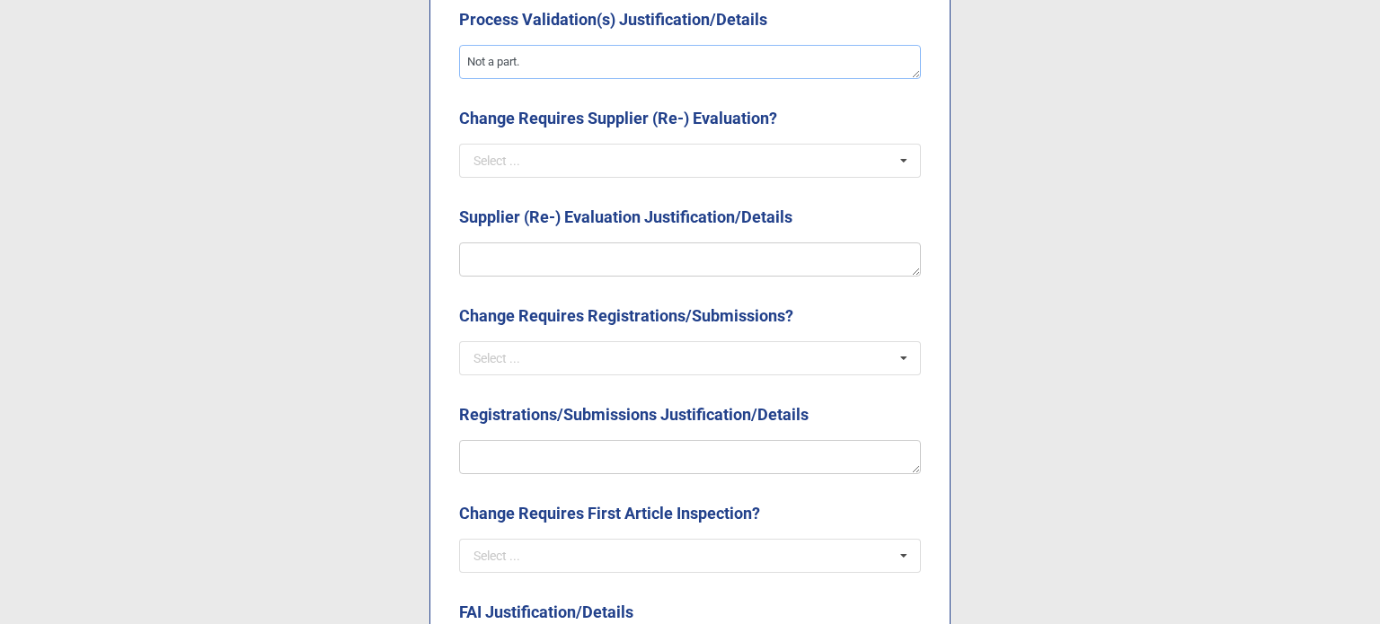
scroll to position [3144, 0]
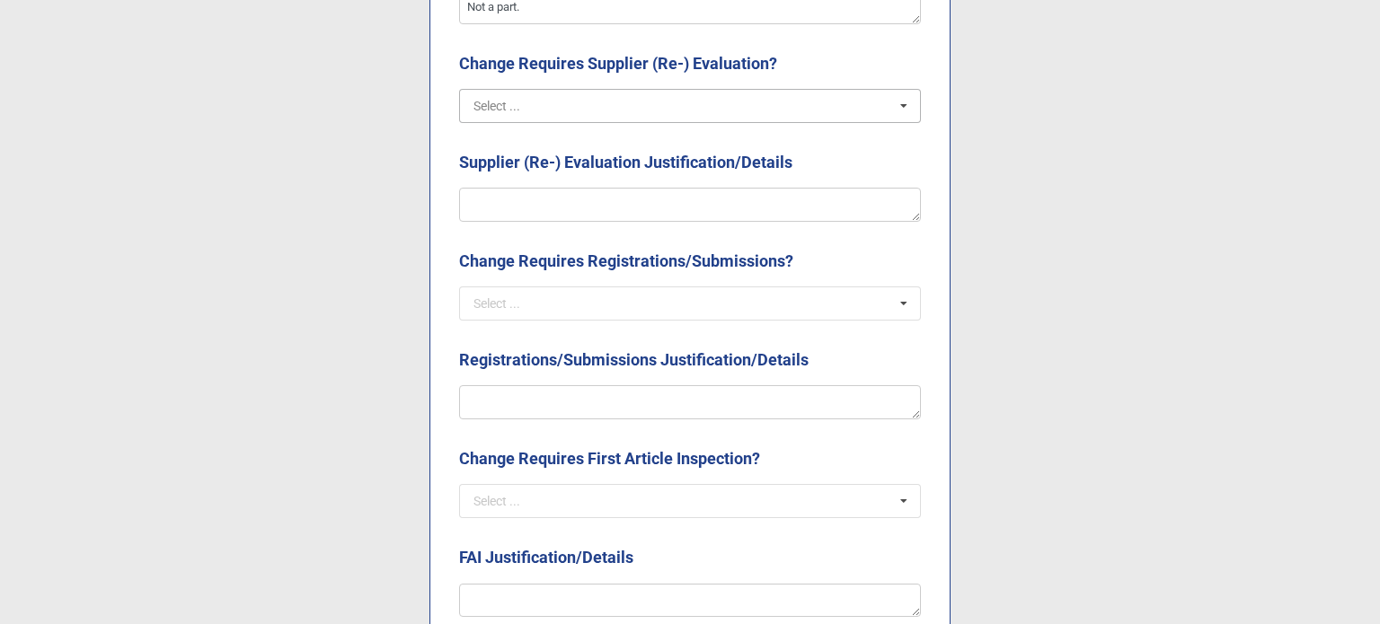
click at [579, 114] on input "text" at bounding box center [691, 106] width 460 height 32
click at [590, 176] on div "N/A" at bounding box center [690, 171] width 460 height 33
click at [595, 197] on textarea at bounding box center [690, 205] width 462 height 34
click at [588, 292] on input "text" at bounding box center [691, 303] width 460 height 32
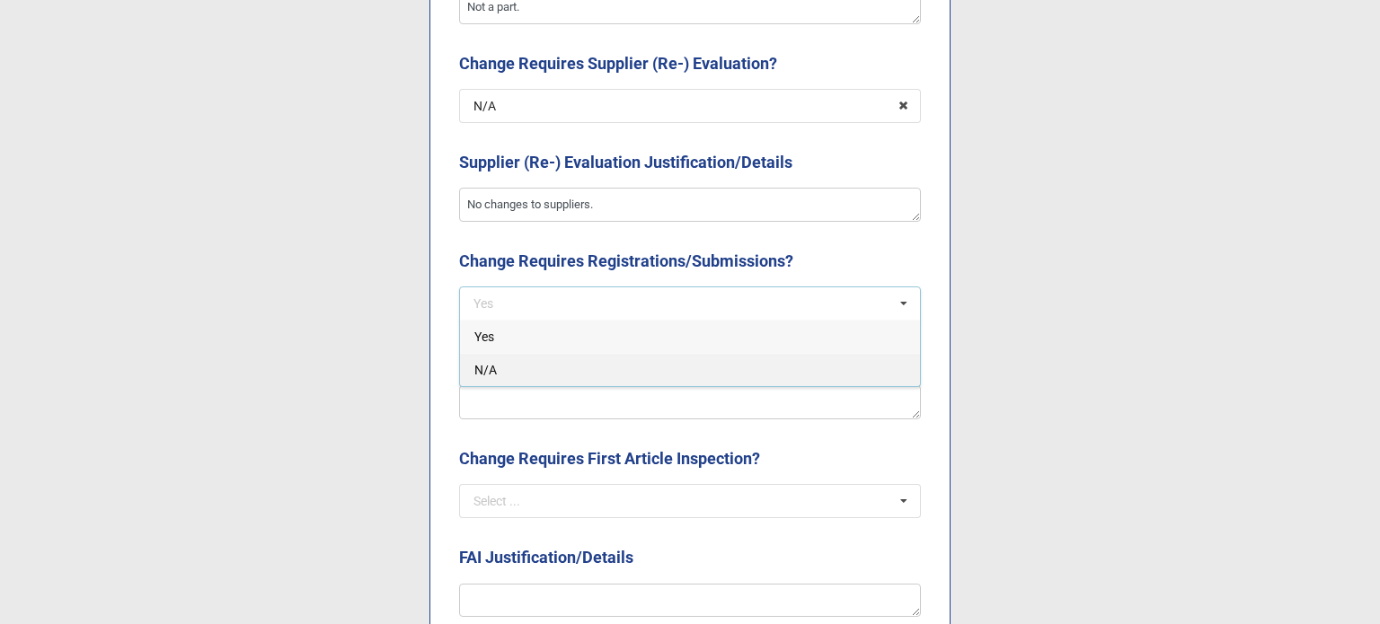
click at [571, 384] on div "N/A" at bounding box center [690, 369] width 460 height 33
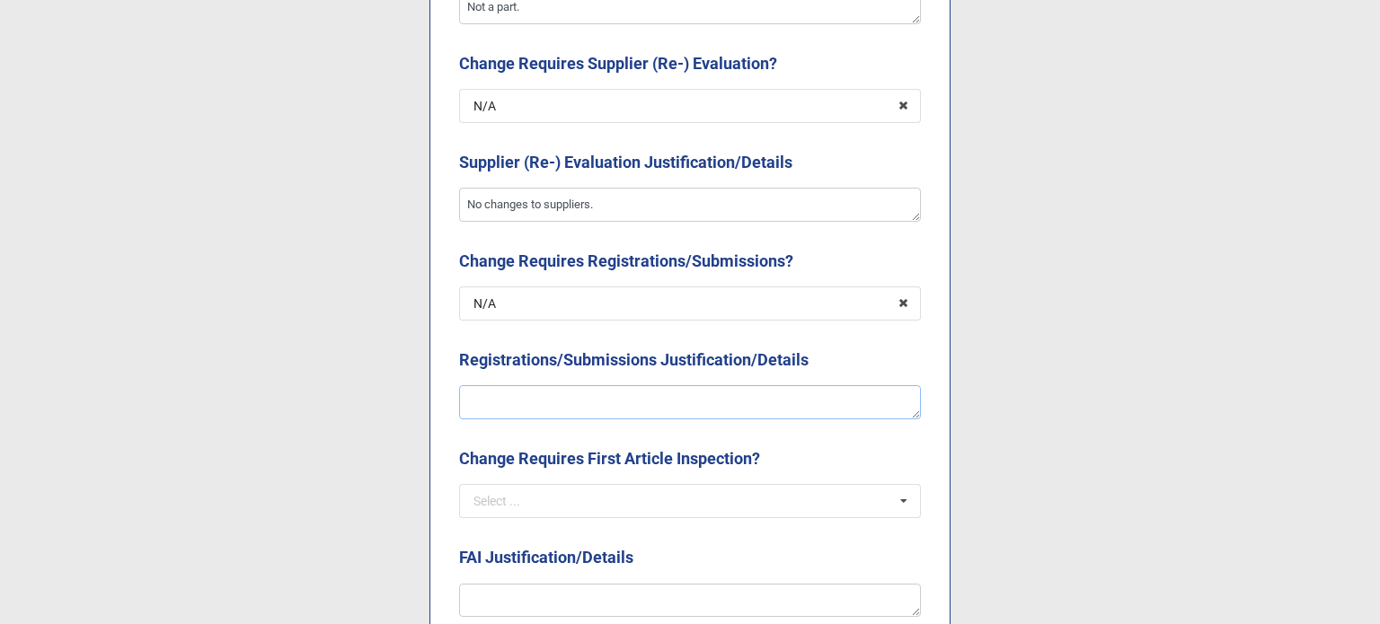
click at [570, 398] on textarea at bounding box center [690, 402] width 462 height 34
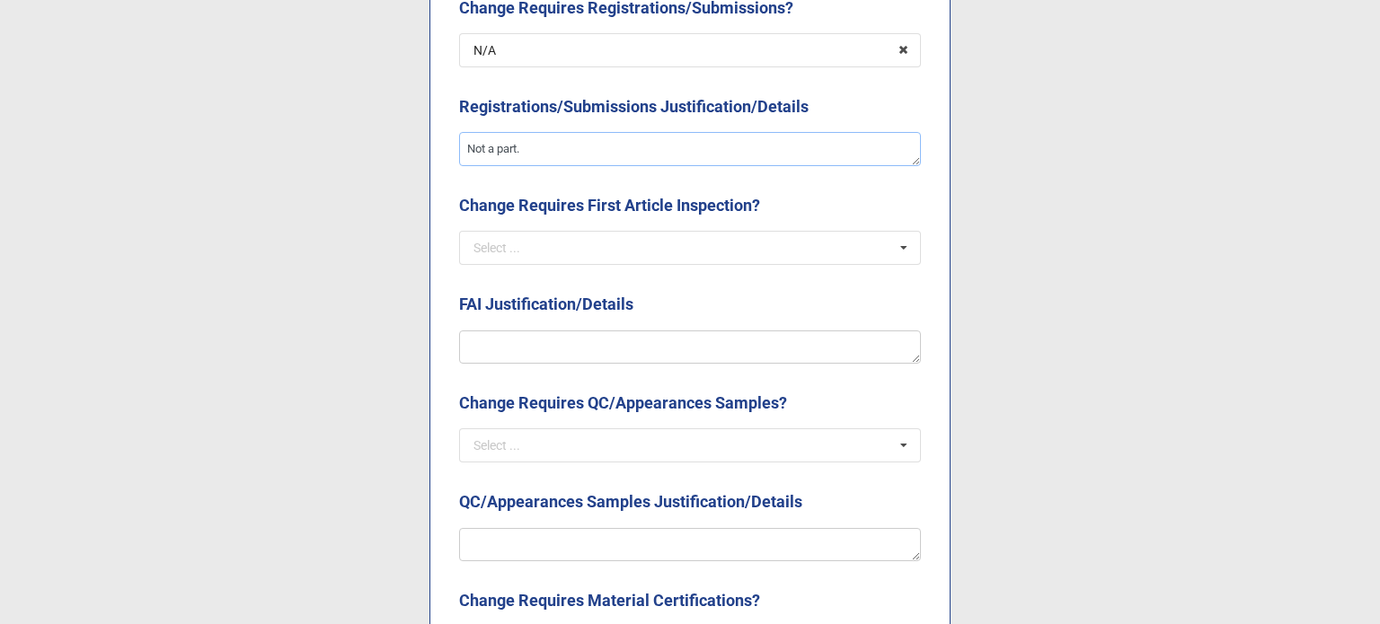
scroll to position [3413, 0]
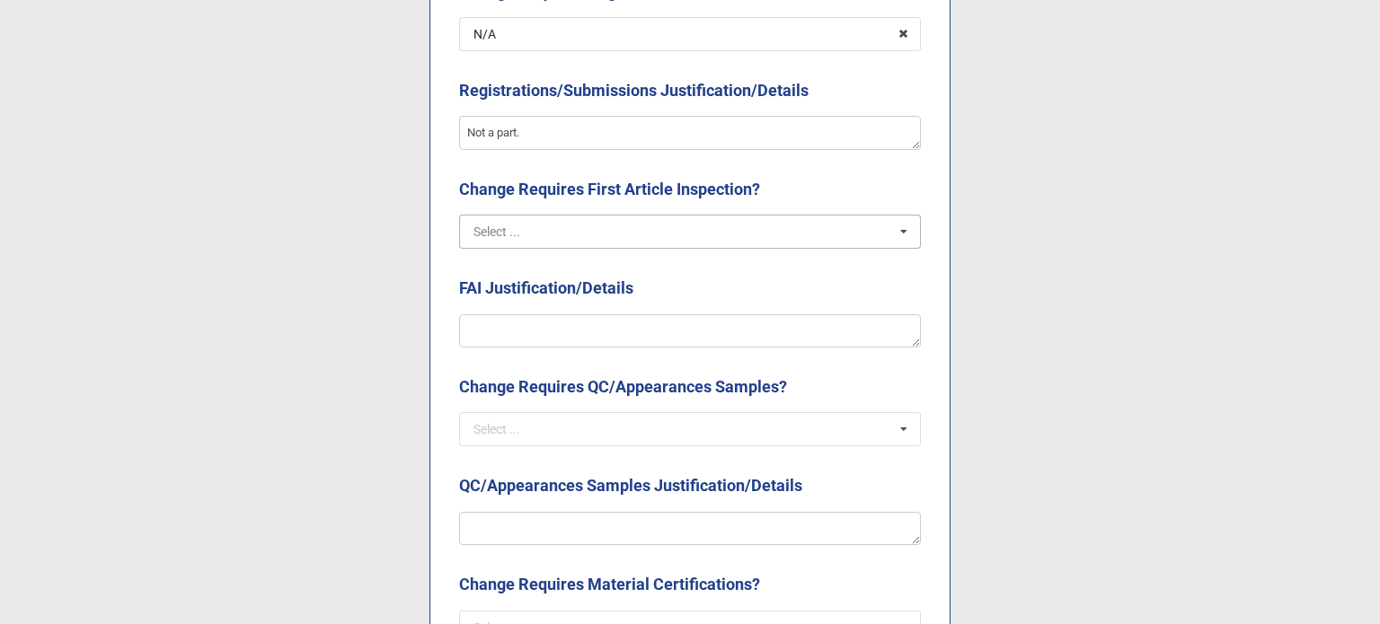
click at [529, 225] on input "text" at bounding box center [691, 232] width 460 height 32
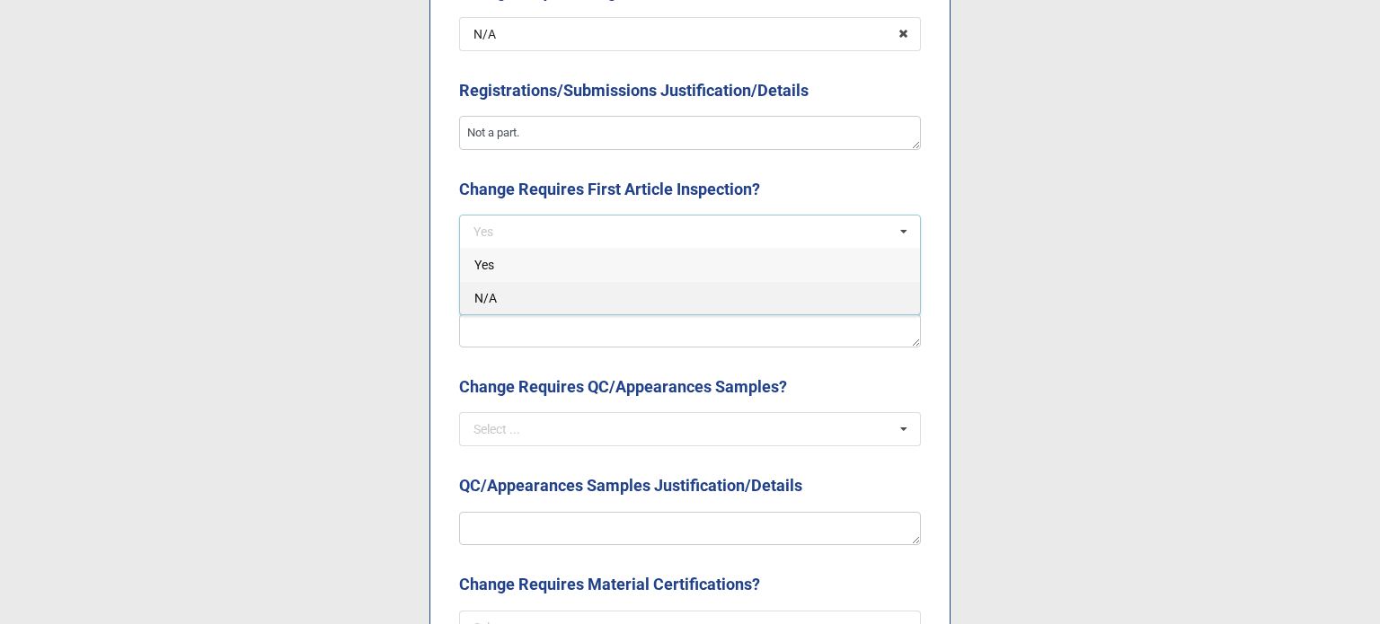
click at [542, 308] on div "N/A" at bounding box center [690, 297] width 460 height 33
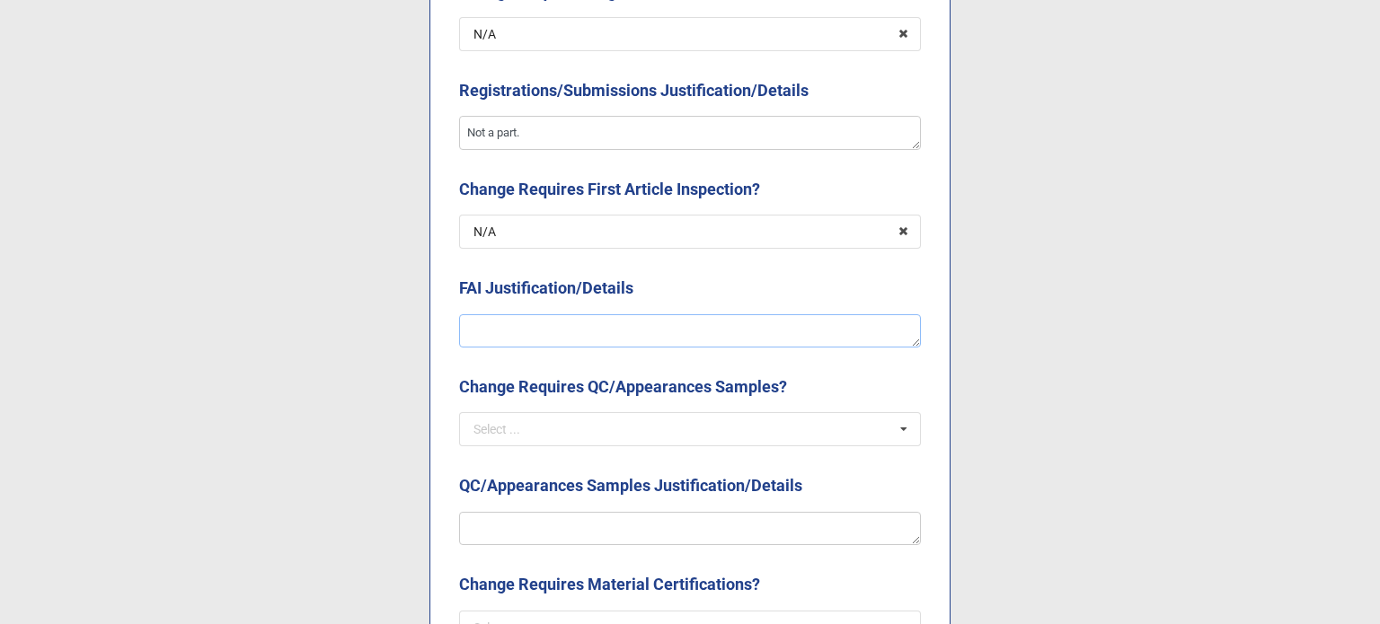
click at [542, 336] on textarea at bounding box center [690, 331] width 462 height 34
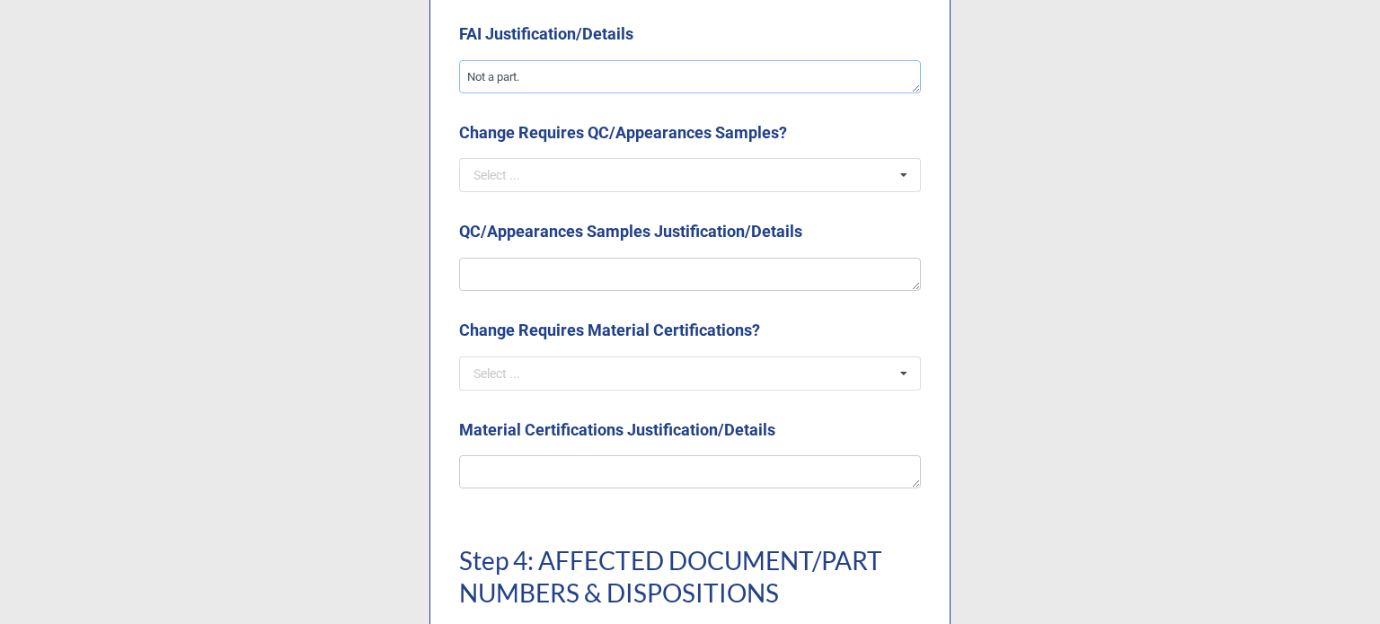
scroll to position [3683, 0]
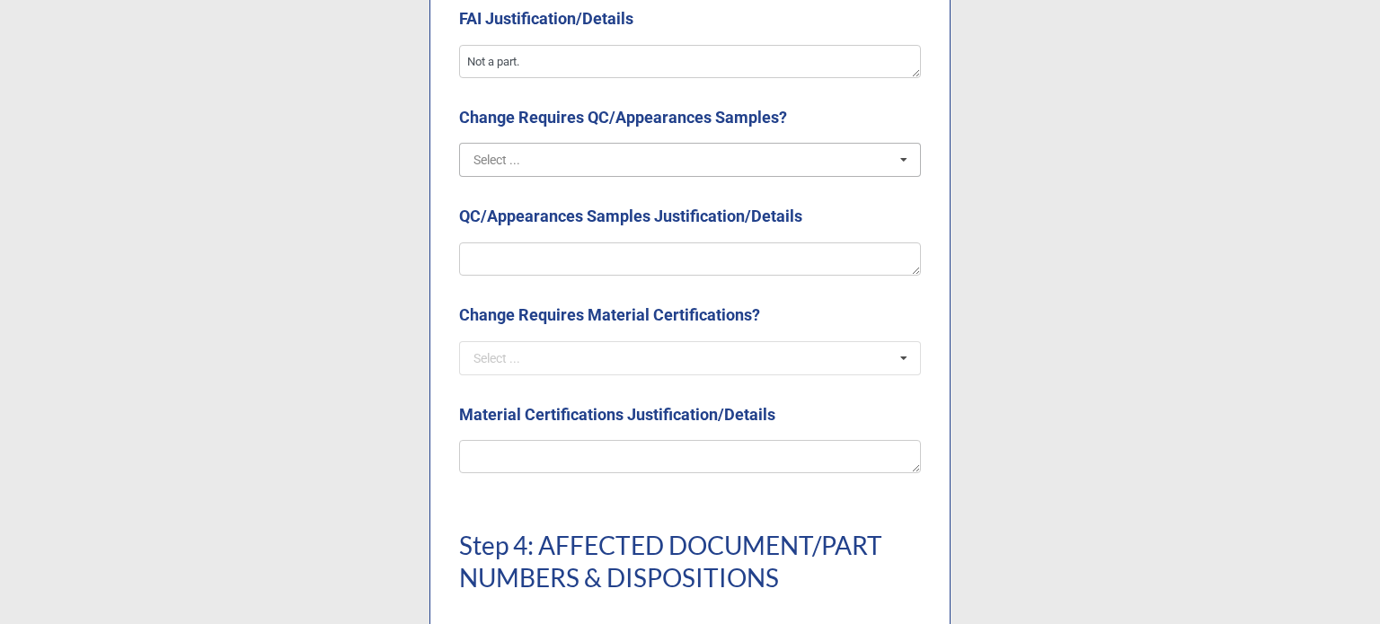
click at [569, 161] on input "text" at bounding box center [691, 160] width 460 height 32
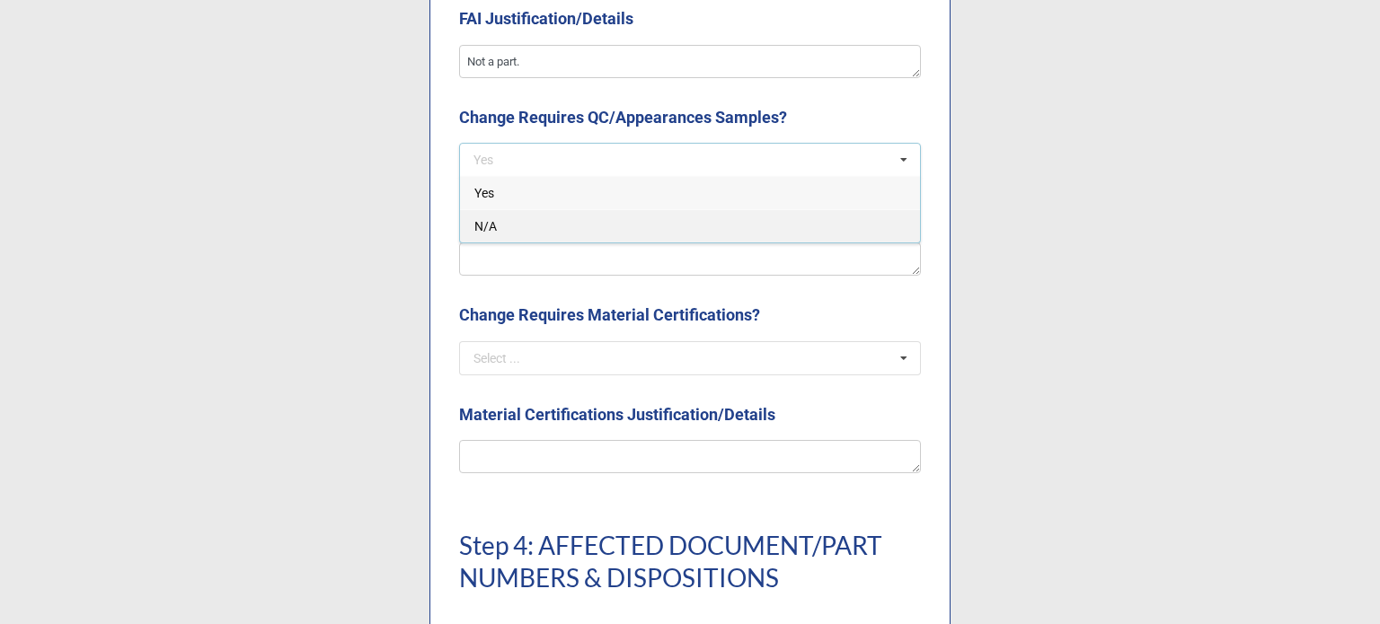
click at [565, 231] on div "N/A" at bounding box center [690, 225] width 460 height 33
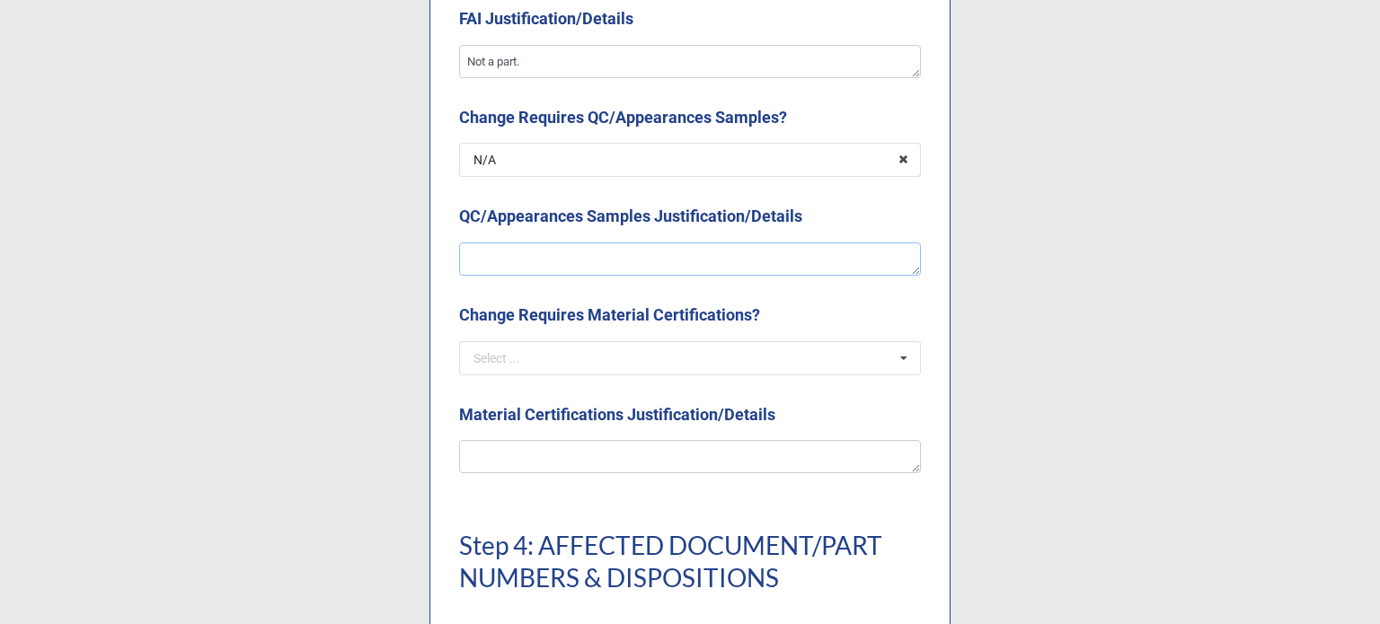
click at [580, 253] on textarea at bounding box center [690, 260] width 462 height 34
click at [710, 354] on input "text" at bounding box center [691, 358] width 460 height 32
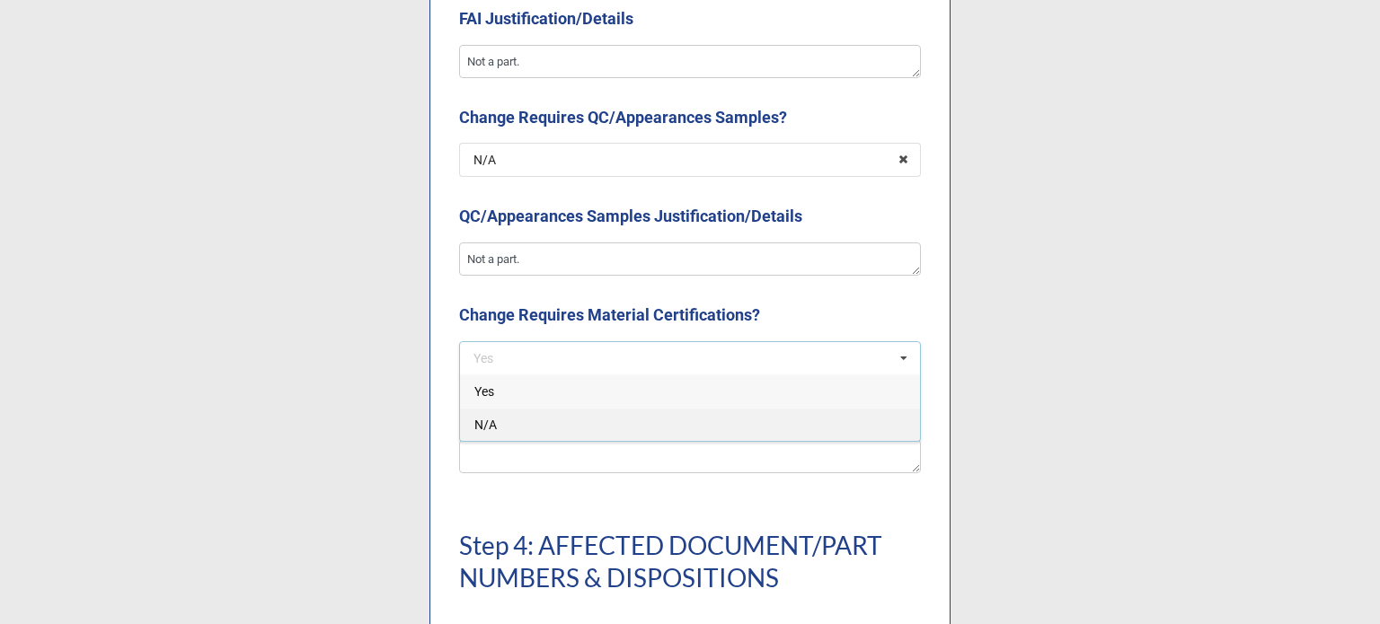
click at [575, 428] on div "N/A" at bounding box center [690, 424] width 460 height 33
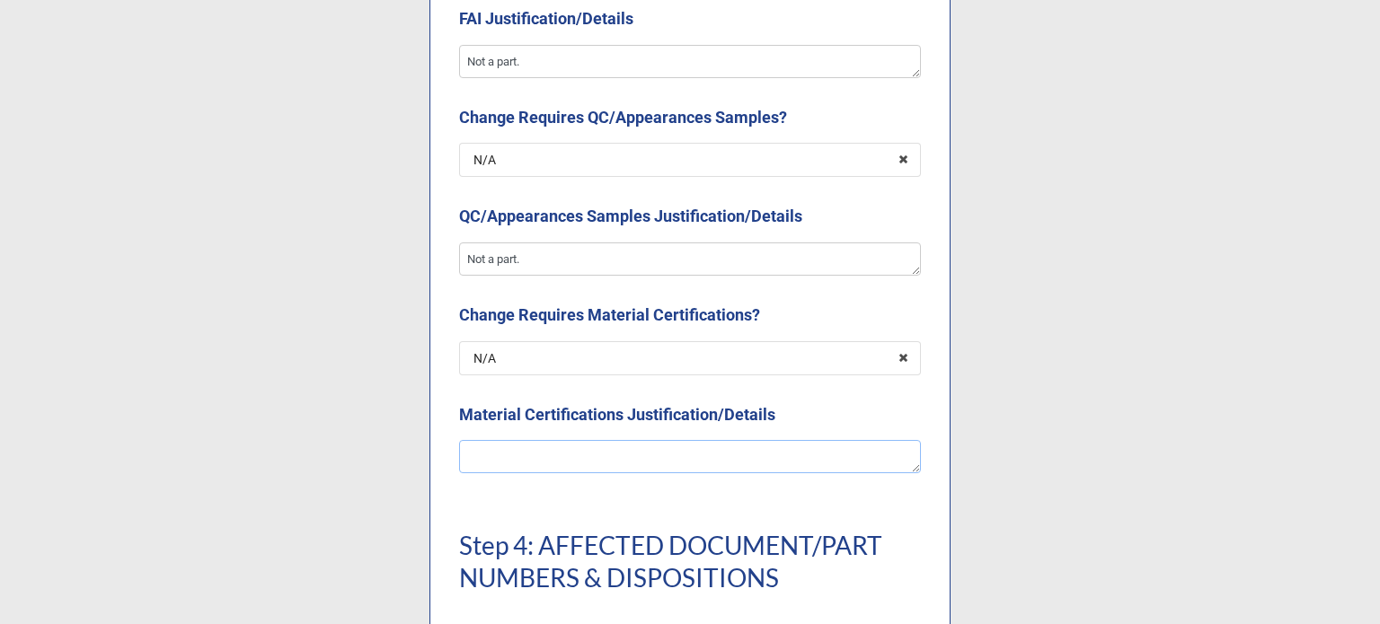
click at [571, 452] on textarea at bounding box center [690, 457] width 462 height 34
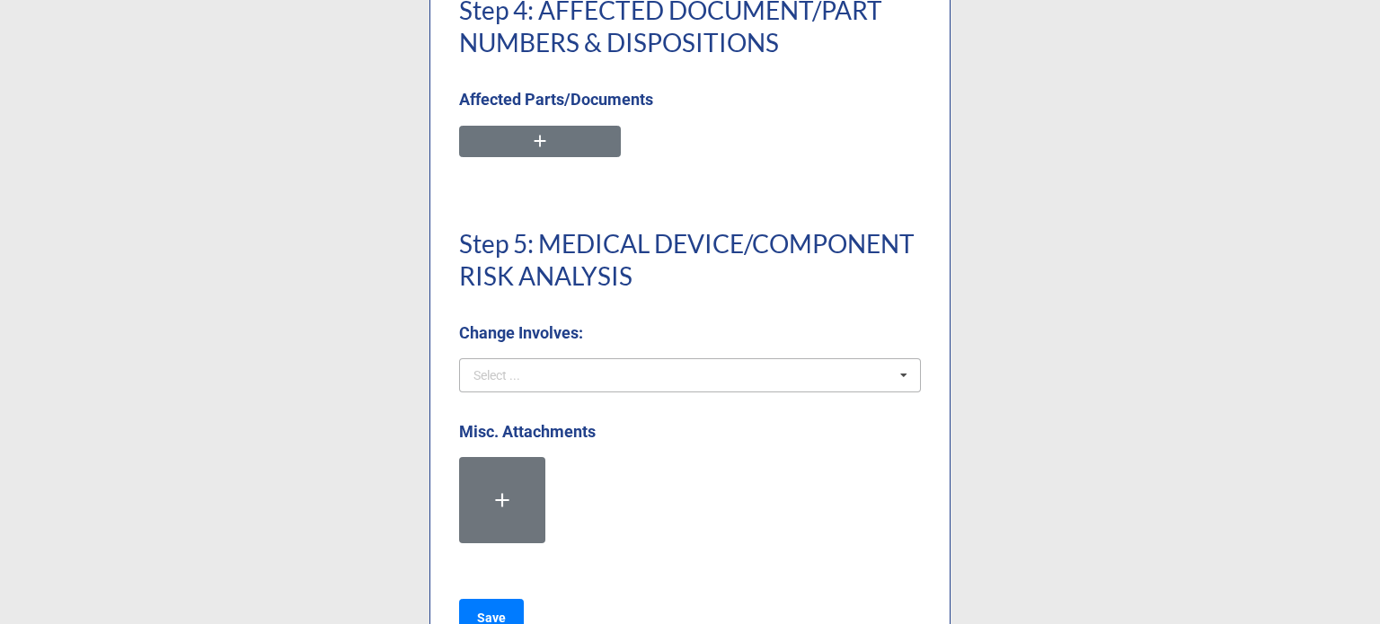
scroll to position [4221, 0]
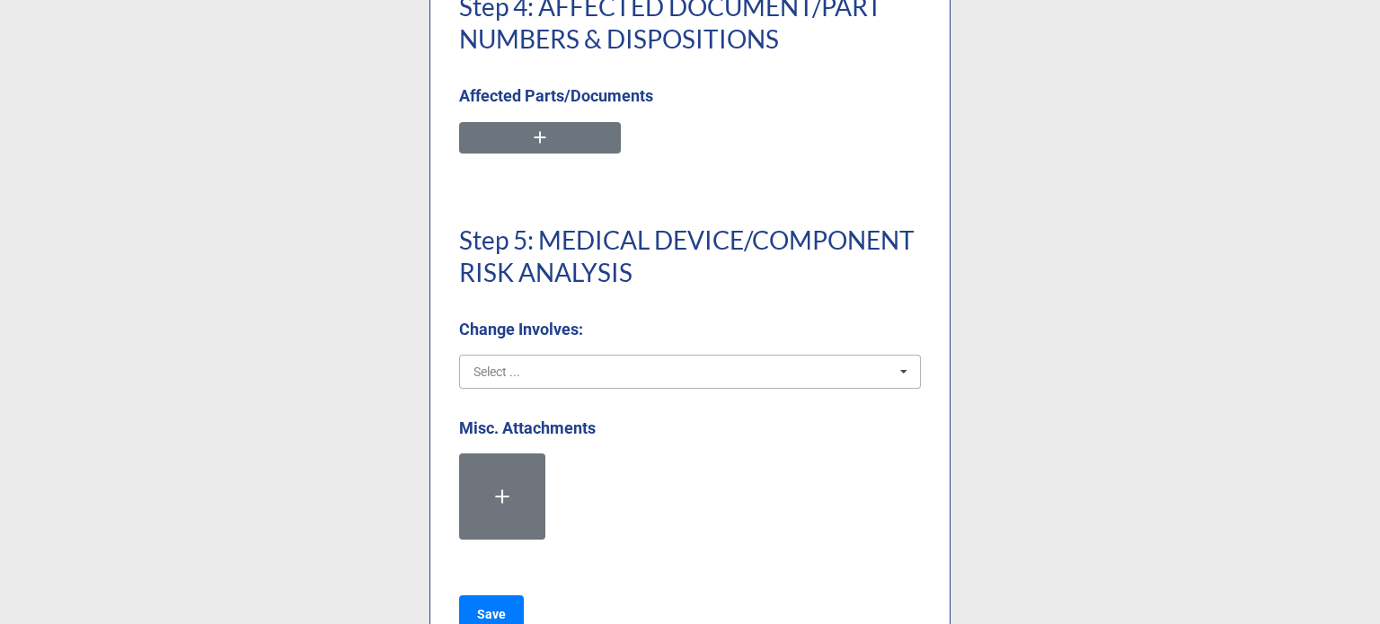
click at [683, 384] on input "text" at bounding box center [691, 372] width 460 height 32
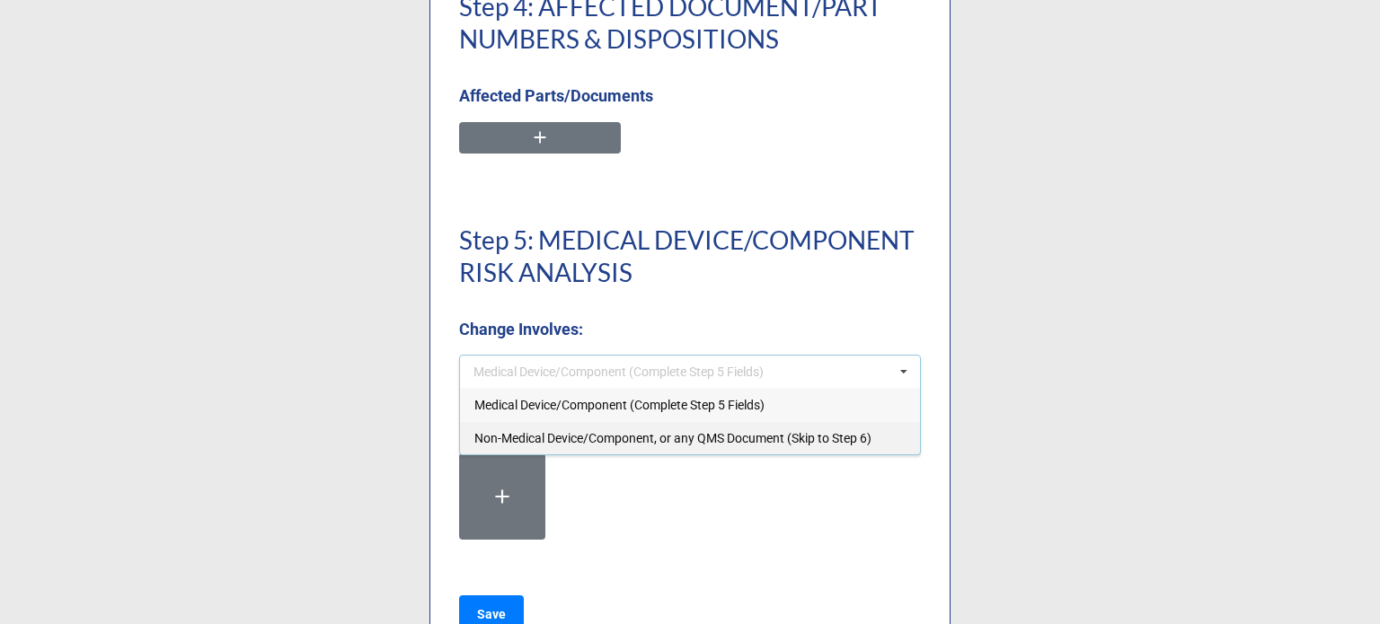
click at [640, 443] on span "Non-Medical Device/Component, or any QMS Document (Skip to Step 6)" at bounding box center [672, 438] width 397 height 14
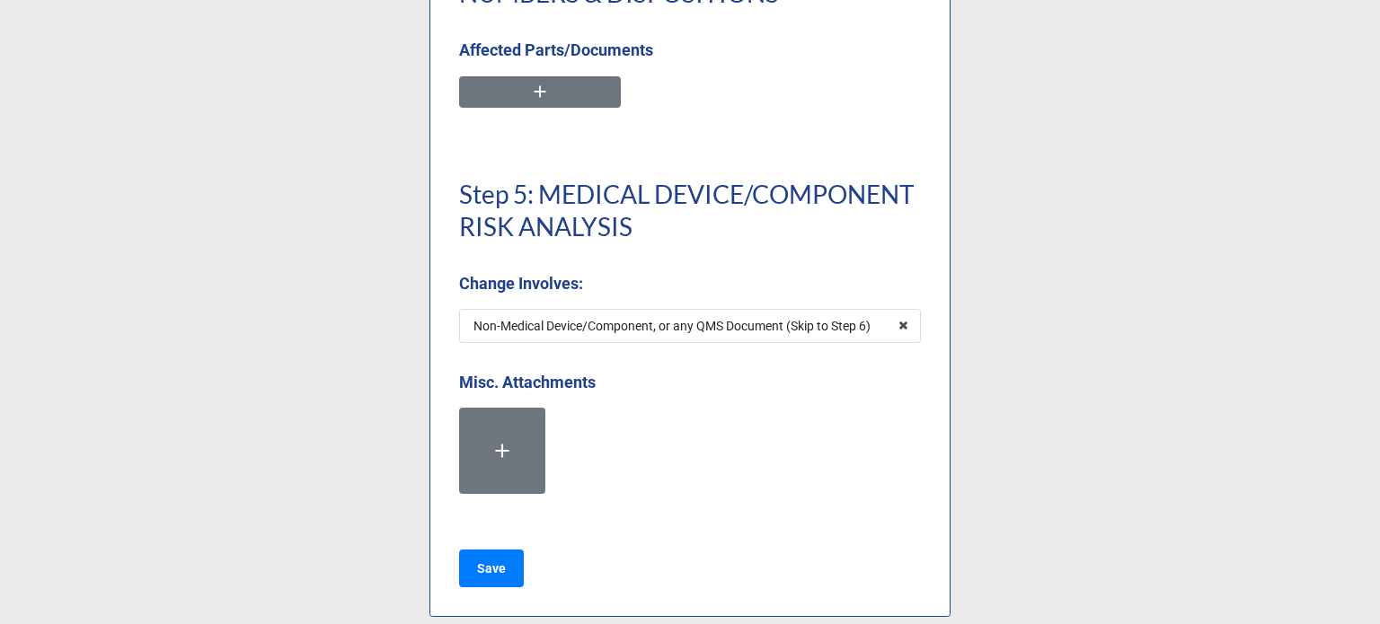
scroll to position [4289, 0]
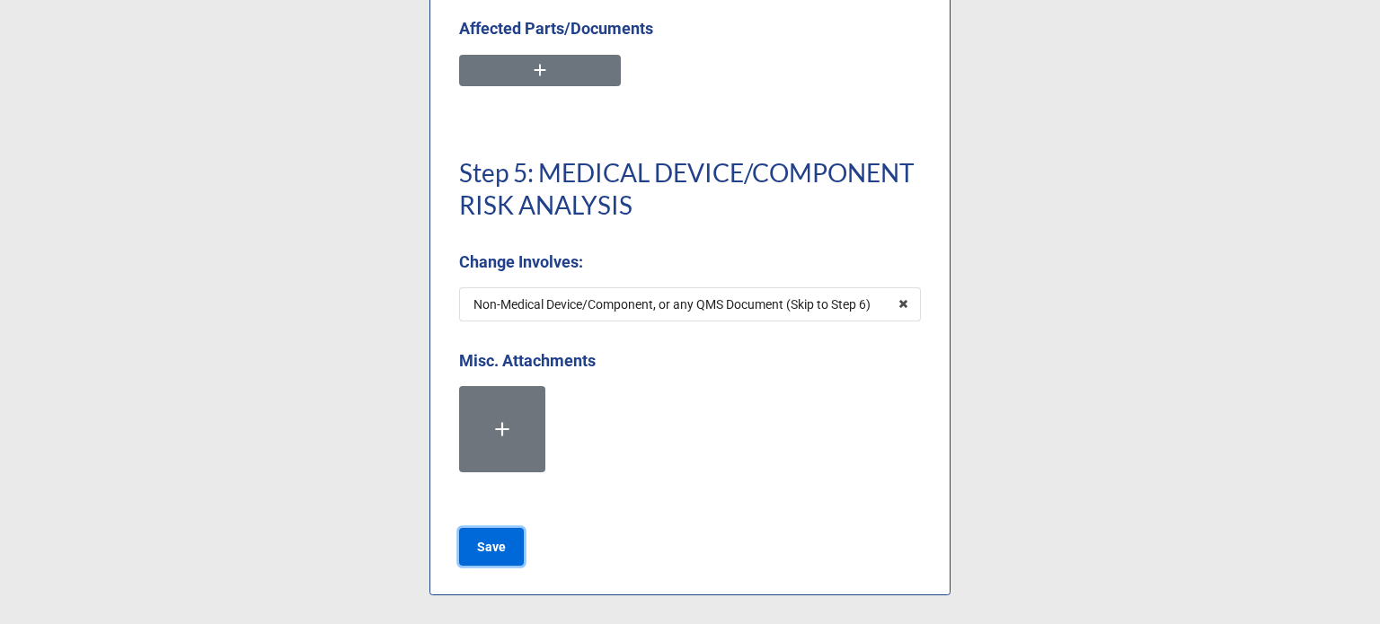
click at [489, 548] on b "Save" at bounding box center [491, 547] width 29 height 19
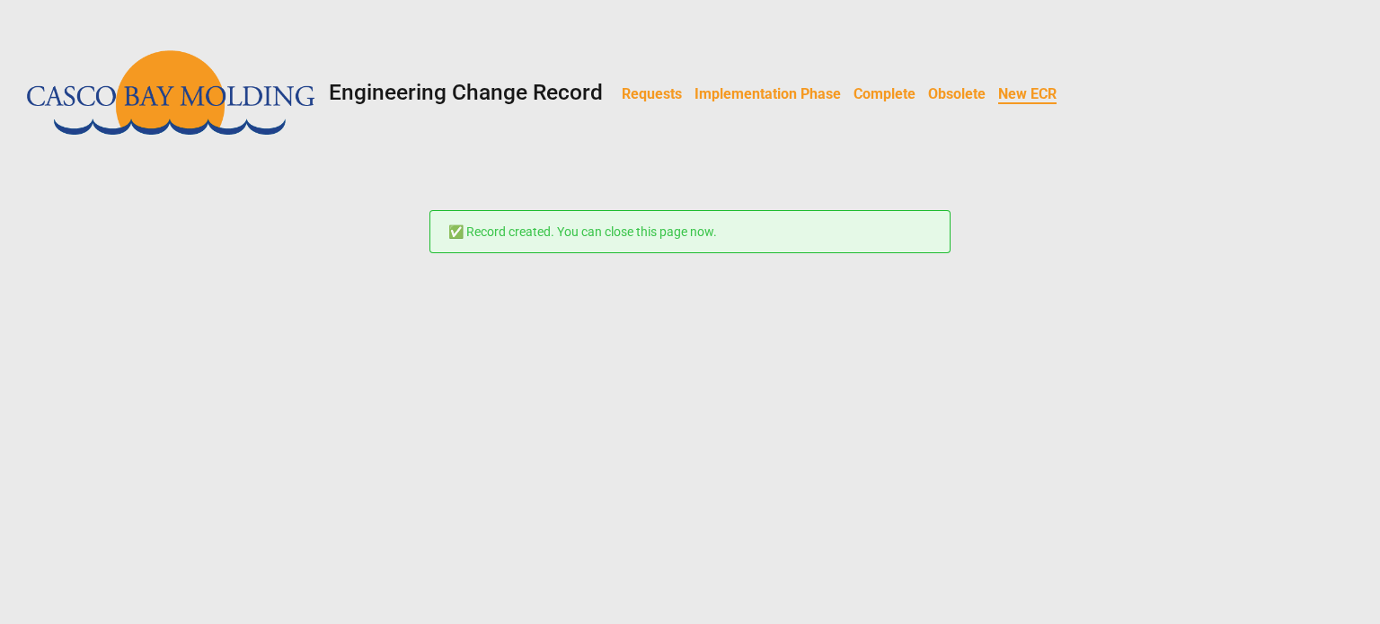
click at [672, 101] on b "Requests" at bounding box center [652, 93] width 60 height 17
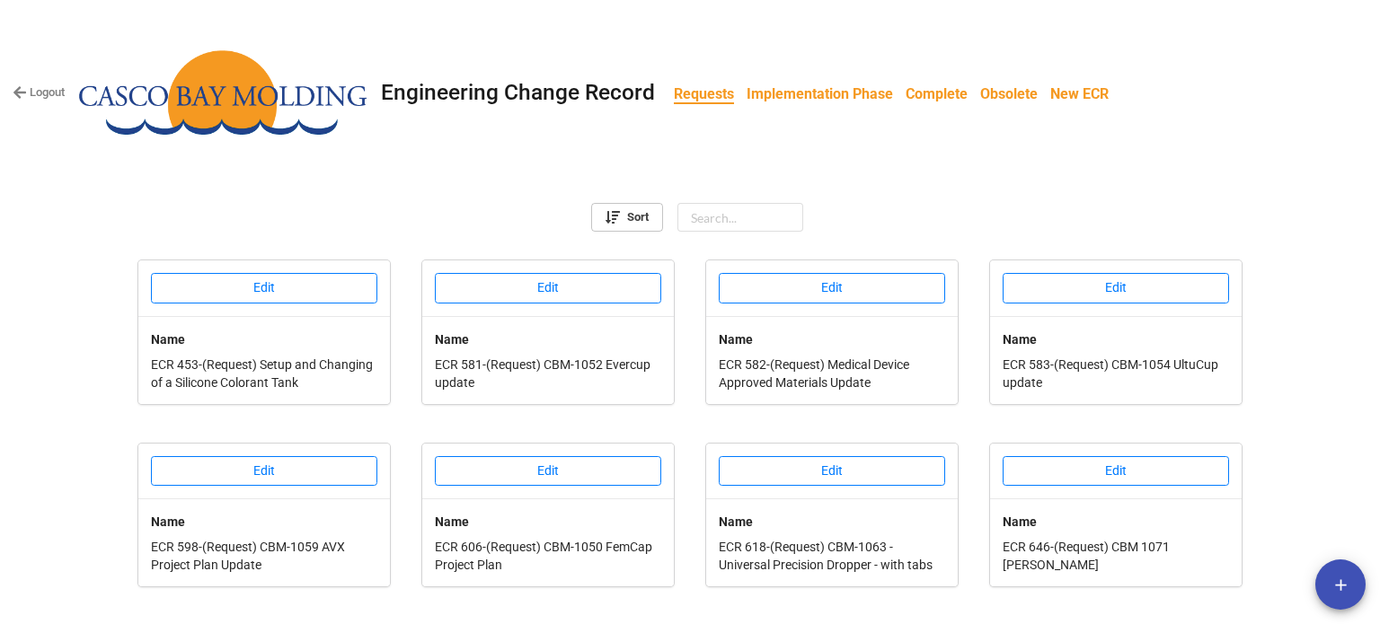
scroll to position [704, 0]
